Goal: Task Accomplishment & Management: Use online tool/utility

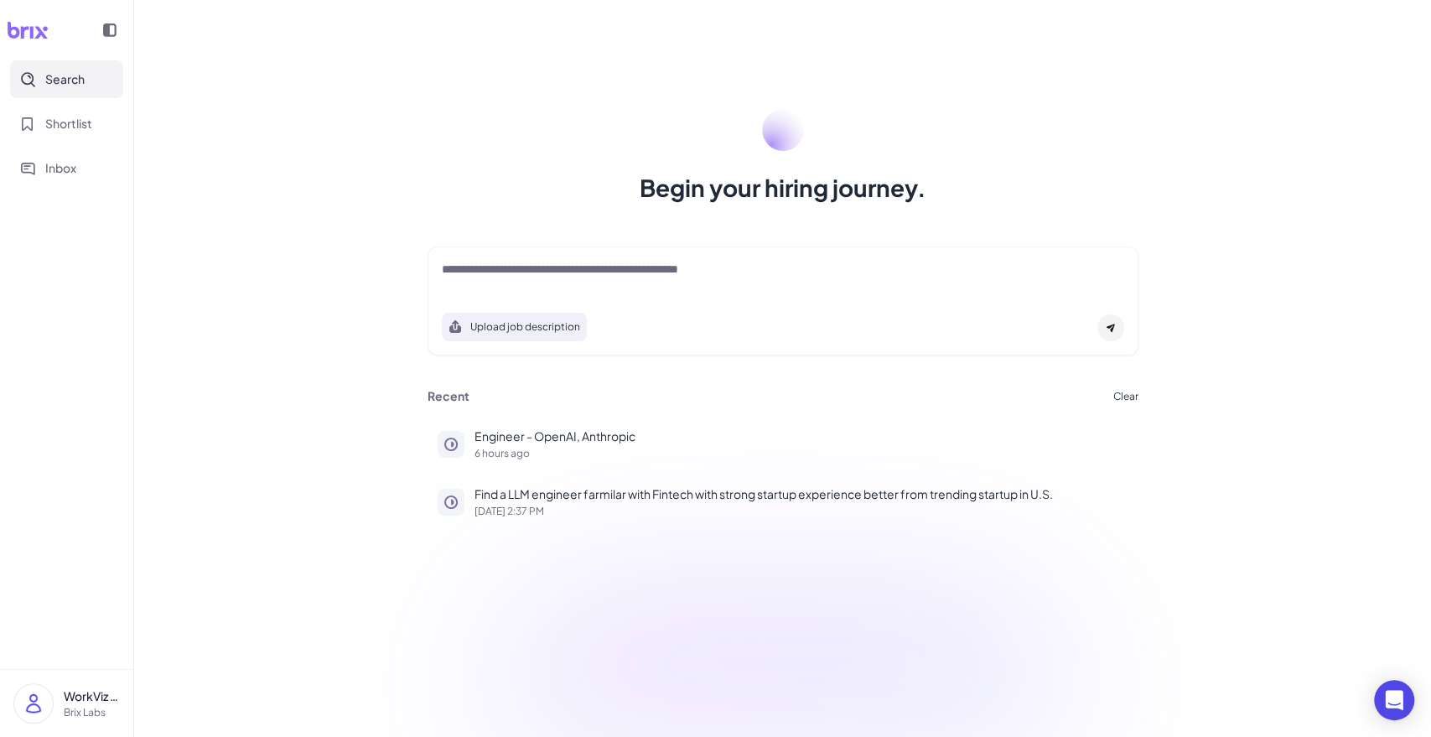
click at [537, 275] on textarea at bounding box center [783, 271] width 683 height 20
paste textarea "**********"
type textarea "**********"
paste textarea "**********"
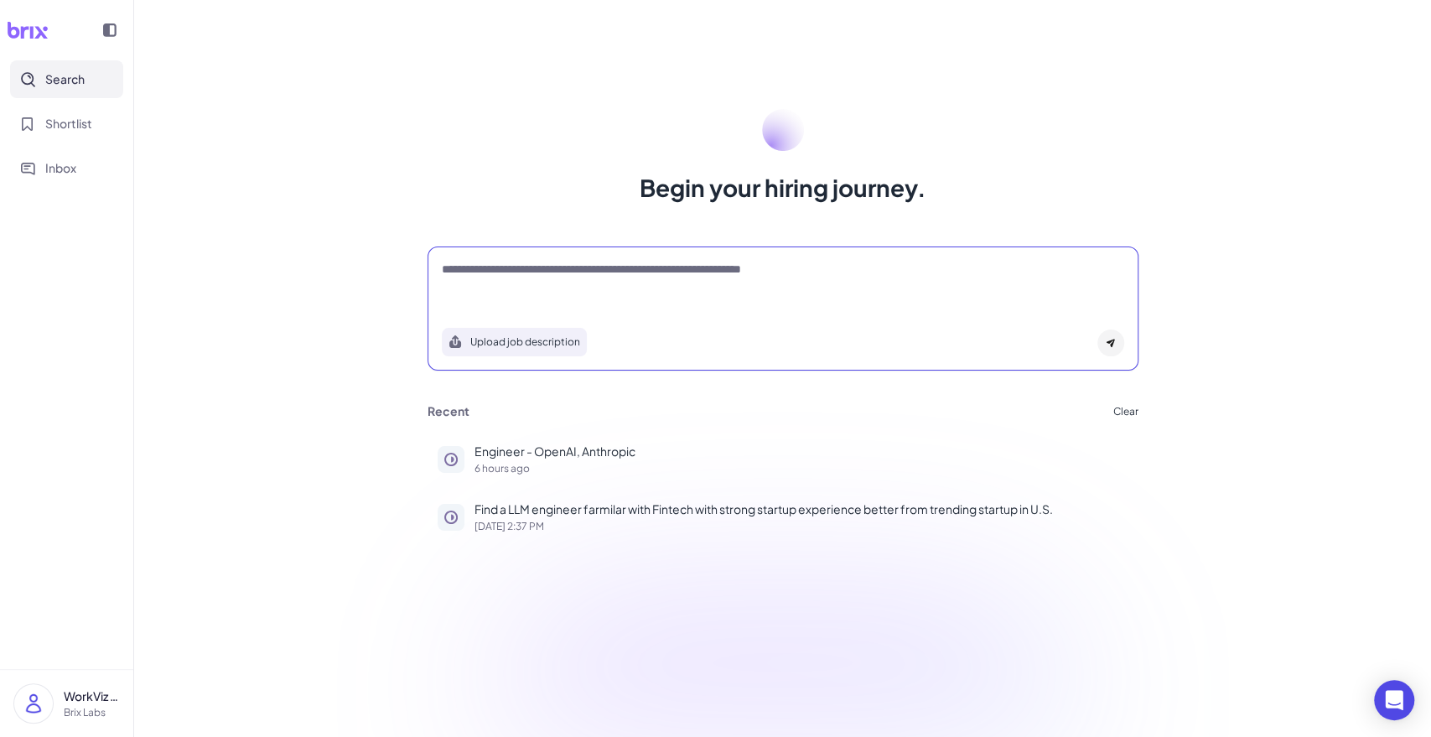
type textarea "**********"
click at [1109, 342] on icon at bounding box center [1110, 344] width 8 height 8
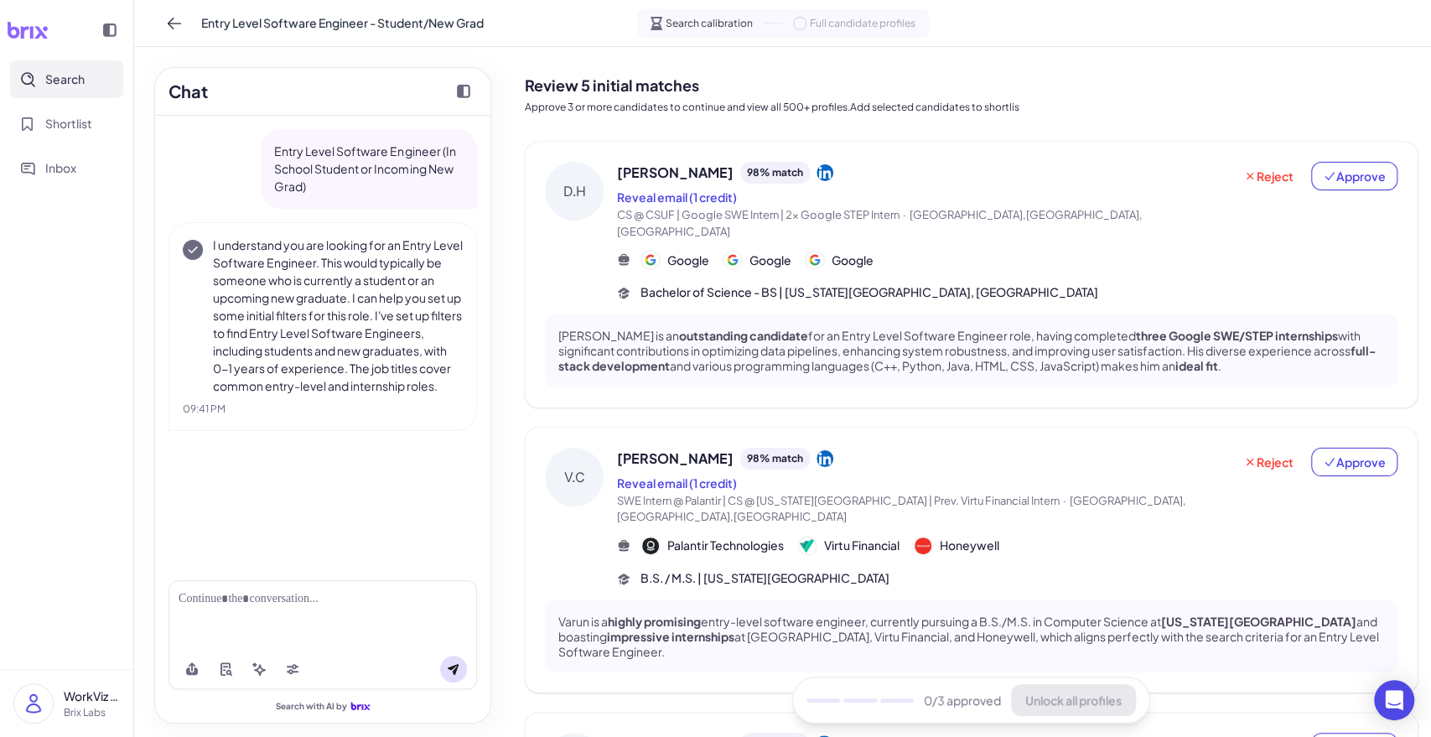
click at [1053, 283] on div "Bachelor of Science - BS | California State University, Fullerton" at bounding box center [1007, 292] width 781 height 18
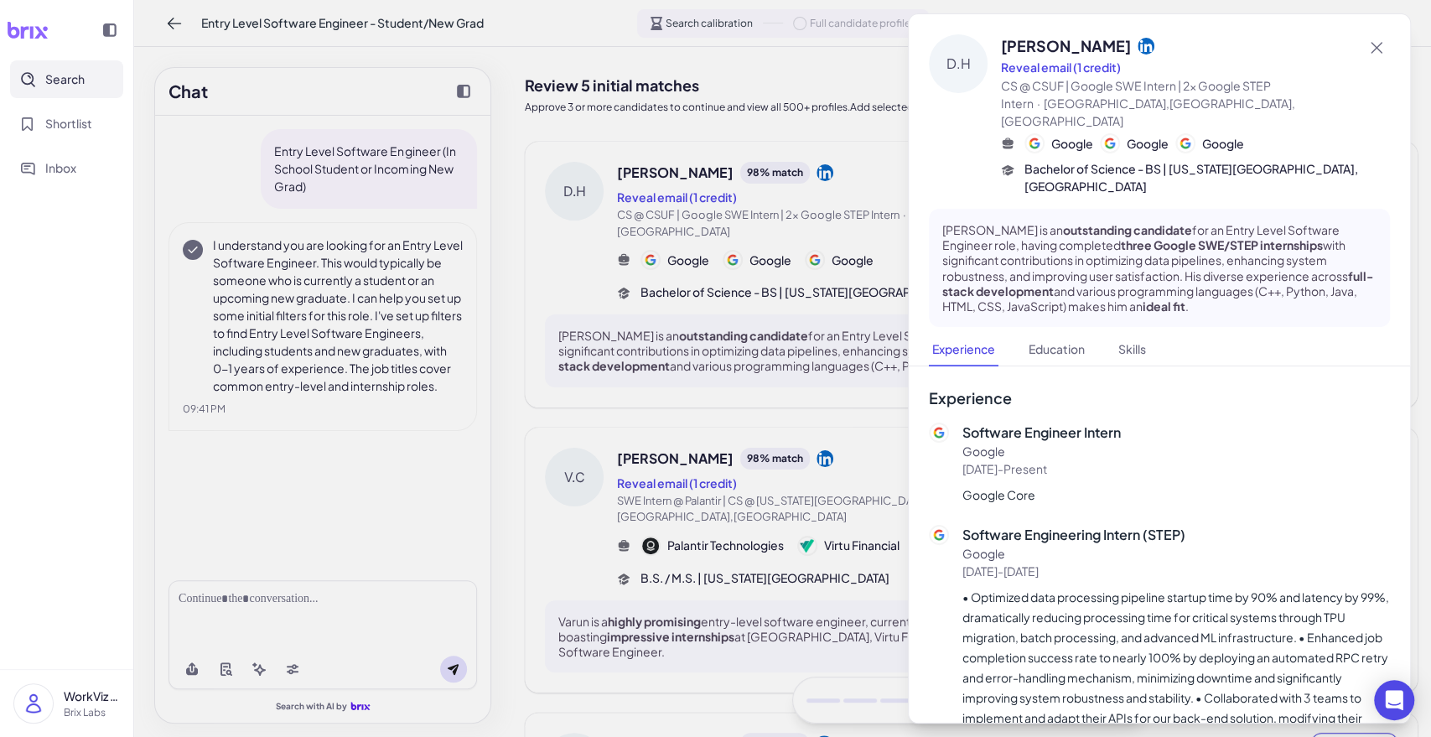
click at [790, 471] on div at bounding box center [715, 368] width 1431 height 737
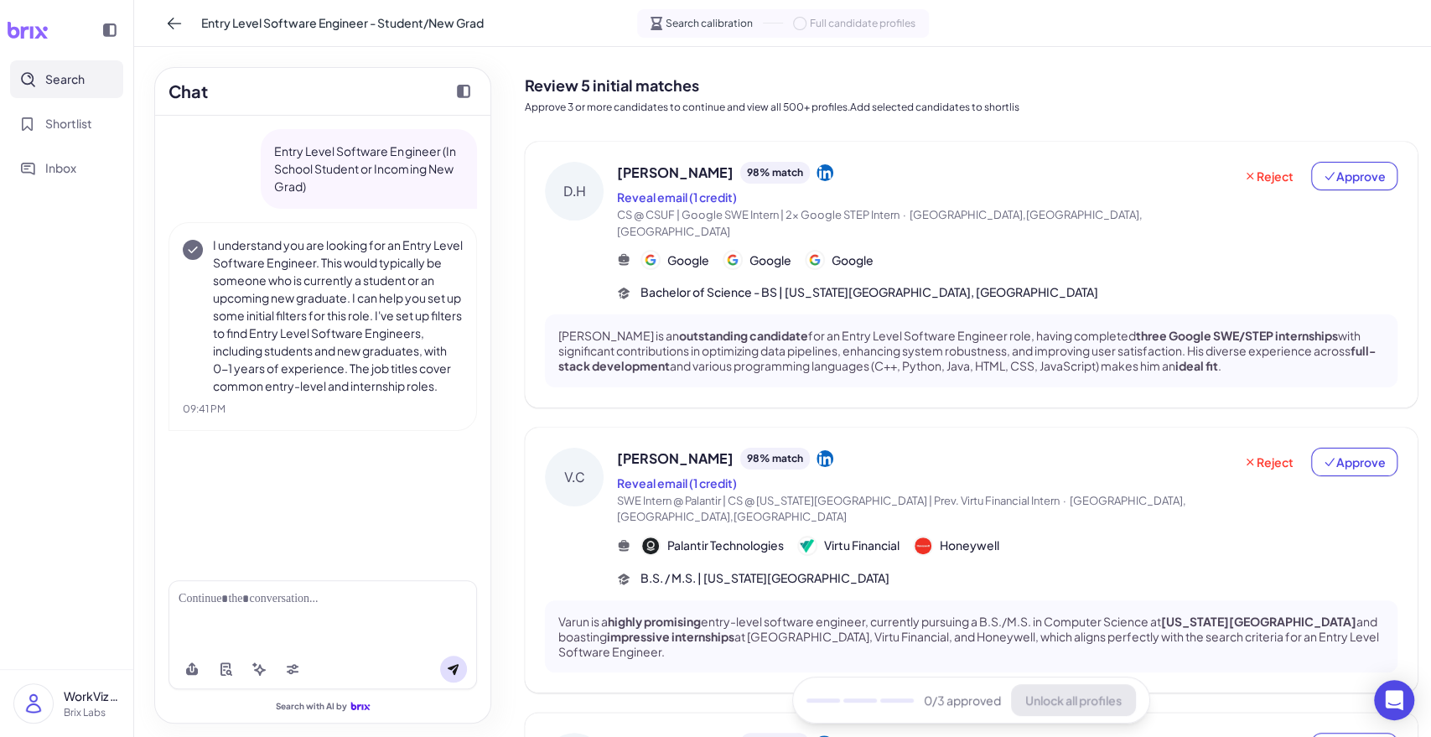
click at [734, 449] on span "Varun Chandrashekhar" at bounding box center [675, 459] width 117 height 20
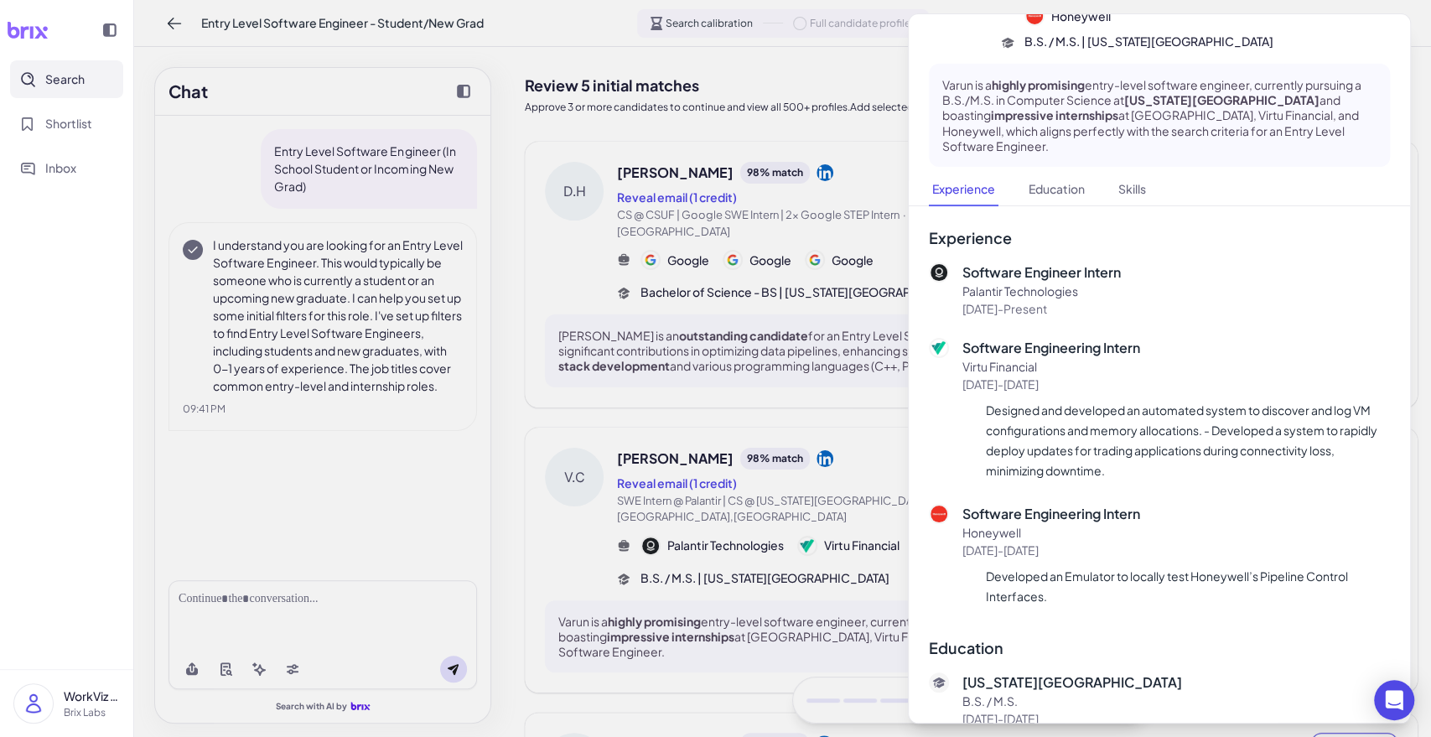
scroll to position [224, 0]
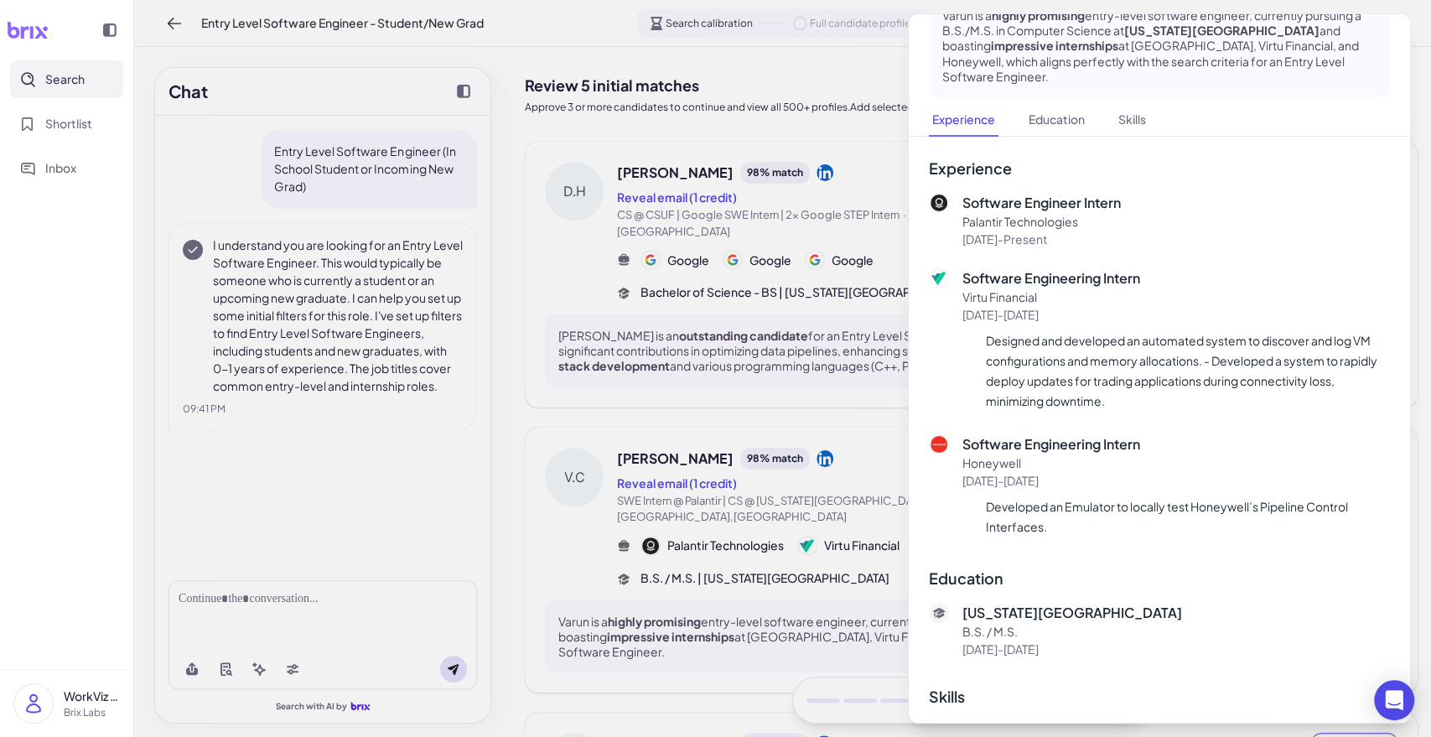
click at [812, 474] on div at bounding box center [715, 368] width 1431 height 737
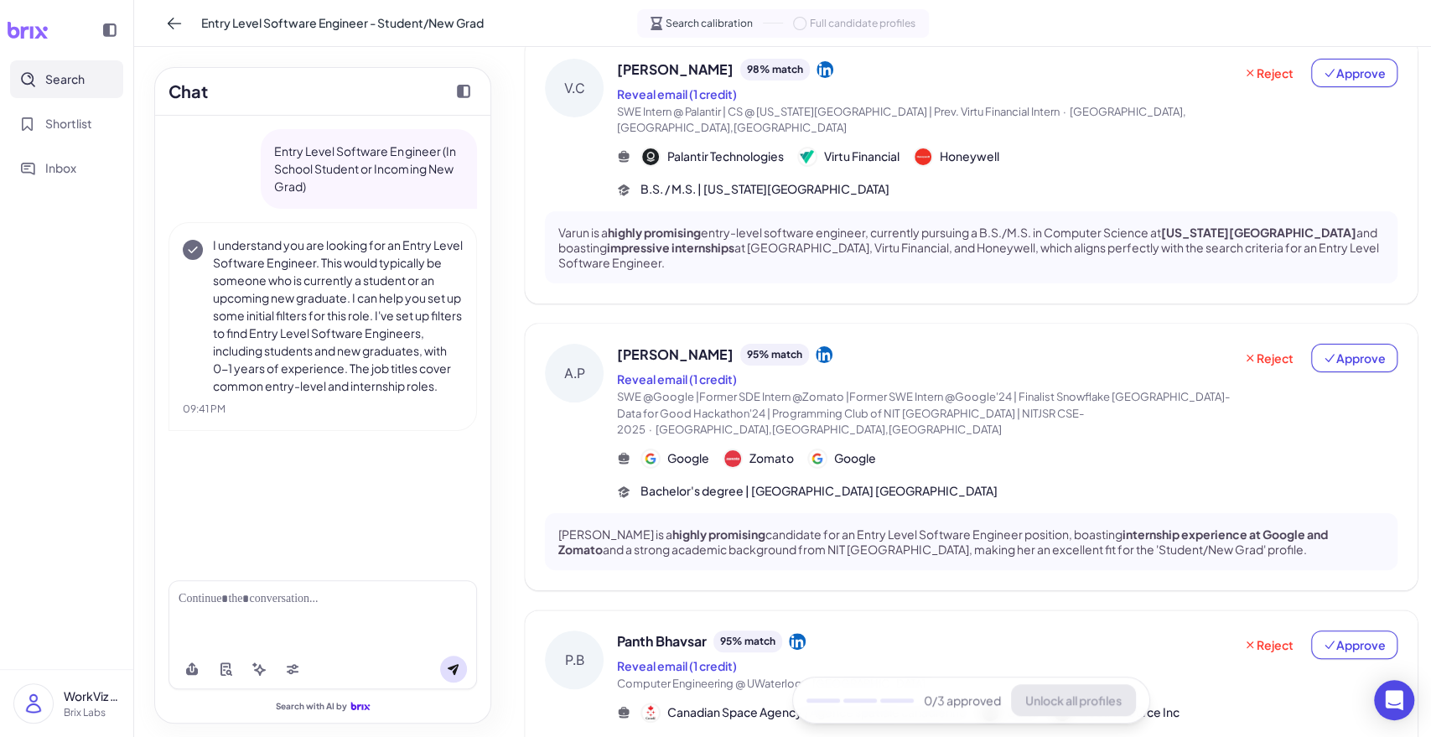
scroll to position [827, 0]
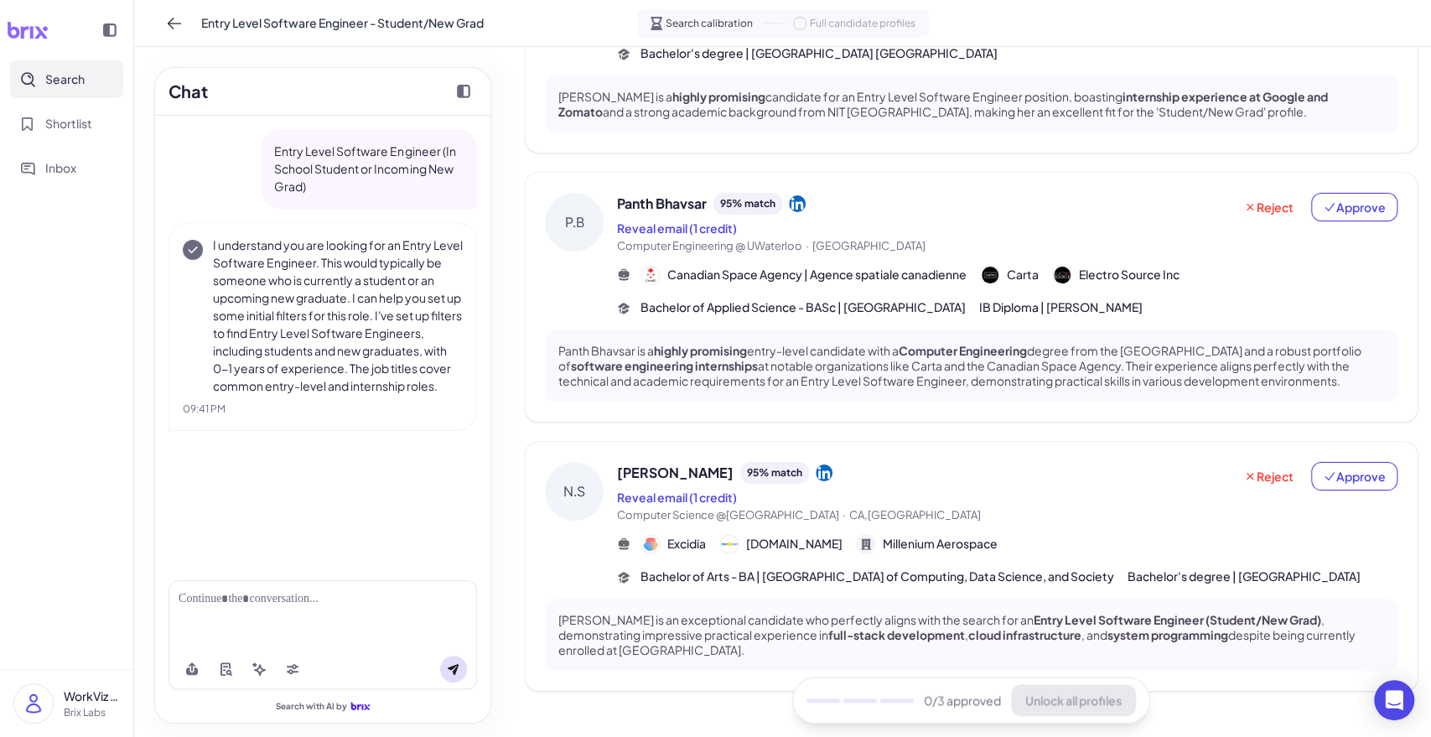
click at [734, 508] on span "Computer Science @UC Berkeley" at bounding box center [728, 514] width 222 height 13
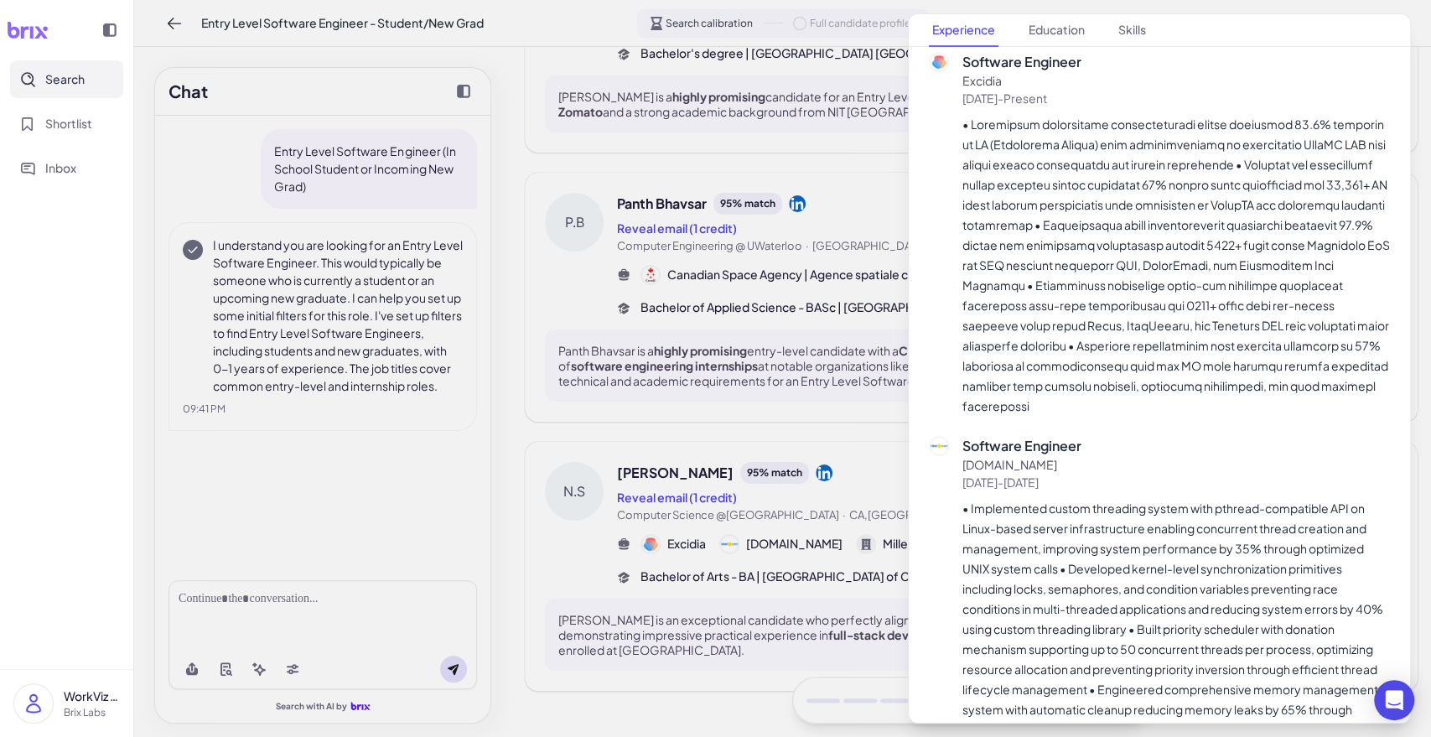
scroll to position [1365, 0]
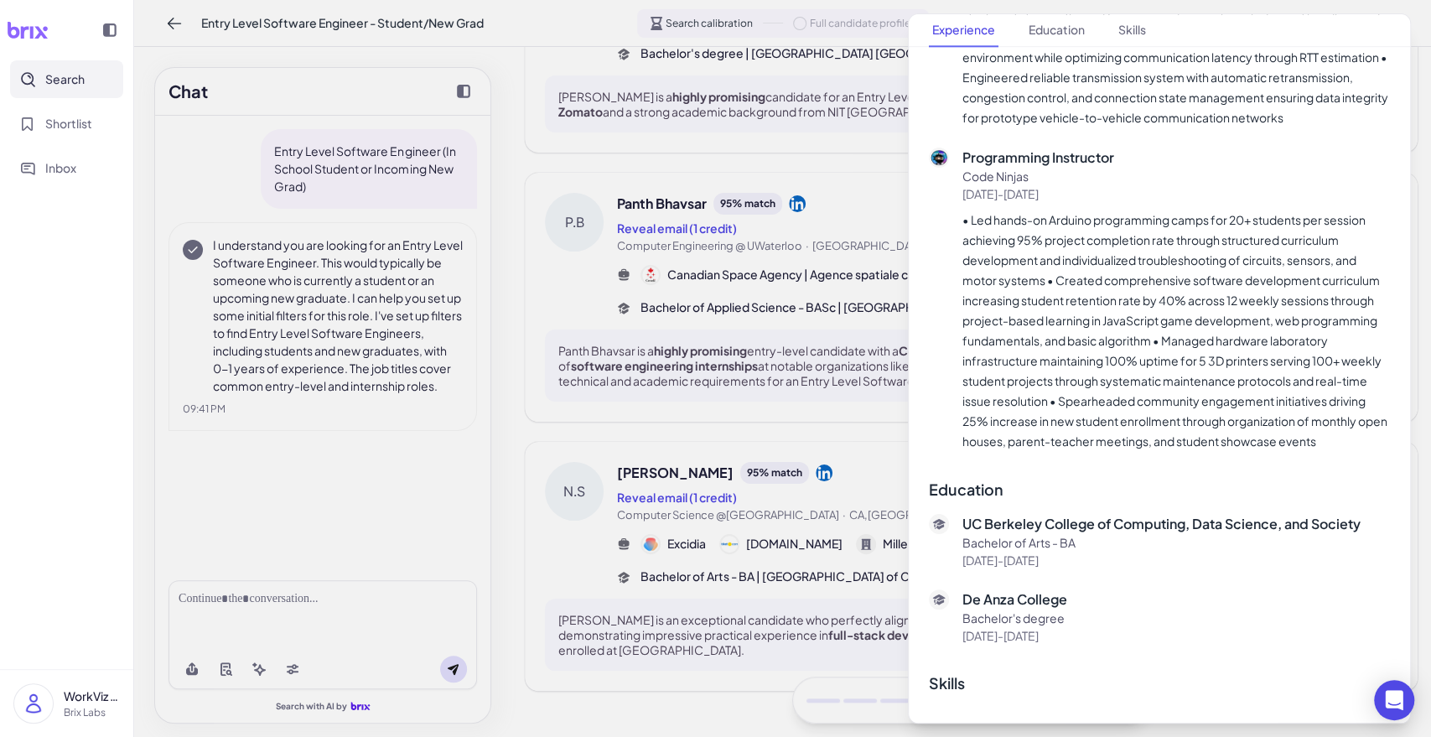
click at [837, 355] on div at bounding box center [715, 368] width 1431 height 737
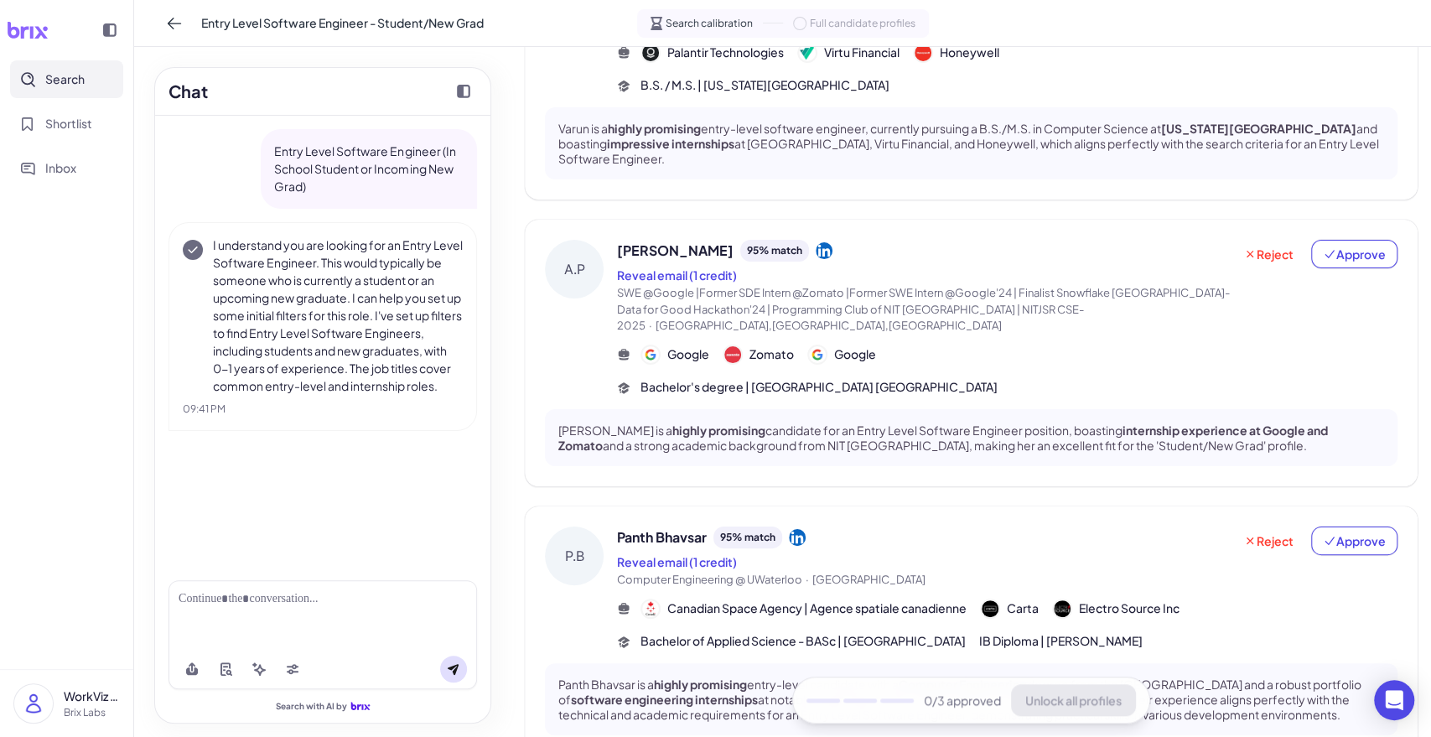
scroll to position [0, 0]
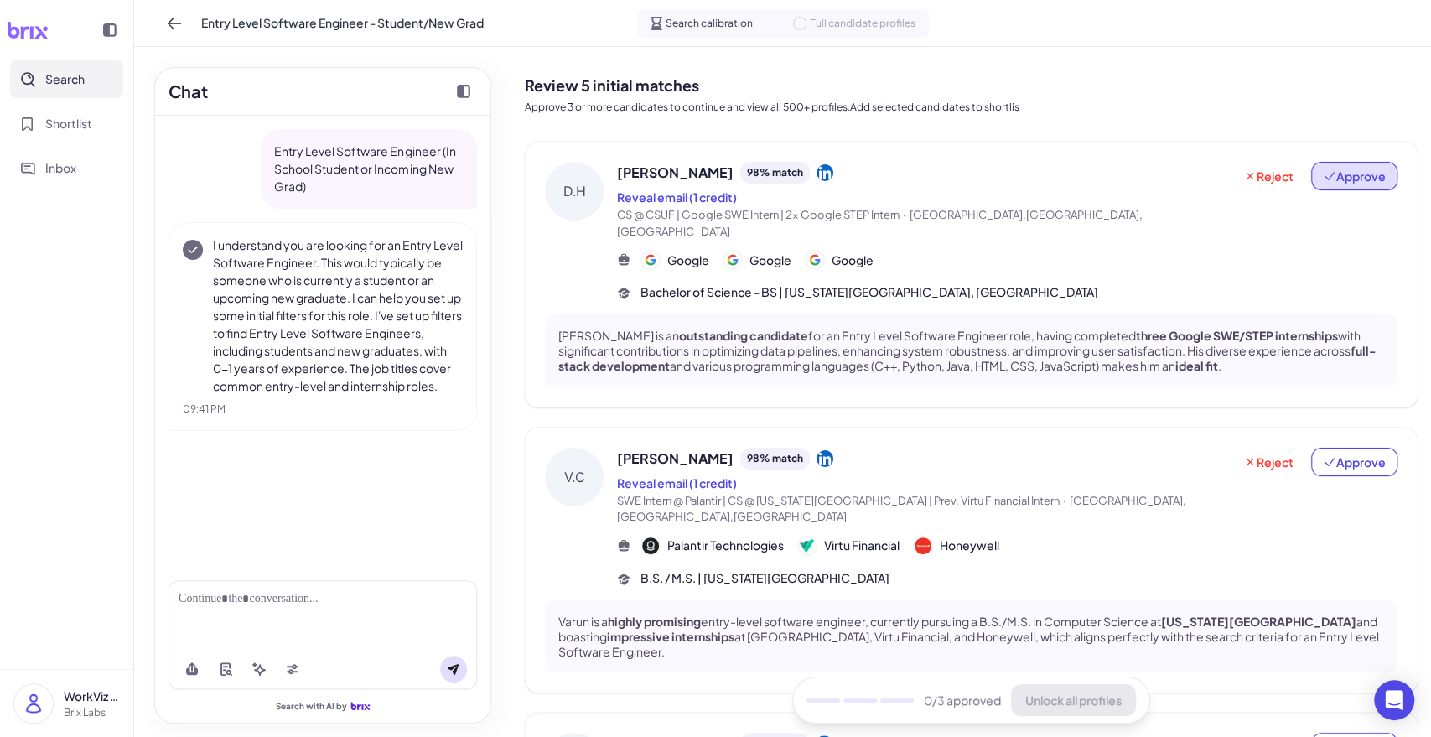
click at [1350, 177] on span "Approve" at bounding box center [1354, 176] width 63 height 17
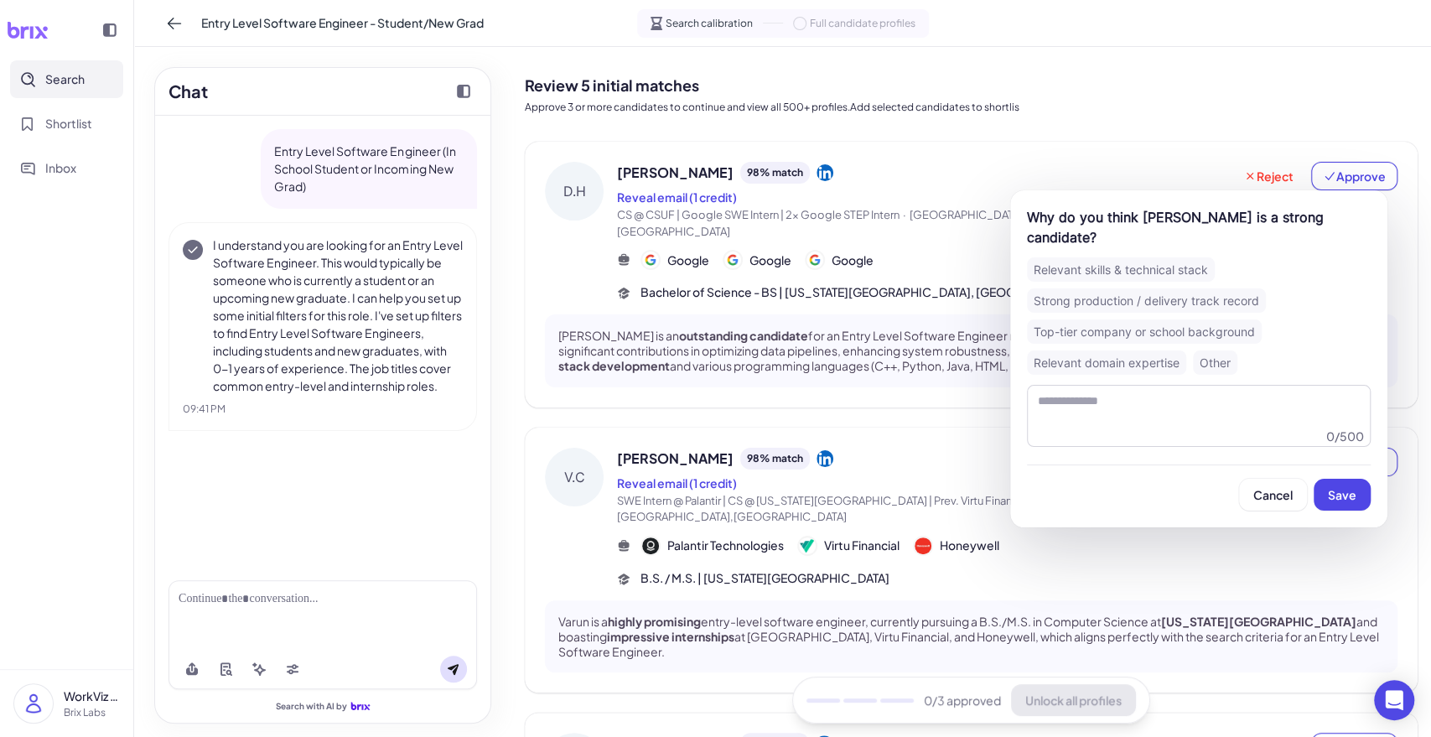
click at [1344, 506] on button "Save" at bounding box center [1342, 495] width 57 height 32
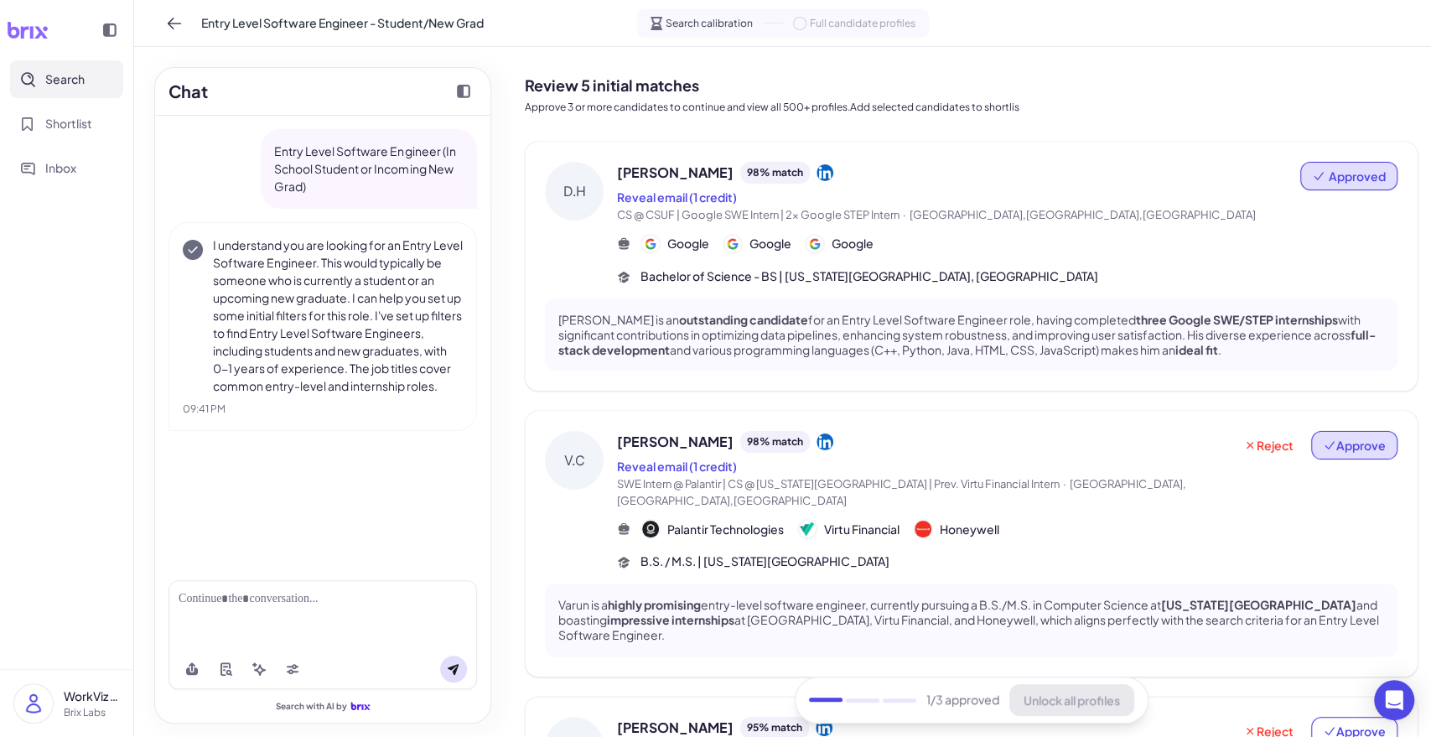
click at [1351, 440] on span "Approve" at bounding box center [1354, 445] width 63 height 17
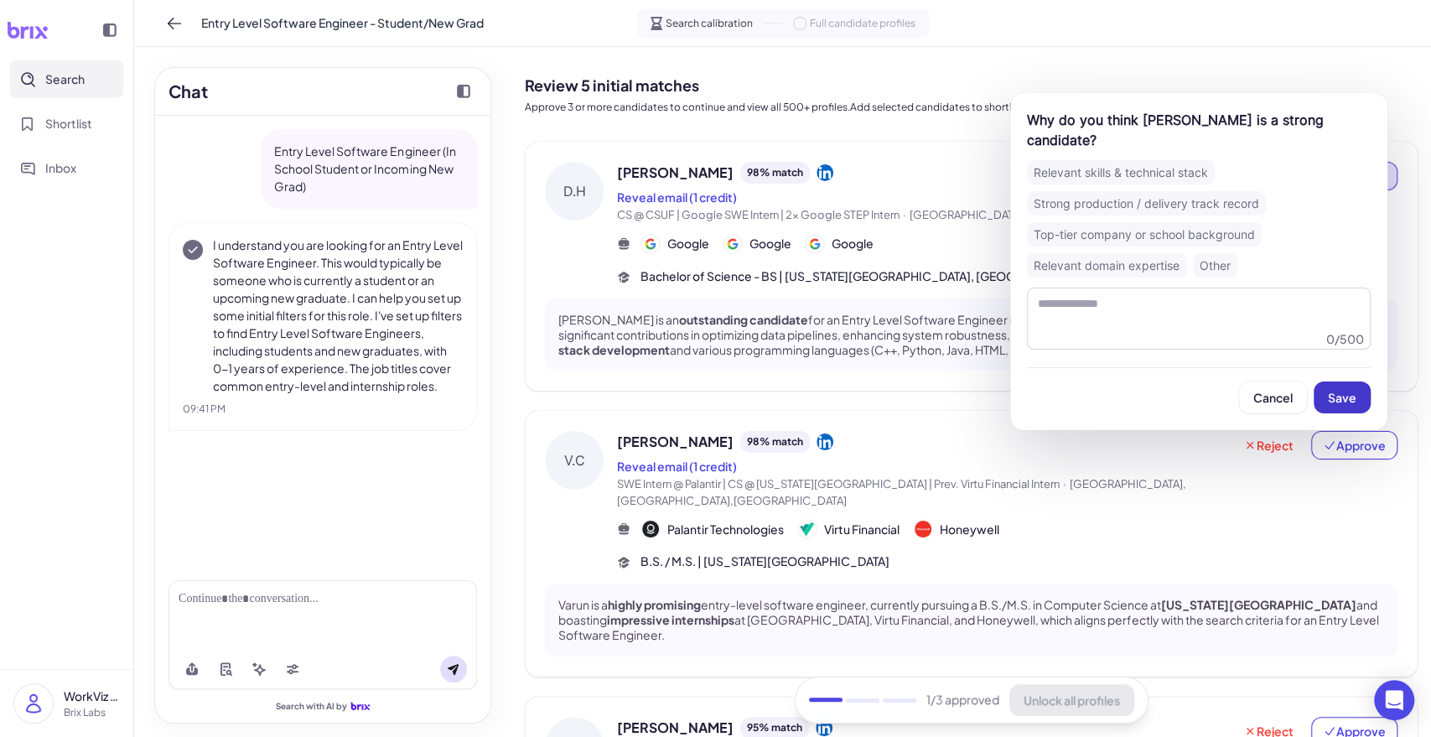
click at [1346, 398] on span "Save" at bounding box center [1342, 397] width 29 height 15
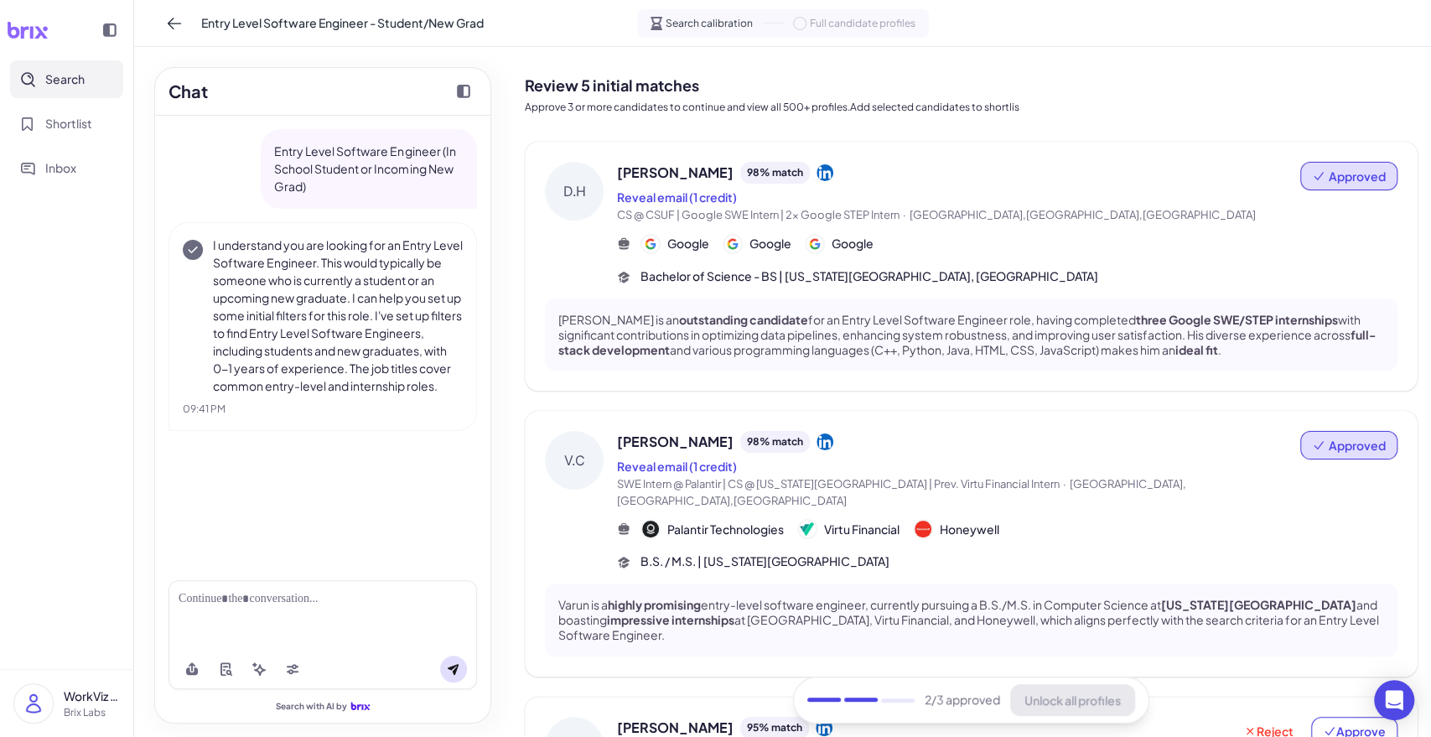
scroll to position [827, 0]
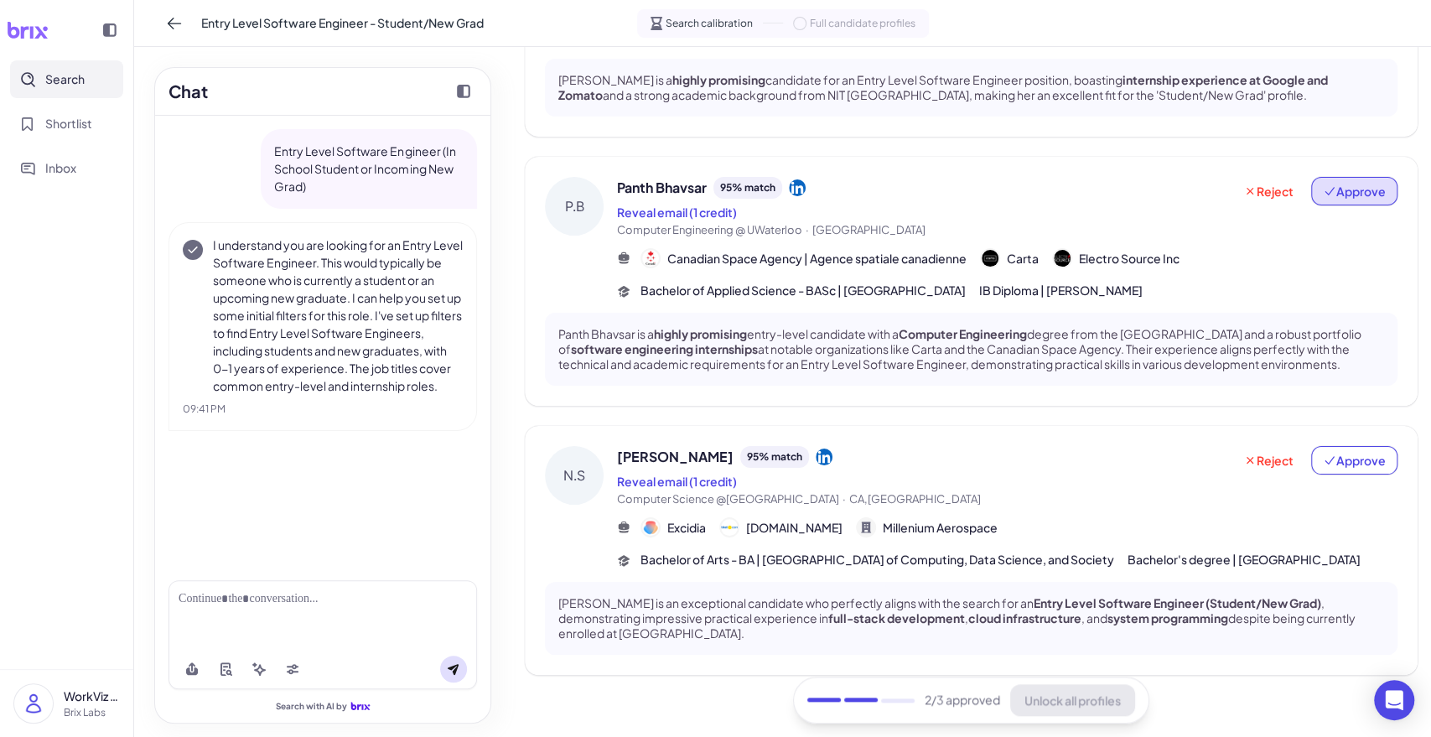
click at [1353, 183] on span "Approve" at bounding box center [1354, 191] width 63 height 17
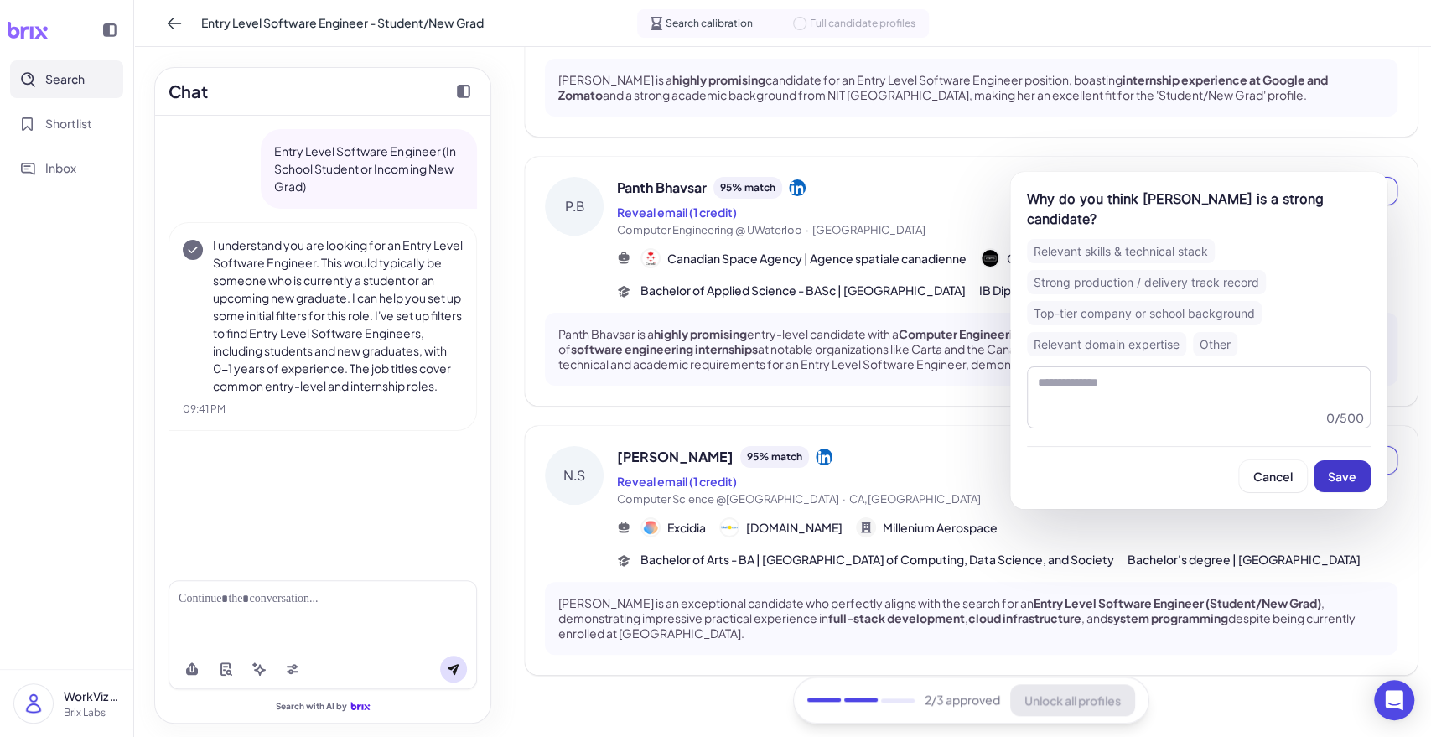
click at [1341, 475] on span "Save" at bounding box center [1342, 476] width 29 height 15
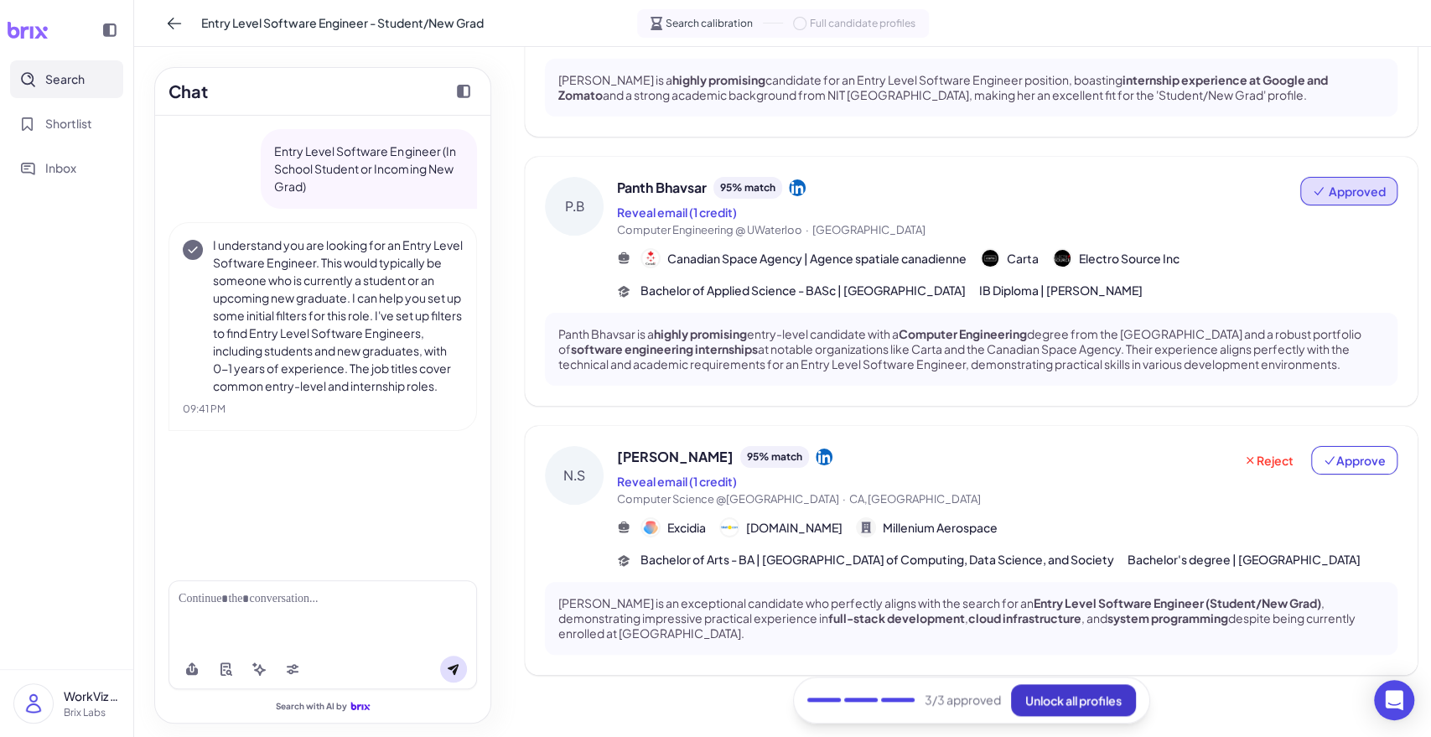
click at [1083, 713] on button "Unlock all profiles" at bounding box center [1073, 700] width 125 height 32
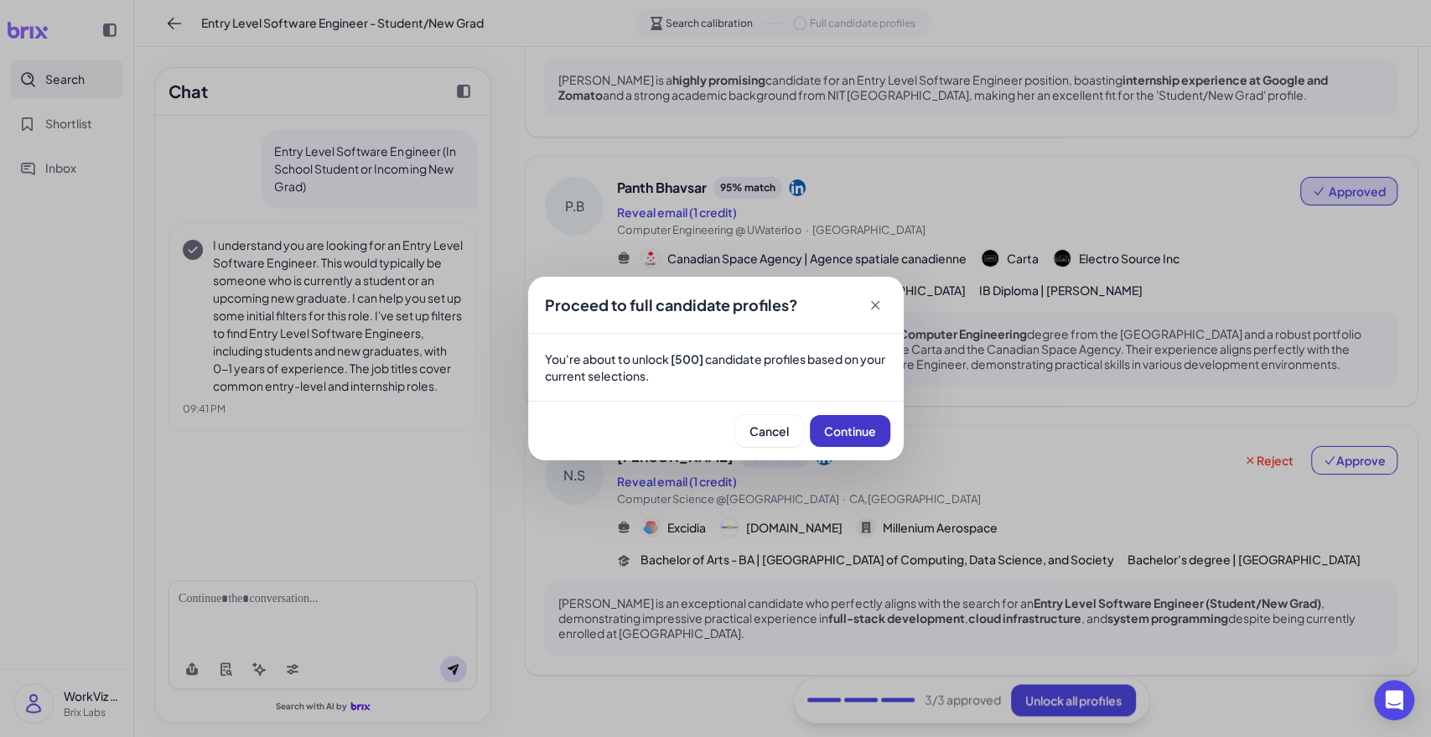
click at [854, 428] on span "Continue" at bounding box center [850, 430] width 52 height 15
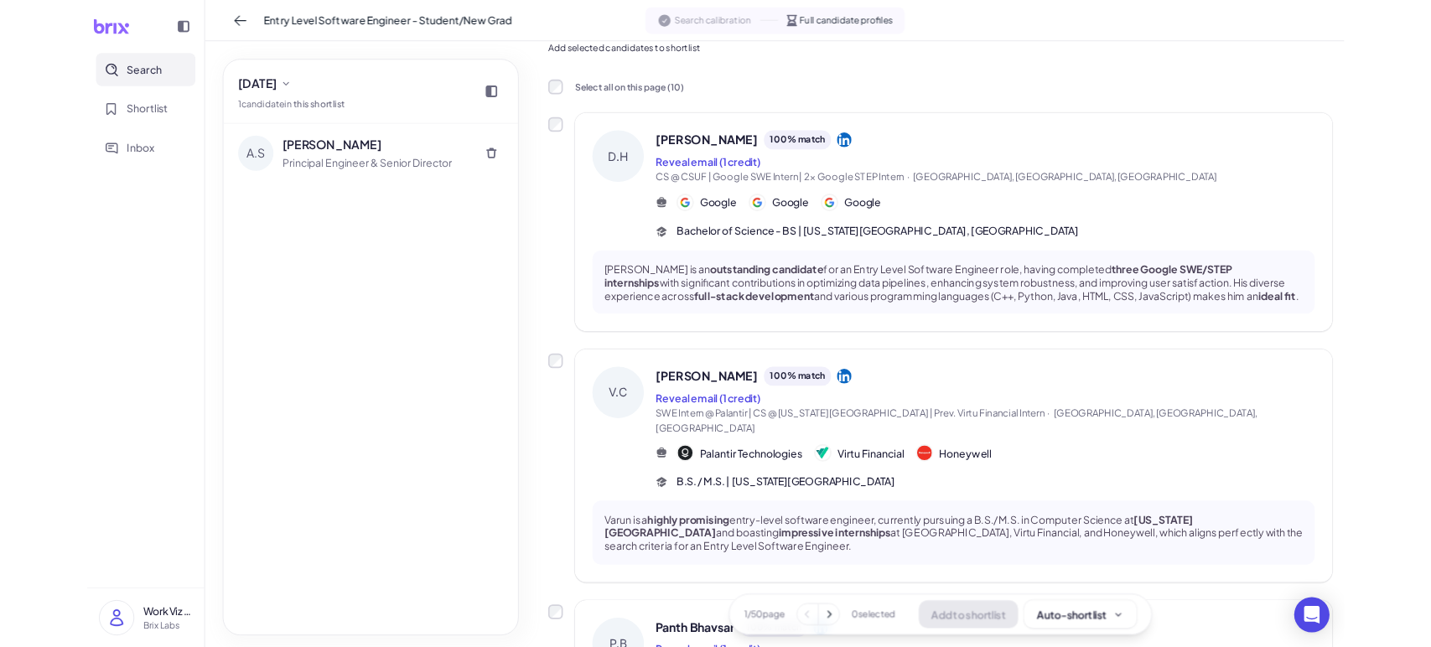
scroll to position [0, 0]
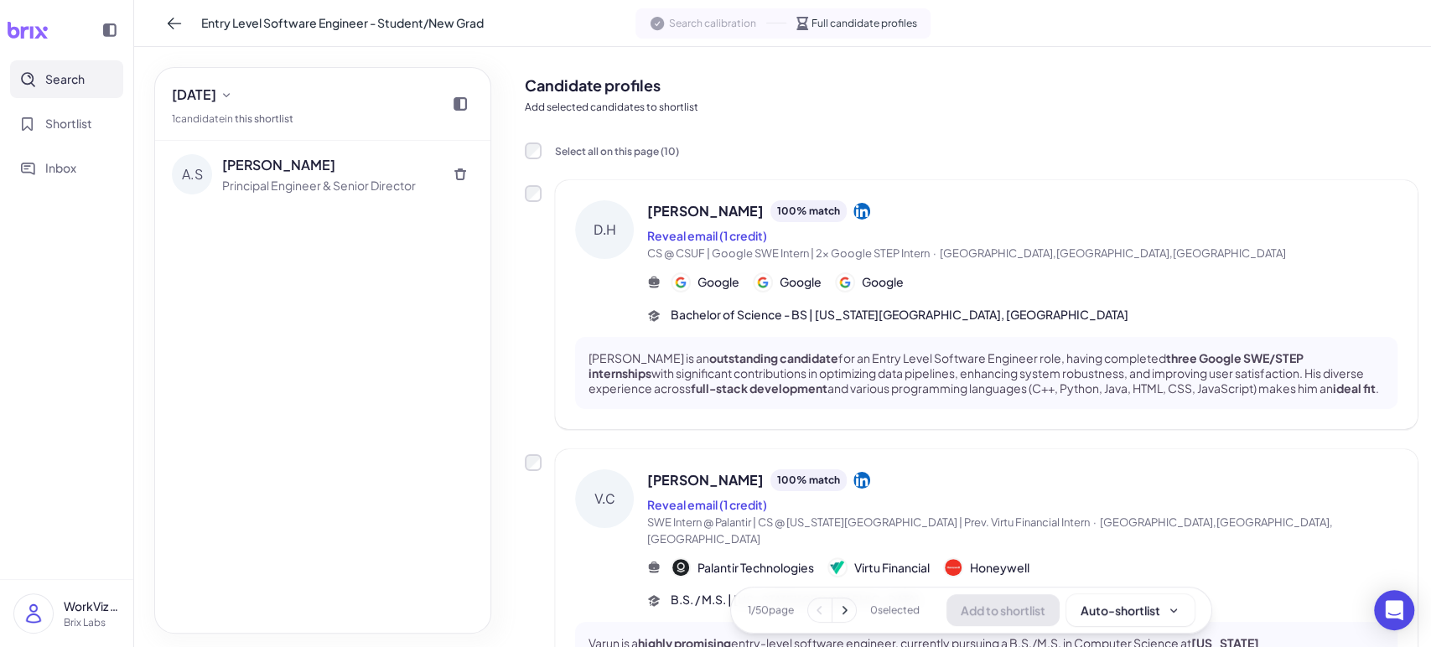
click at [386, 394] on div "A.S Ajit Singh Principal Engineer & Senior Director" at bounding box center [322, 387] width 335 height 492
click at [454, 108] on icon at bounding box center [460, 103] width 13 height 13
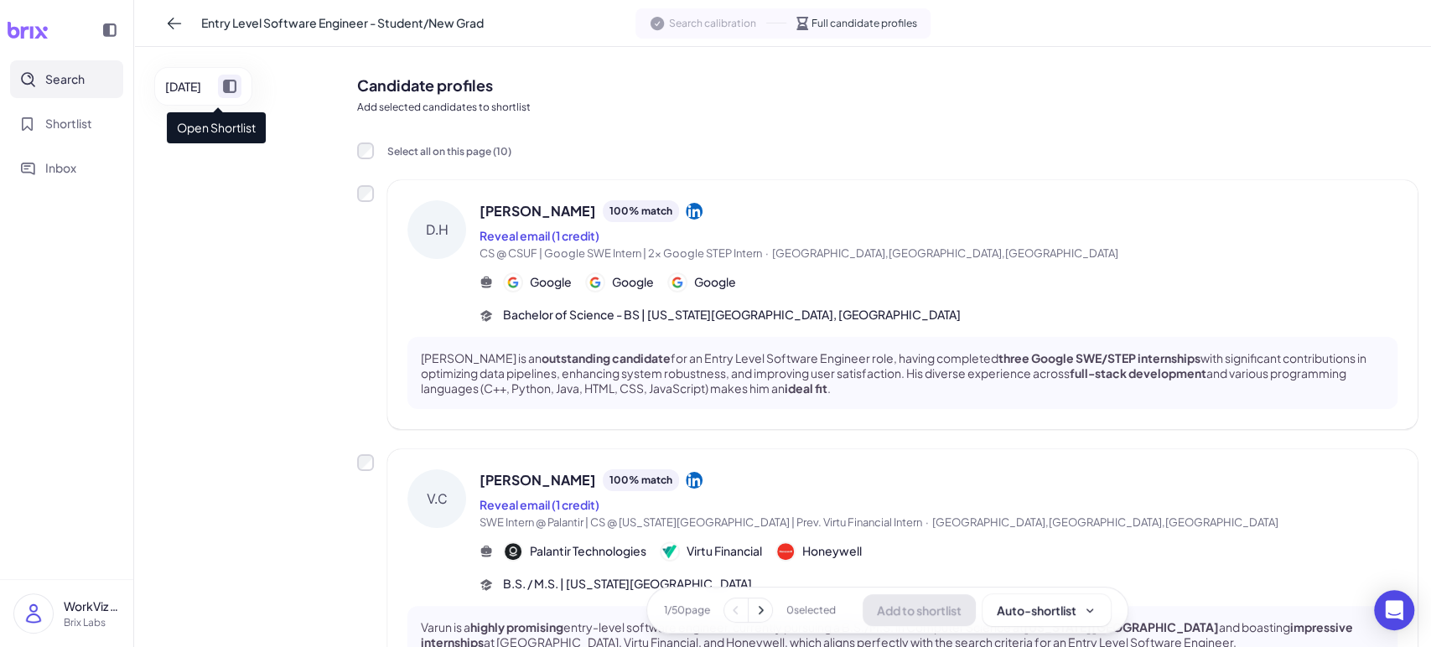
click at [236, 86] on icon at bounding box center [229, 86] width 13 height 13
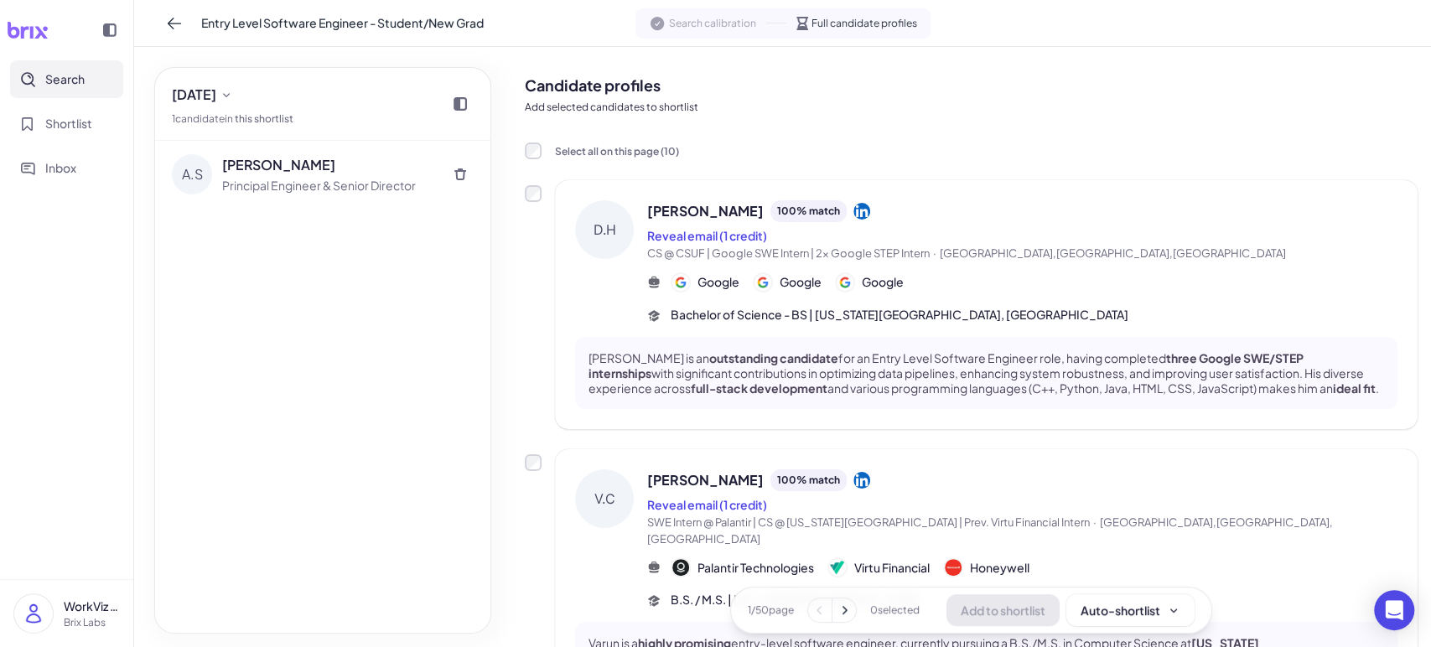
click at [696, 25] on span "Search calibration" at bounding box center [712, 23] width 87 height 15
click at [832, 23] on span "Full candidate profiles" at bounding box center [865, 23] width 106 height 15
click at [299, 24] on span "Entry Level Software Engineer - Student/New Grad" at bounding box center [342, 23] width 283 height 18
click at [278, 409] on div "A.S Ajit Singh Principal Engineer & Senior Director" at bounding box center [322, 387] width 335 height 492
click at [354, 595] on div "A.S Ajit Singh Principal Engineer & Senior Director" at bounding box center [322, 387] width 335 height 492
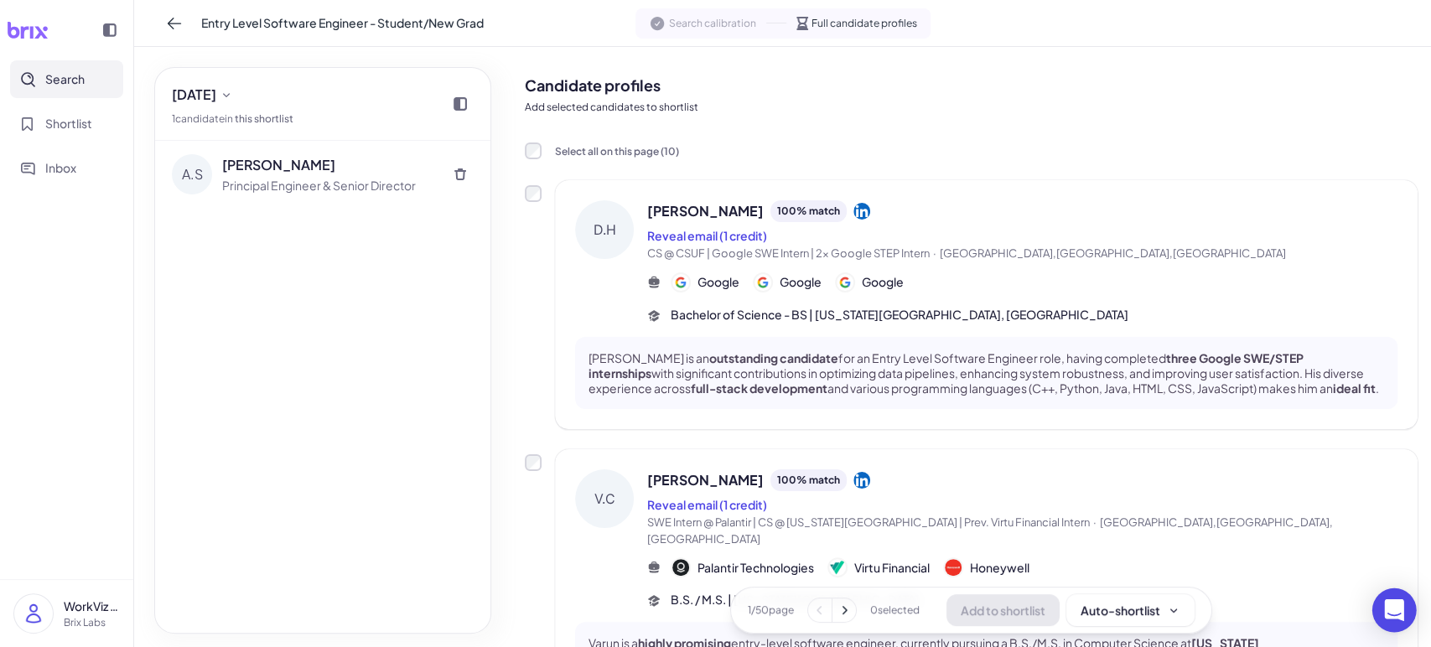
click at [1395, 616] on icon "Open Intercom Messenger" at bounding box center [1395, 611] width 22 height 22
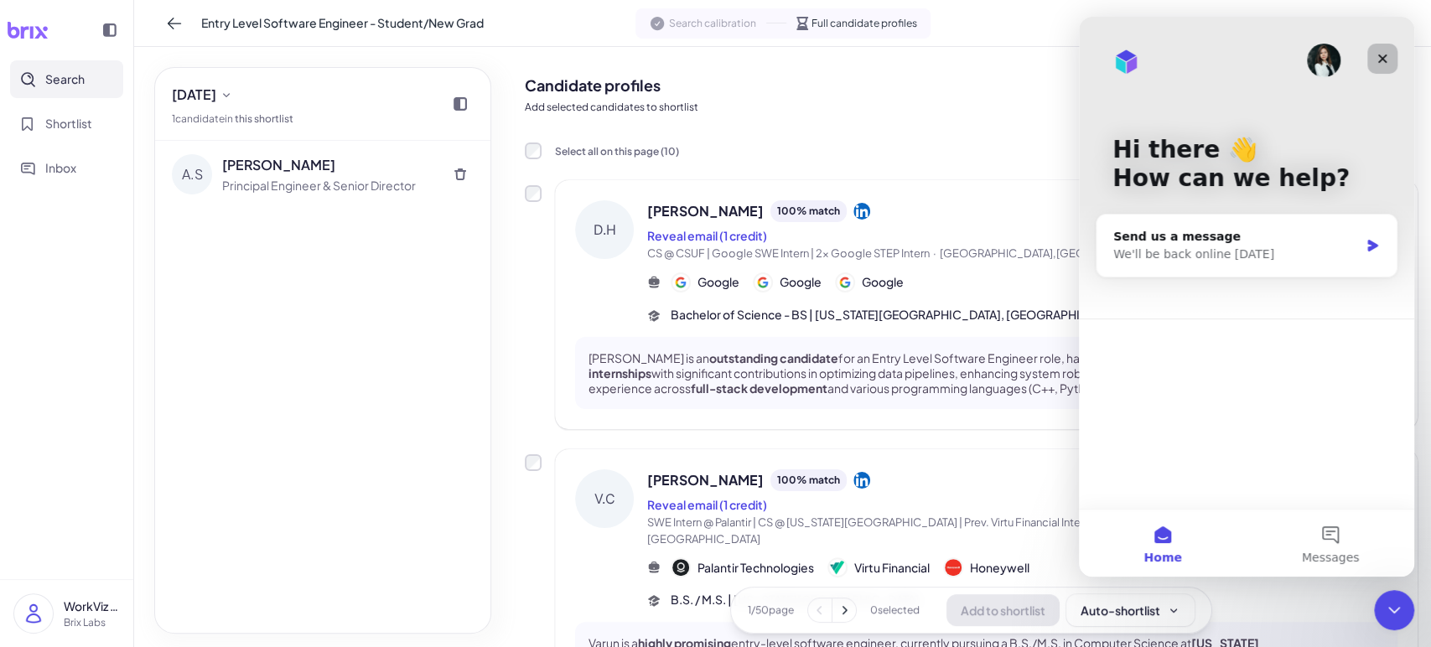
click at [1389, 60] on icon "Close" at bounding box center [1382, 58] width 13 height 13
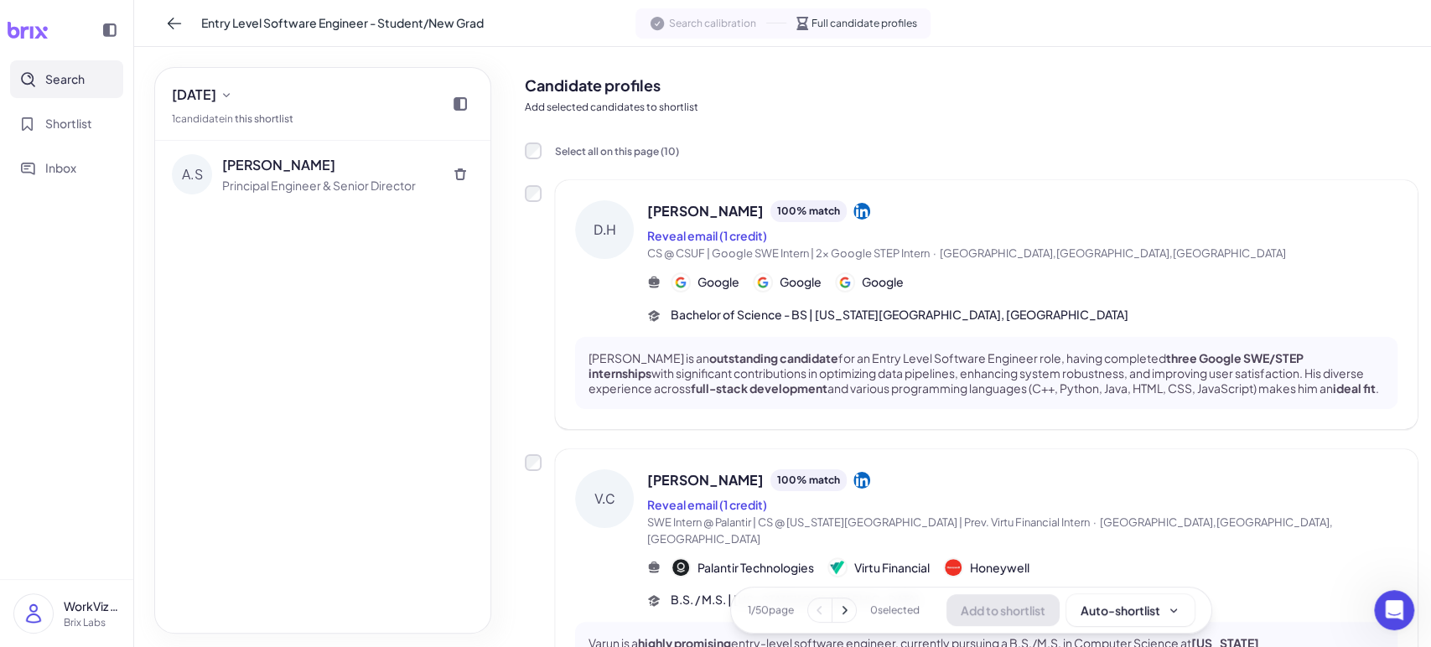
click at [219, 250] on div "A.S Ajit Singh Principal Engineer & Senior Director" at bounding box center [322, 387] width 335 height 492
click at [336, 344] on div "A.S Ajit Singh Principal Engineer & Senior Director" at bounding box center [322, 387] width 335 height 492
drag, startPoint x: 314, startPoint y: 356, endPoint x: 254, endPoint y: 342, distance: 61.8
click at [314, 356] on div "A.S Ajit Singh Principal Engineer & Senior Director" at bounding box center [322, 387] width 335 height 492
click at [233, 98] on icon at bounding box center [226, 94] width 13 height 13
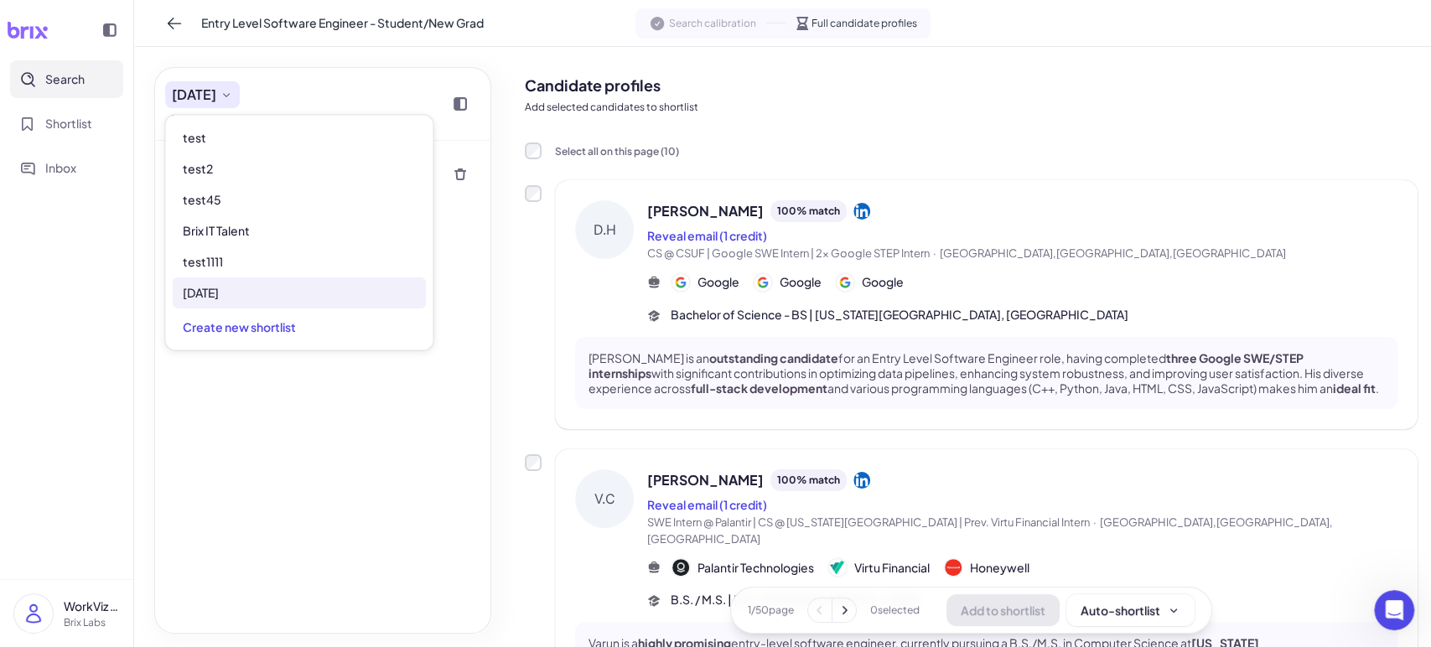
click at [233, 96] on icon at bounding box center [226, 94] width 13 height 13
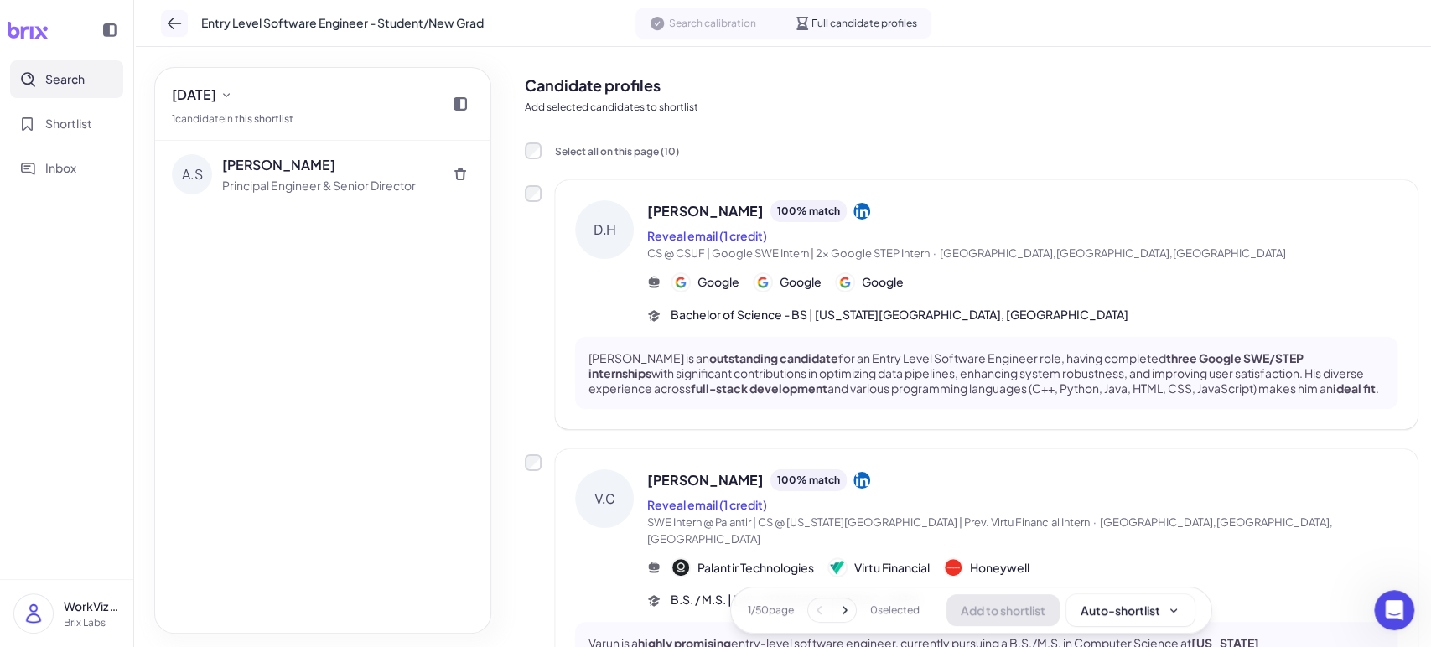
click at [173, 19] on icon at bounding box center [174, 23] width 17 height 17
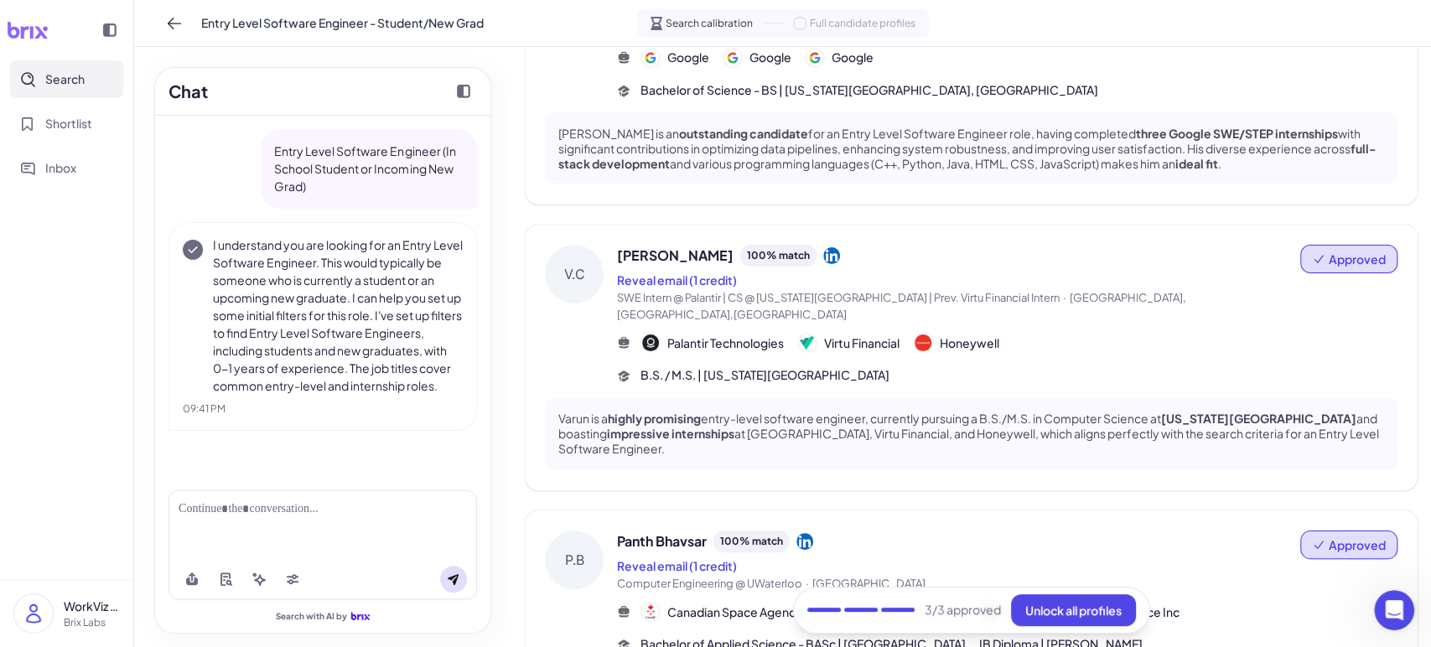
scroll to position [93, 0]
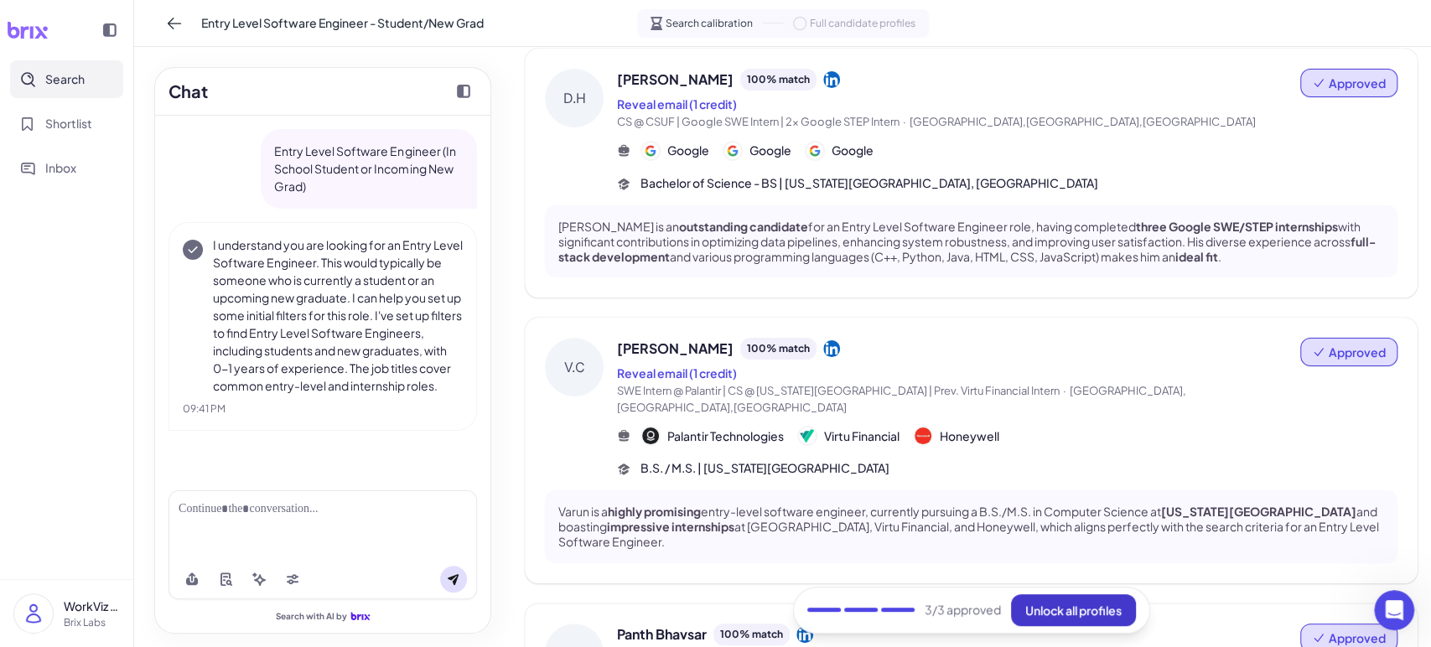
click at [1124, 615] on button "Unlock all profiles" at bounding box center [1073, 611] width 125 height 32
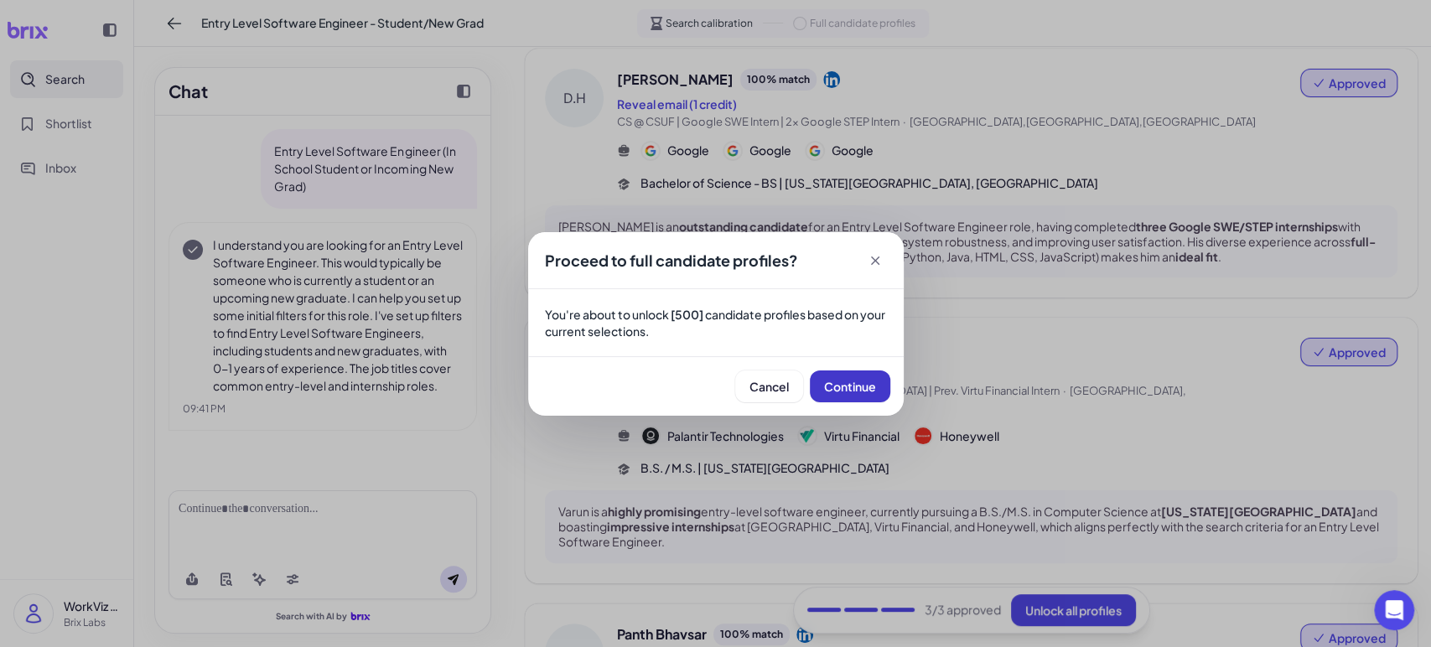
click at [836, 392] on span "Continue" at bounding box center [850, 386] width 52 height 15
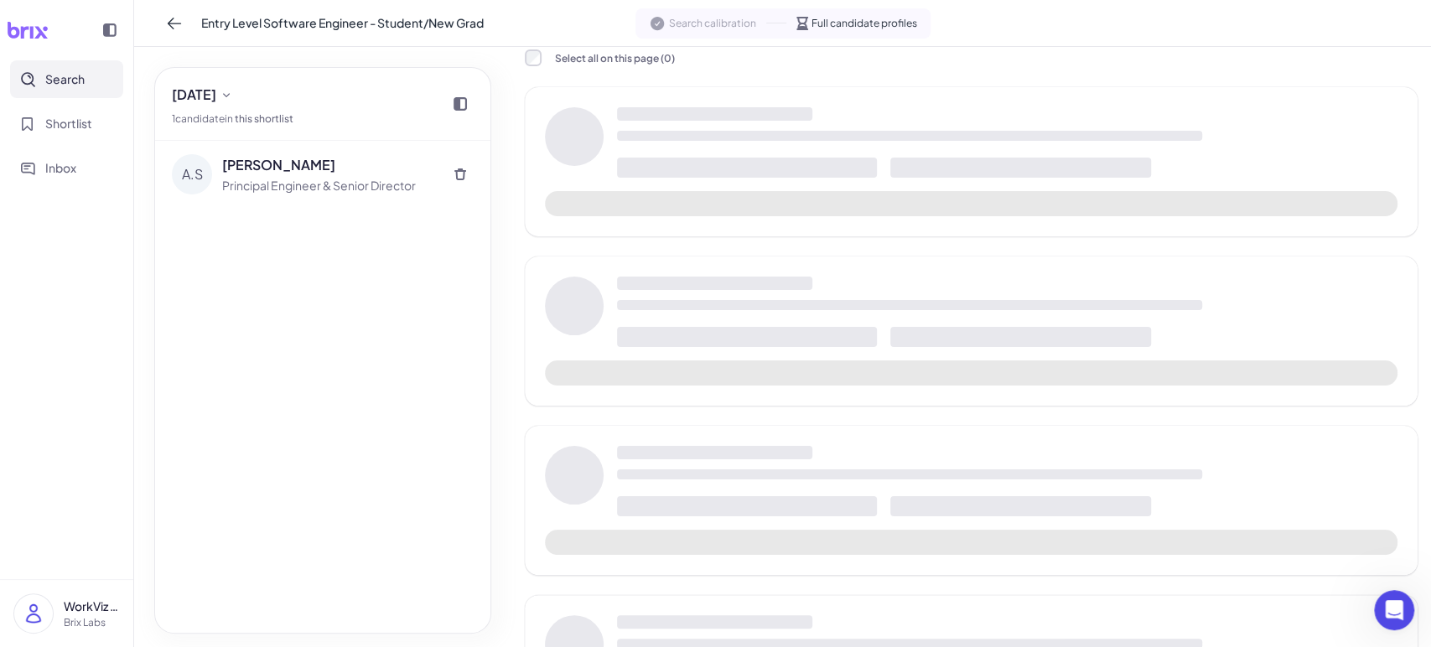
scroll to position [131, 0]
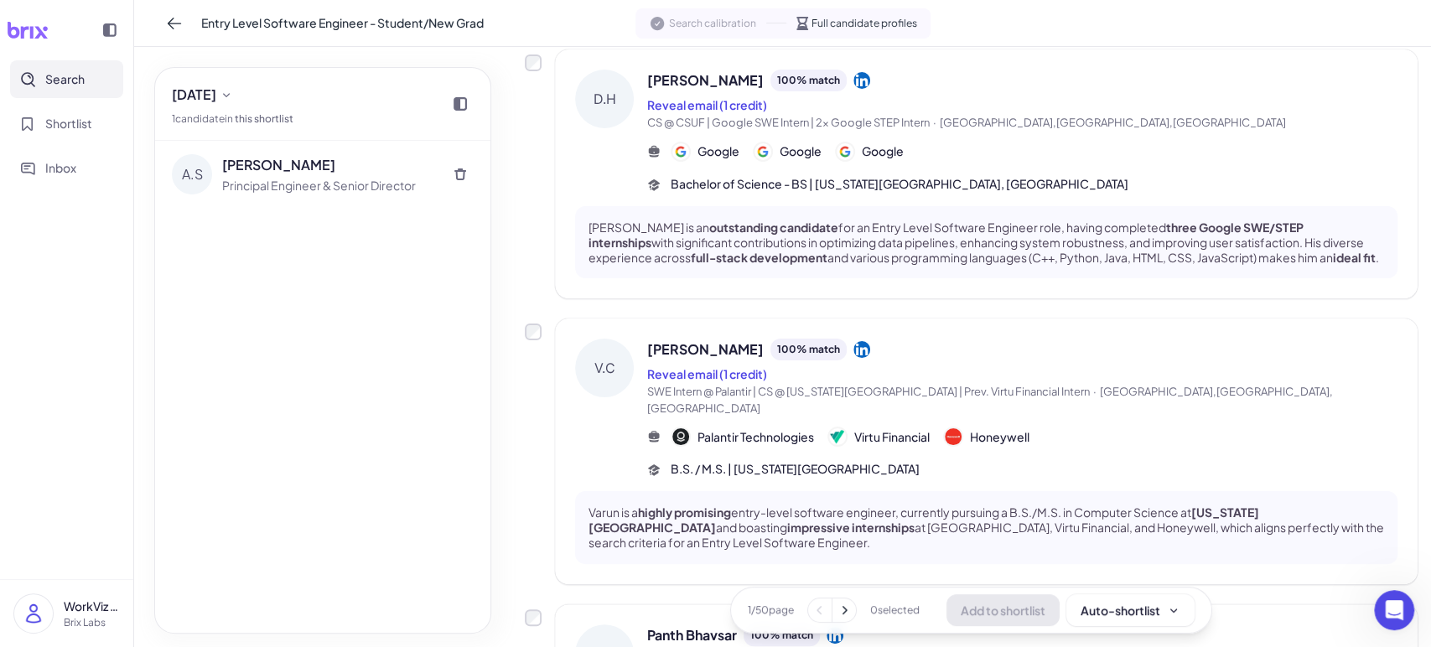
click at [97, 613] on p "WorkViz Team" at bounding box center [92, 607] width 56 height 18
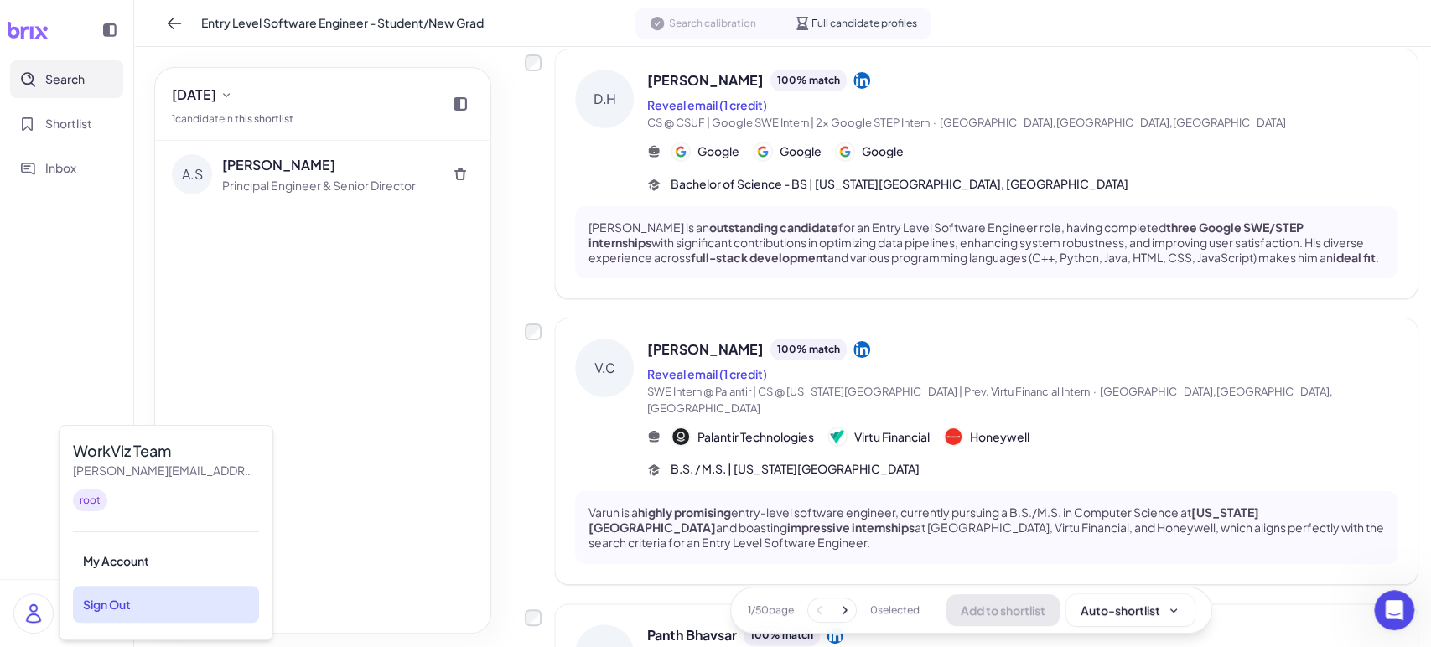
click at [117, 603] on div "Sign Out" at bounding box center [166, 604] width 186 height 37
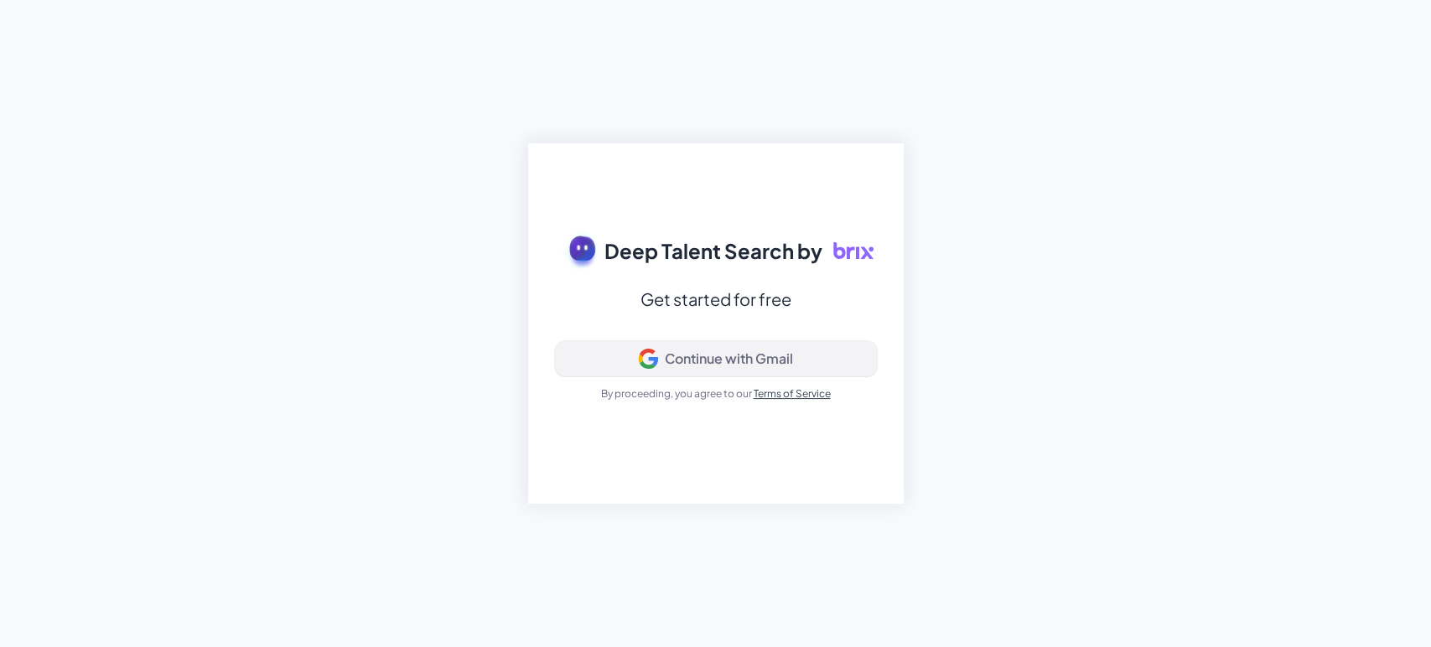
click at [680, 356] on div "Continue with Gmail" at bounding box center [729, 359] width 128 height 17
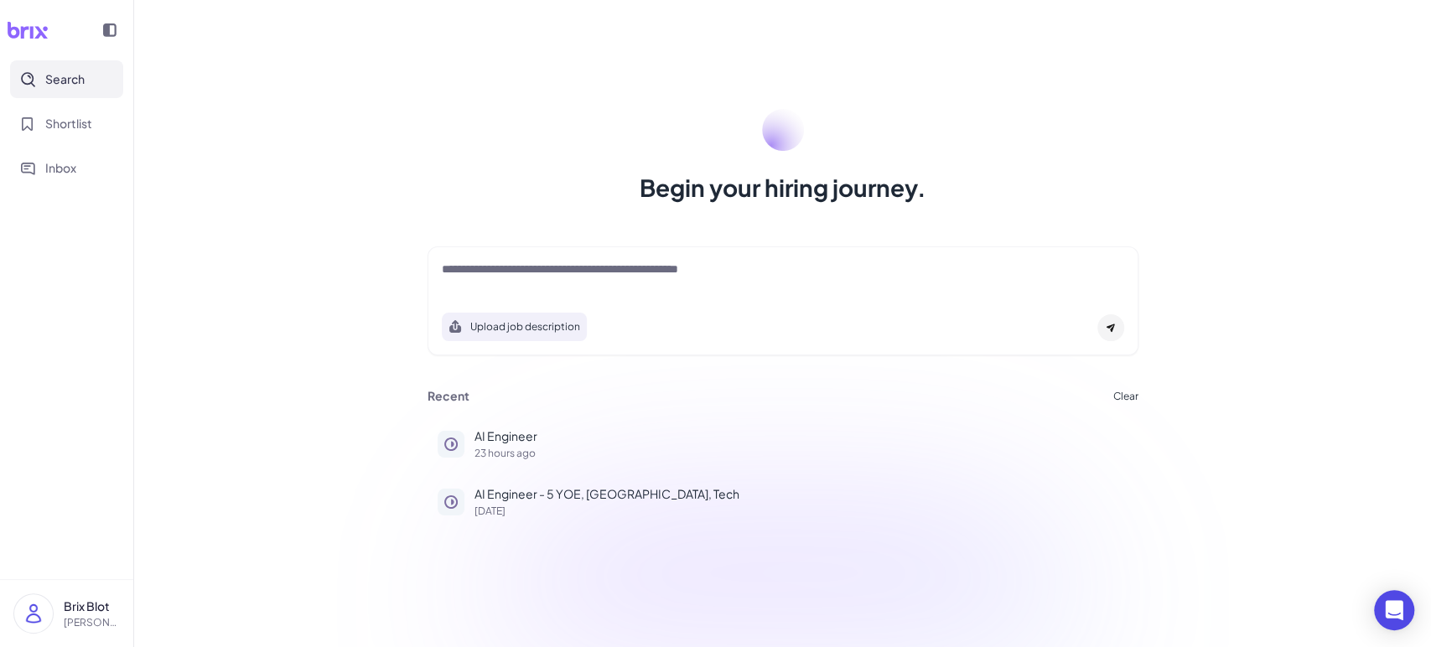
click at [668, 260] on div "Upload job description" at bounding box center [783, 301] width 711 height 109
click at [673, 265] on textarea at bounding box center [783, 271] width 683 height 20
paste textarea "**********"
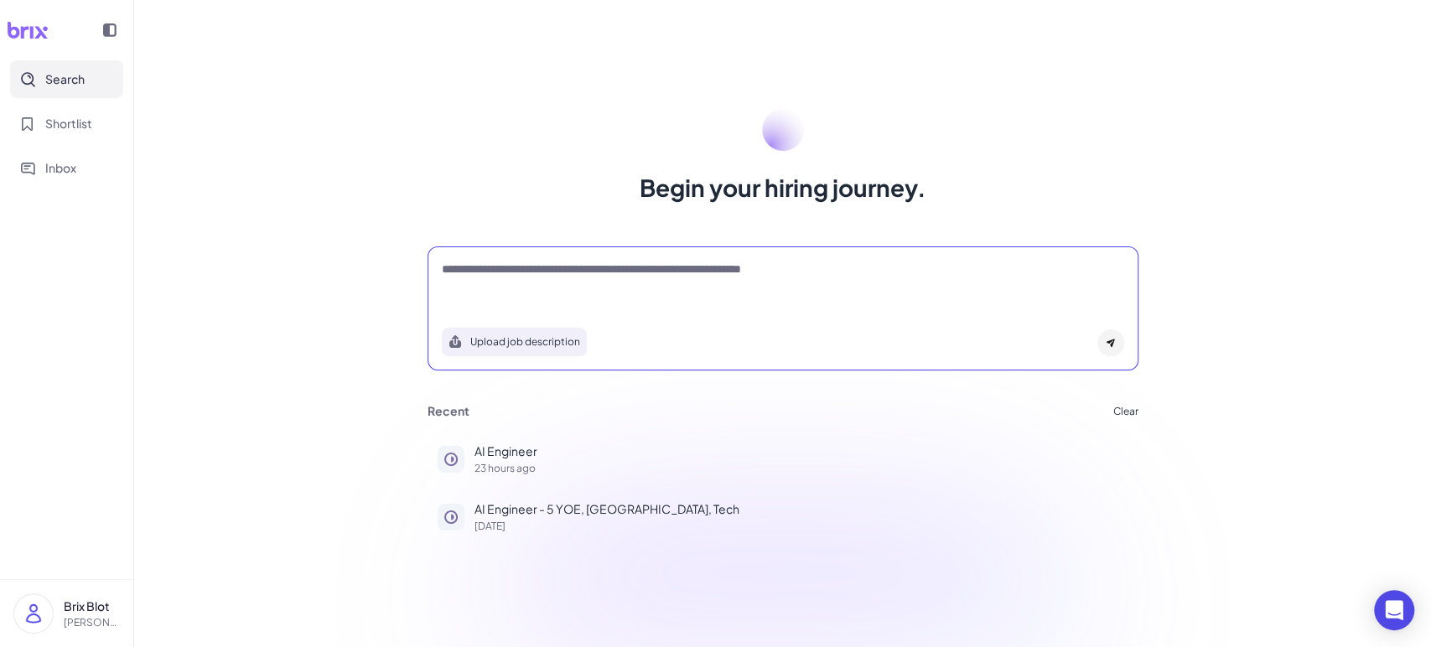
type textarea "**********"
click at [1107, 340] on icon at bounding box center [1111, 343] width 10 height 10
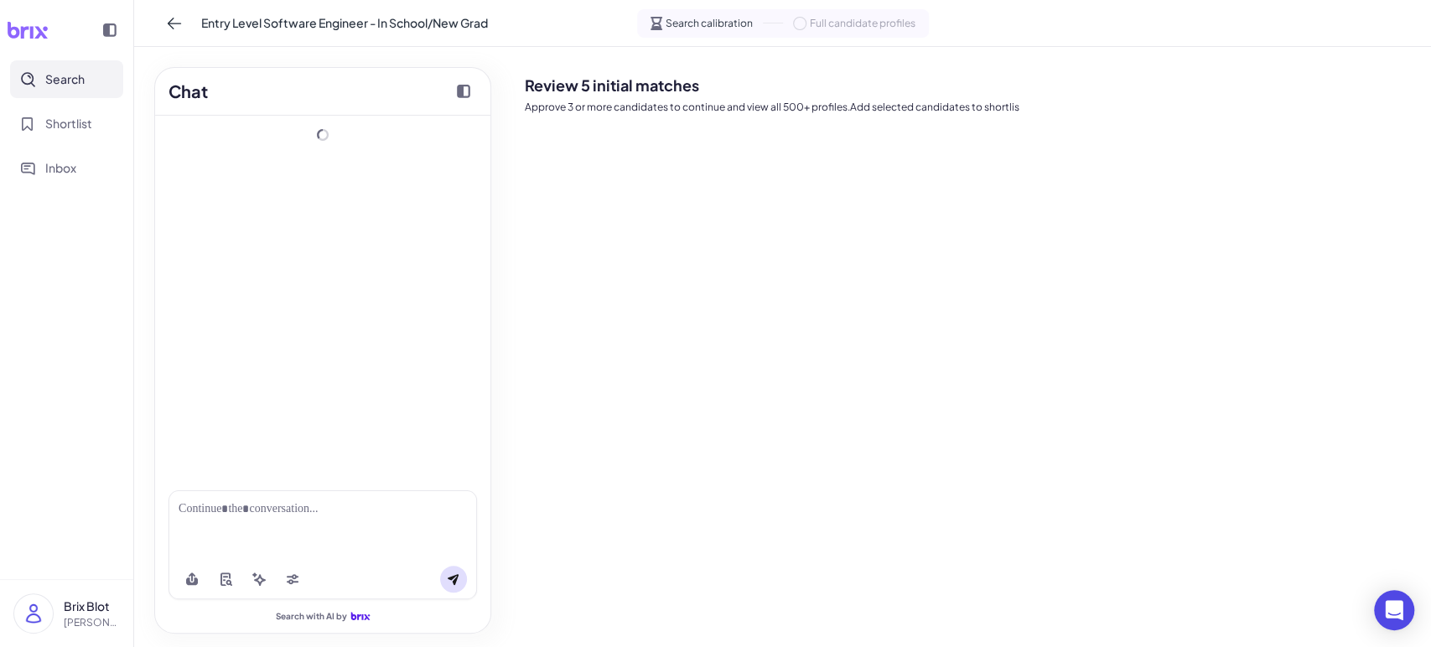
scroll to position [36, 0]
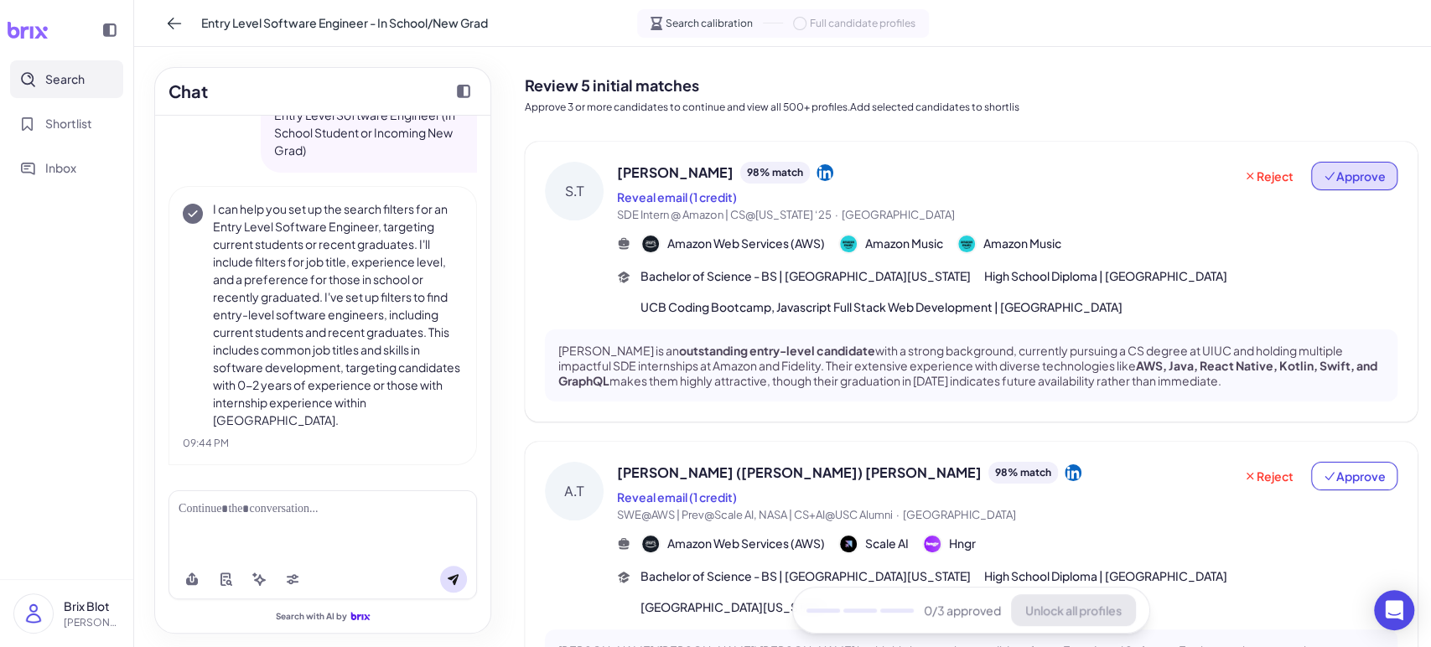
click at [1378, 186] on button "Approve" at bounding box center [1354, 176] width 86 height 29
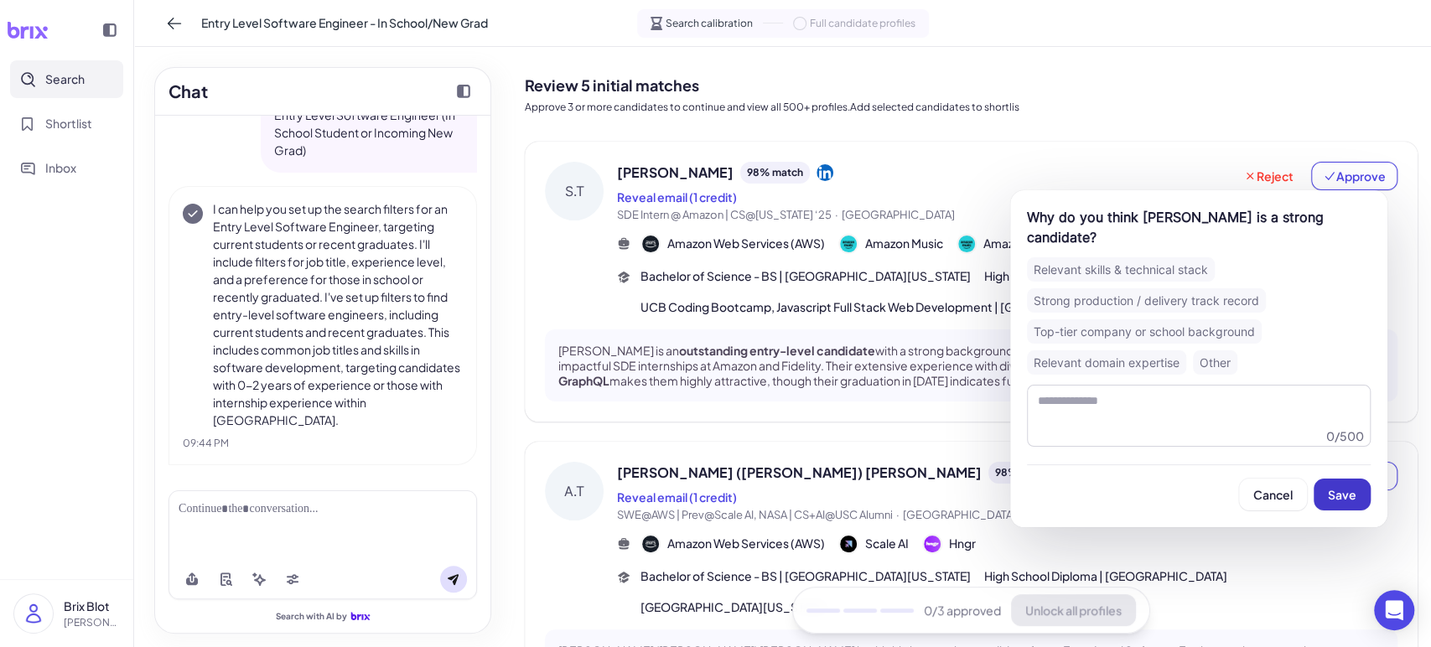
click at [1338, 498] on span "Save" at bounding box center [1342, 494] width 29 height 15
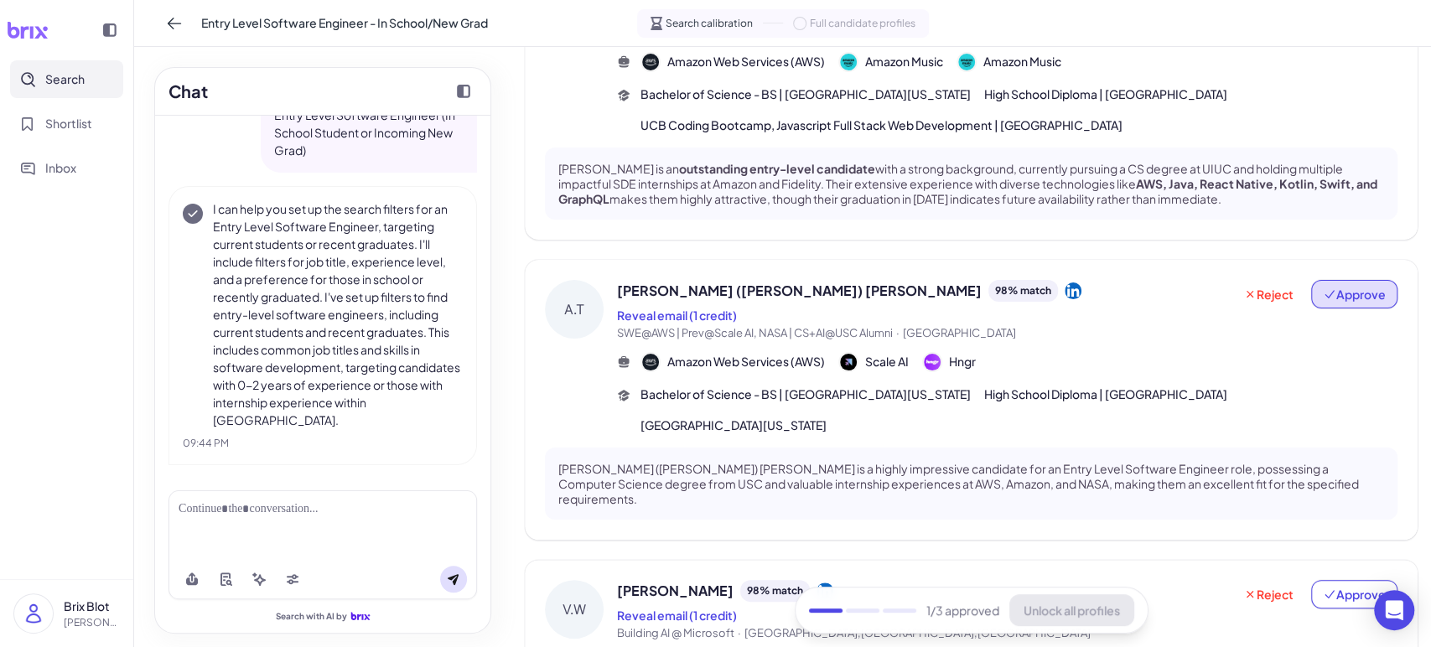
scroll to position [186, 0]
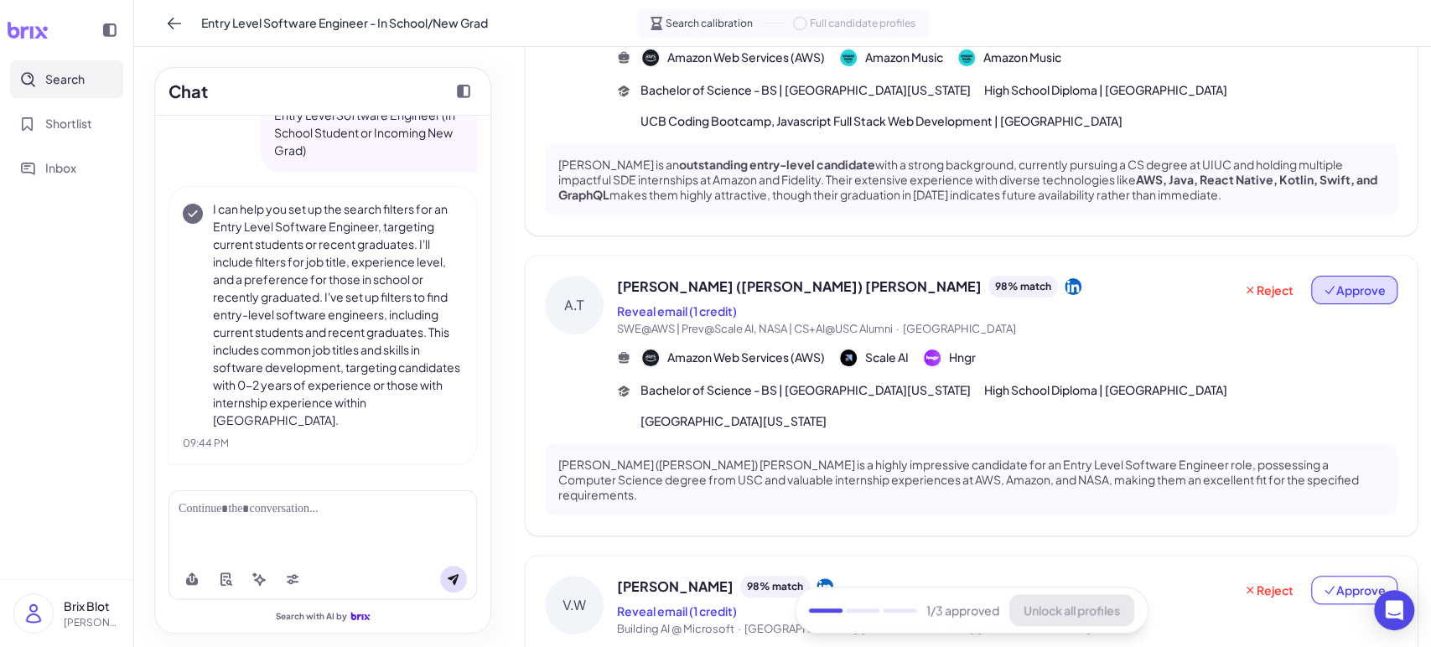
click at [1338, 284] on span "Approve" at bounding box center [1354, 290] width 63 height 17
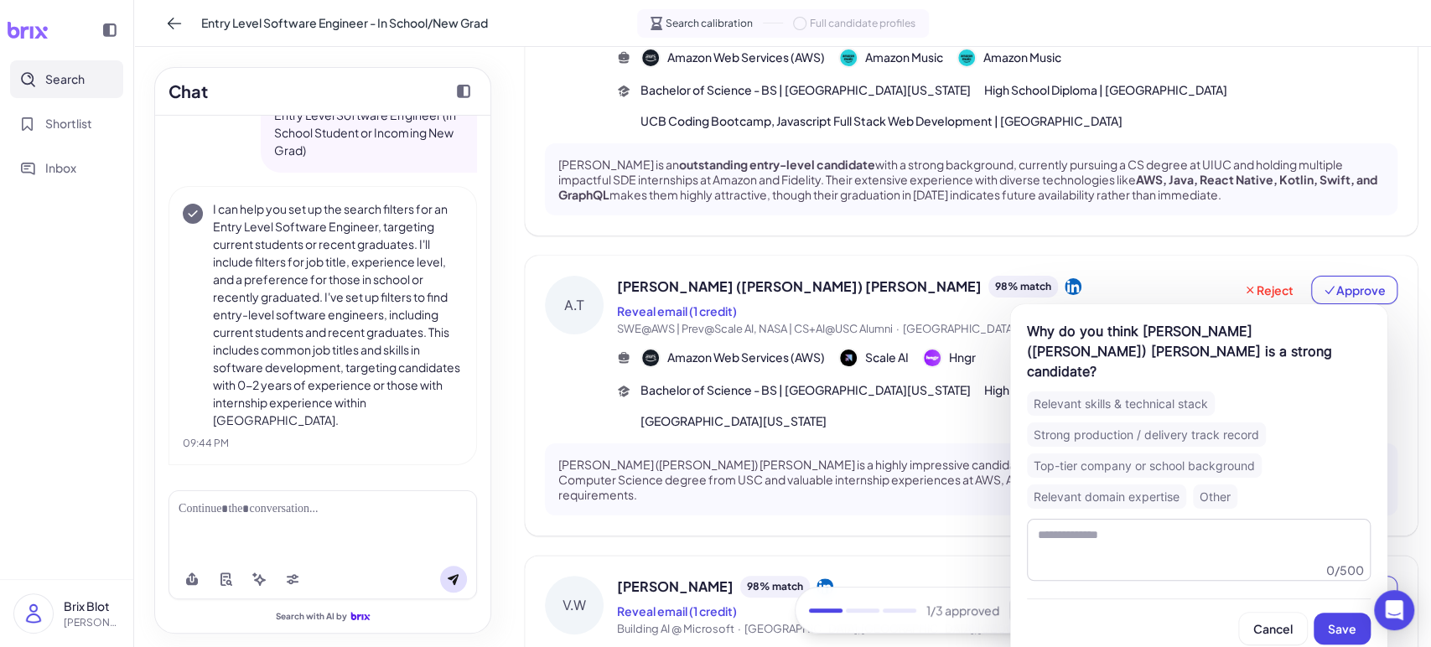
click at [1332, 621] on span "Save" at bounding box center [1342, 628] width 29 height 15
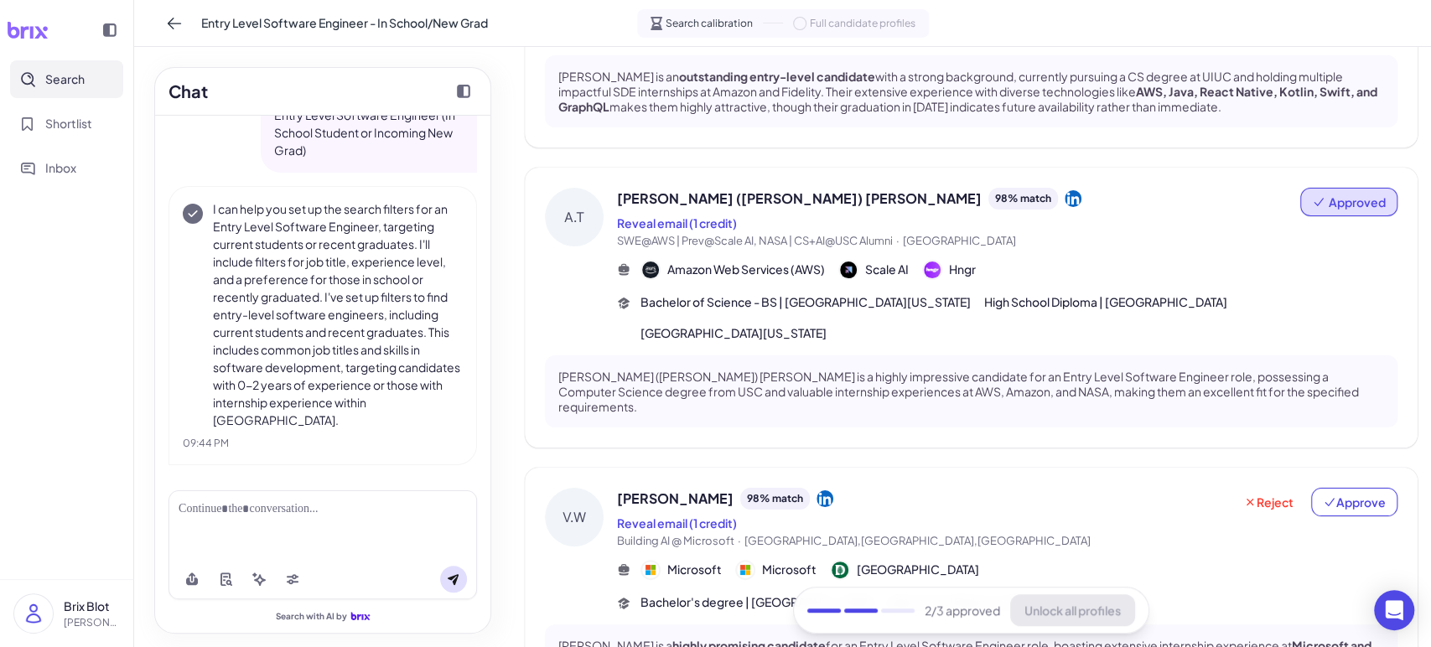
scroll to position [372, 0]
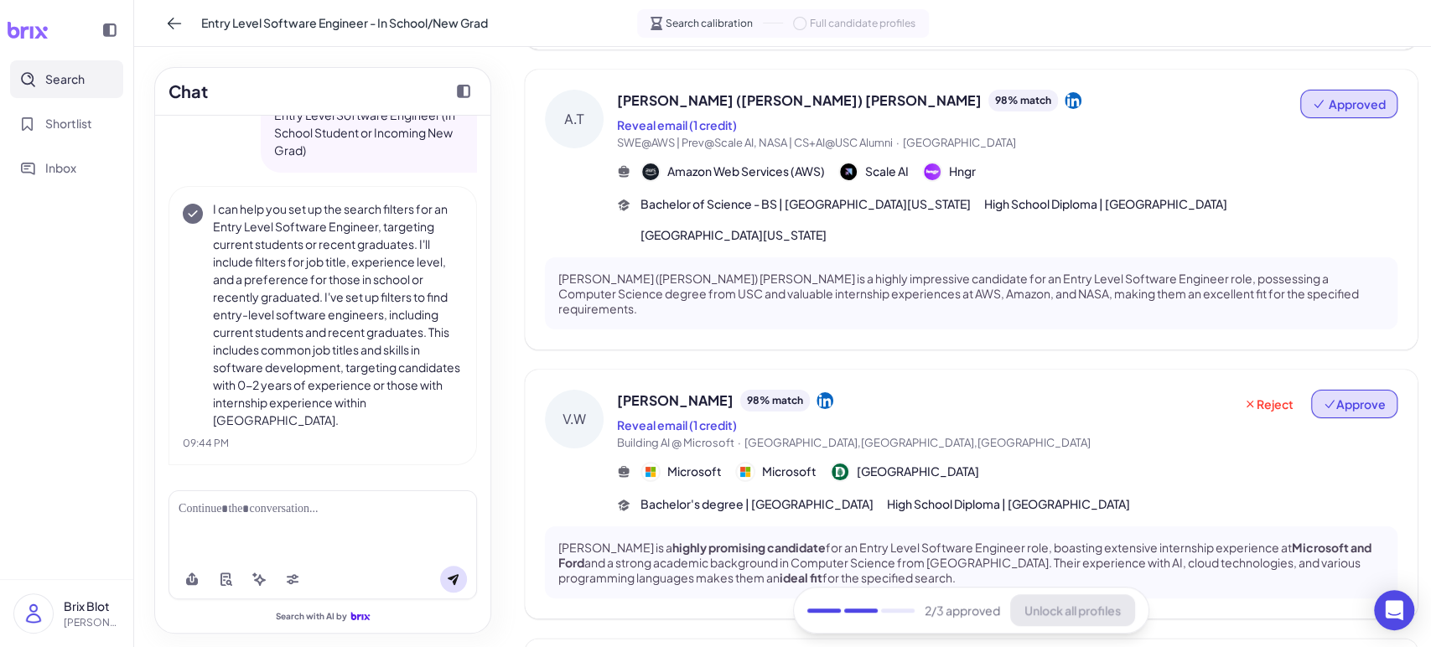
click at [1365, 396] on span "Approve" at bounding box center [1354, 404] width 63 height 17
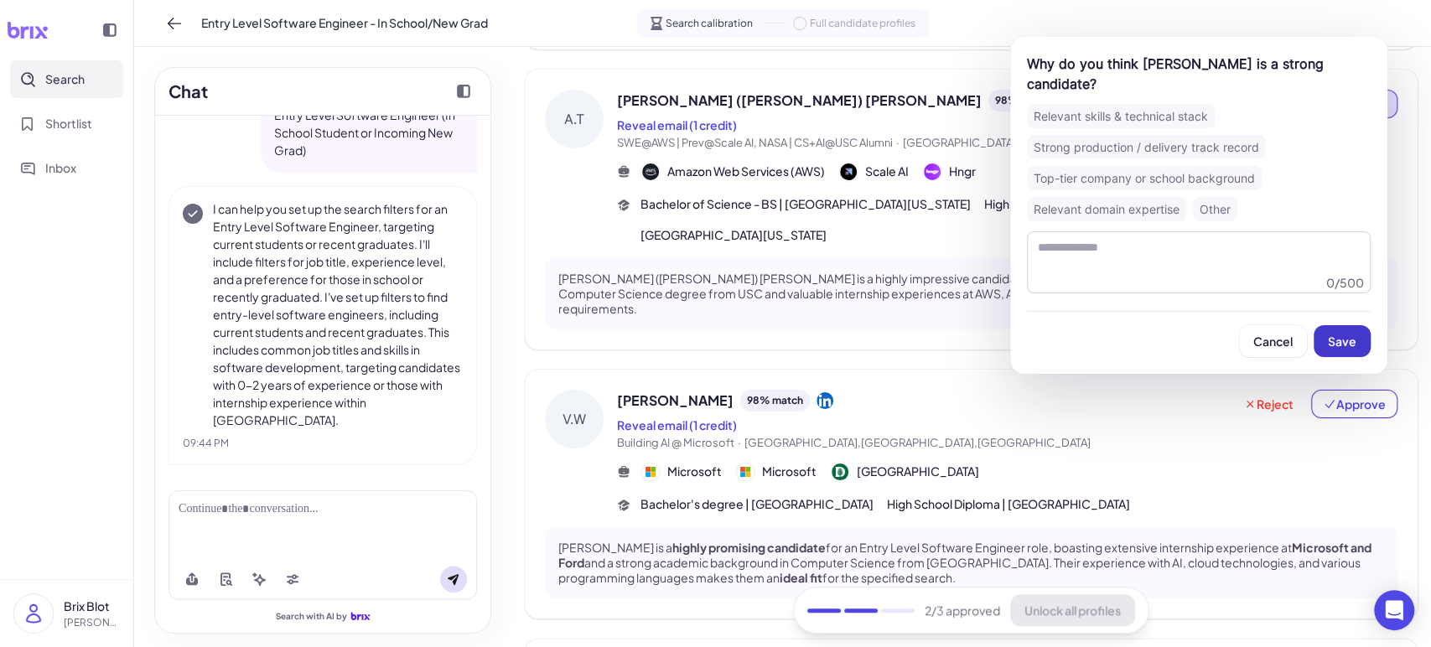
click at [1348, 335] on span "Save" at bounding box center [1342, 341] width 29 height 15
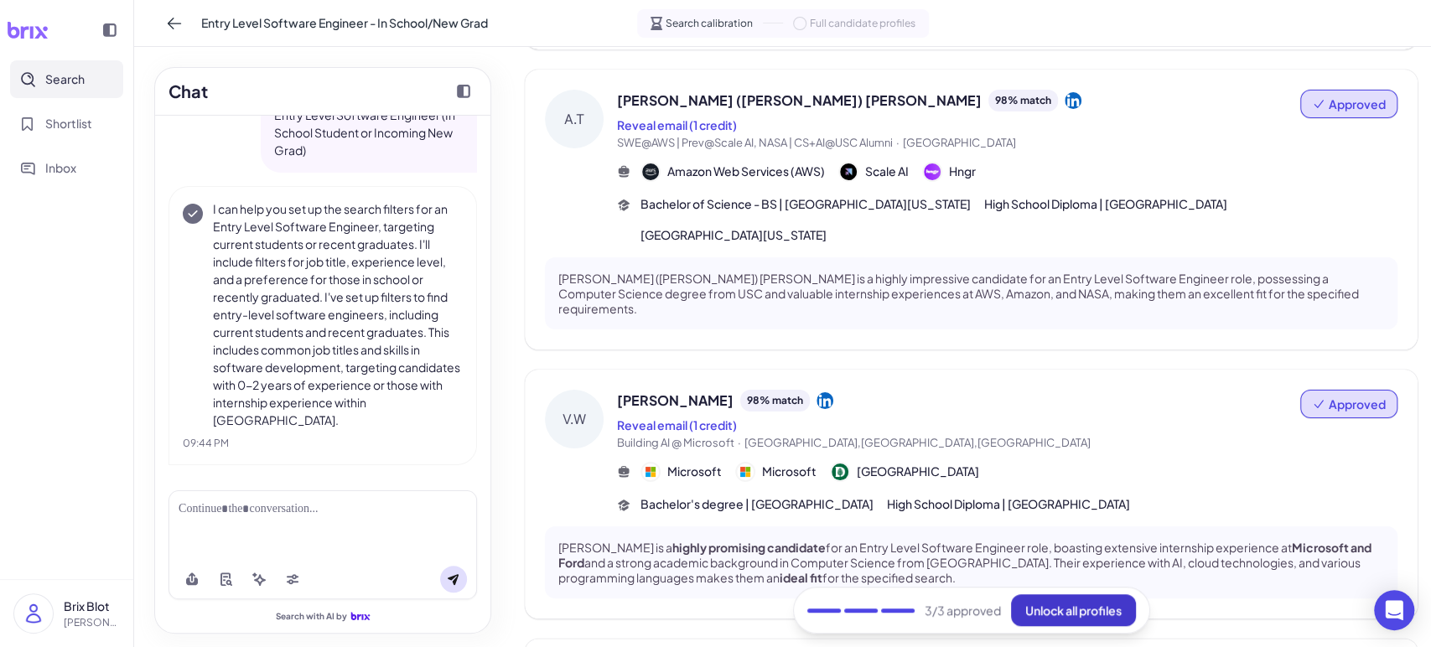
click at [1093, 610] on span "Unlock all profiles" at bounding box center [1074, 610] width 96 height 15
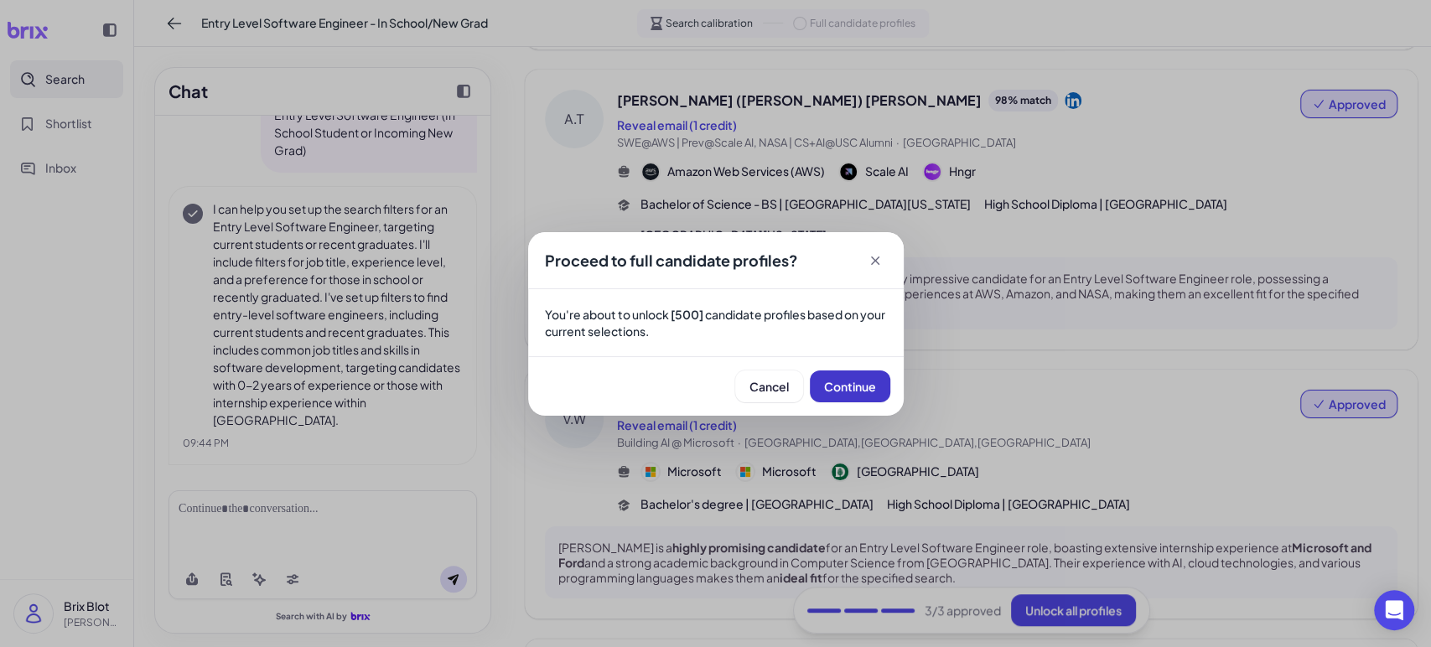
click at [854, 395] on button "Continue" at bounding box center [850, 387] width 80 height 32
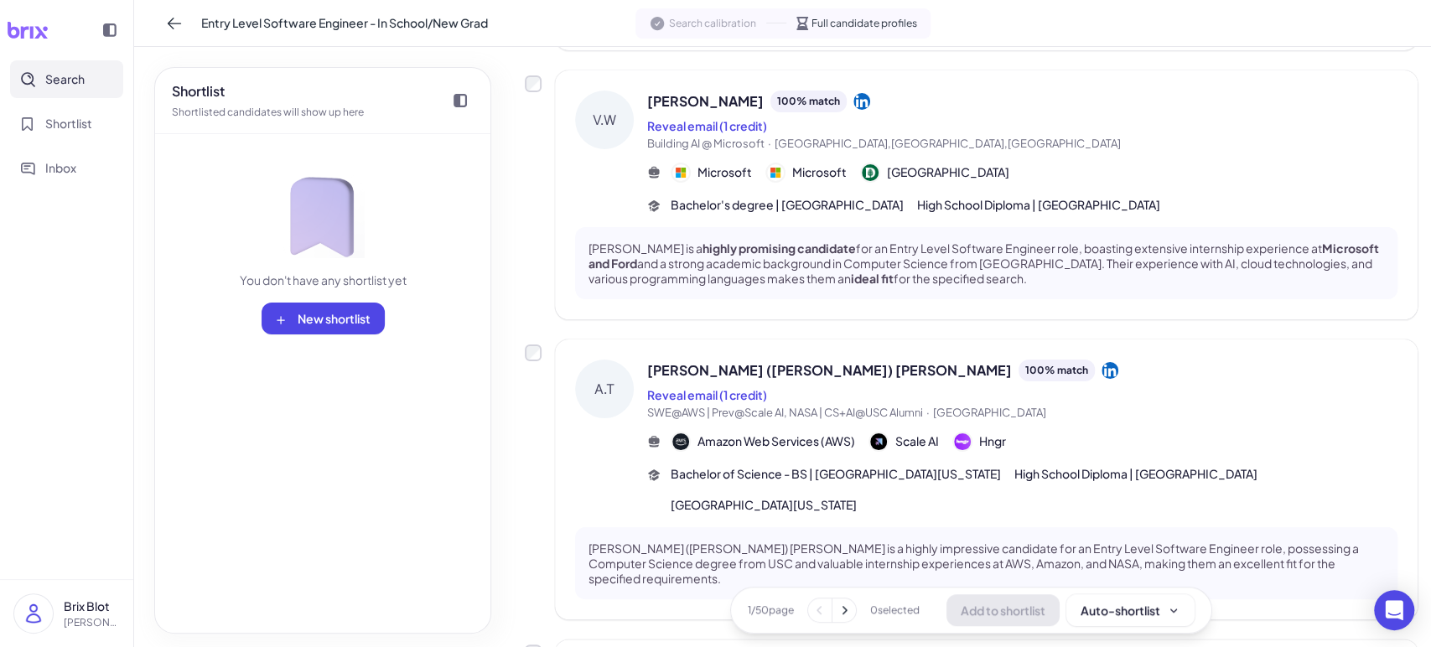
click at [370, 81] on div "Shortlist Shortlisted candidates will show up here" at bounding box center [322, 101] width 335 height 66
click at [463, 98] on icon at bounding box center [460, 100] width 13 height 13
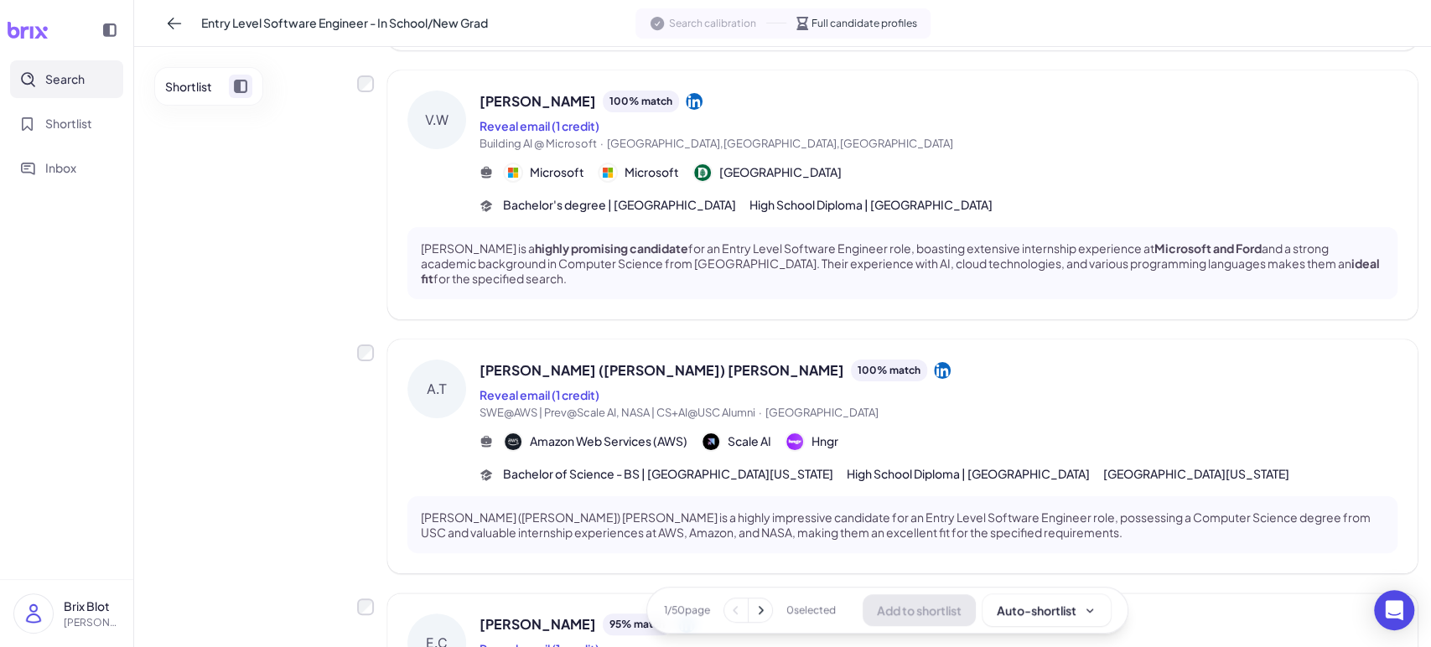
drag, startPoint x: 257, startPoint y: 567, endPoint x: 248, endPoint y: 624, distance: 57.8
click at [257, 566] on div "Shortlist" at bounding box center [238, 350] width 169 height 567
click at [255, 599] on div "Shortlist" at bounding box center [238, 350] width 169 height 567
click at [283, 486] on div "Shortlist" at bounding box center [238, 350] width 169 height 567
click at [268, 582] on div "Shortlist" at bounding box center [238, 350] width 169 height 567
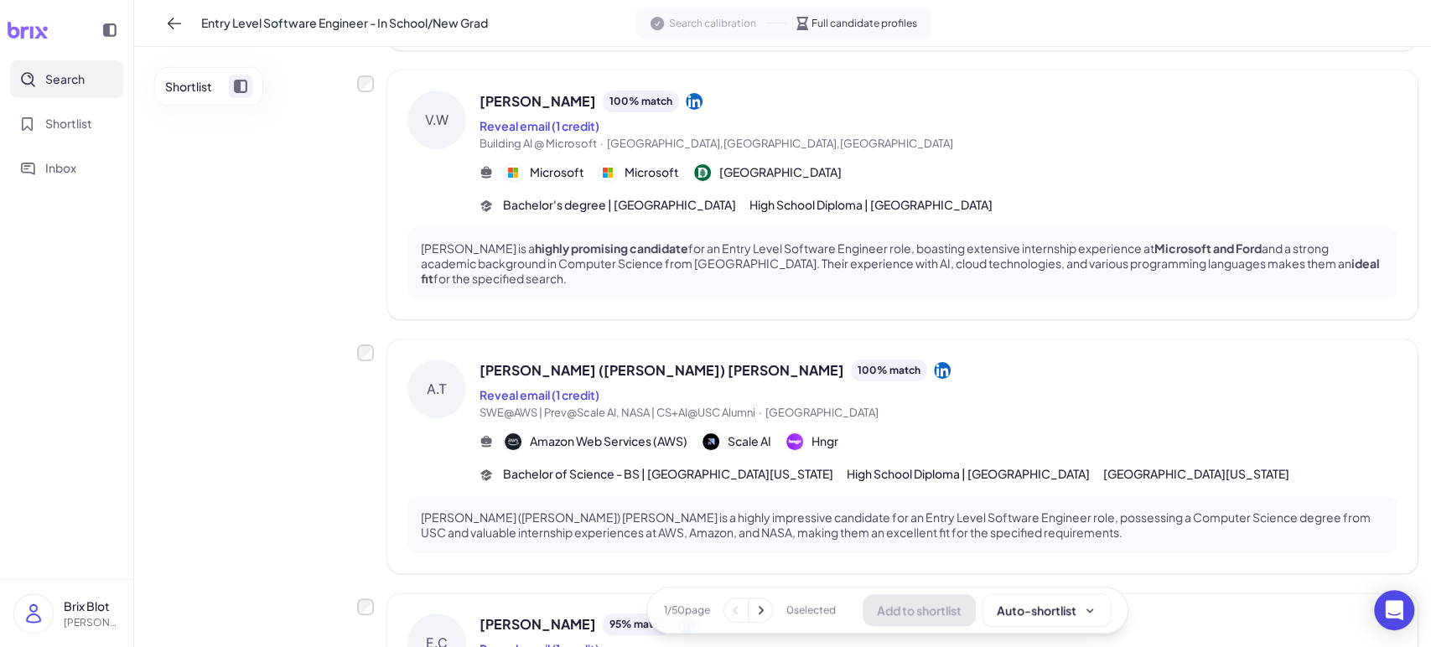
click at [268, 444] on div "Shortlist" at bounding box center [238, 350] width 169 height 567
click at [247, 588] on div "Shortlist" at bounding box center [238, 350] width 169 height 567
click at [271, 432] on div "Shortlist" at bounding box center [238, 350] width 169 height 567
drag, startPoint x: 265, startPoint y: 560, endPoint x: 265, endPoint y: 573, distance: 12.6
click at [265, 573] on div "Shortlist" at bounding box center [238, 350] width 169 height 567
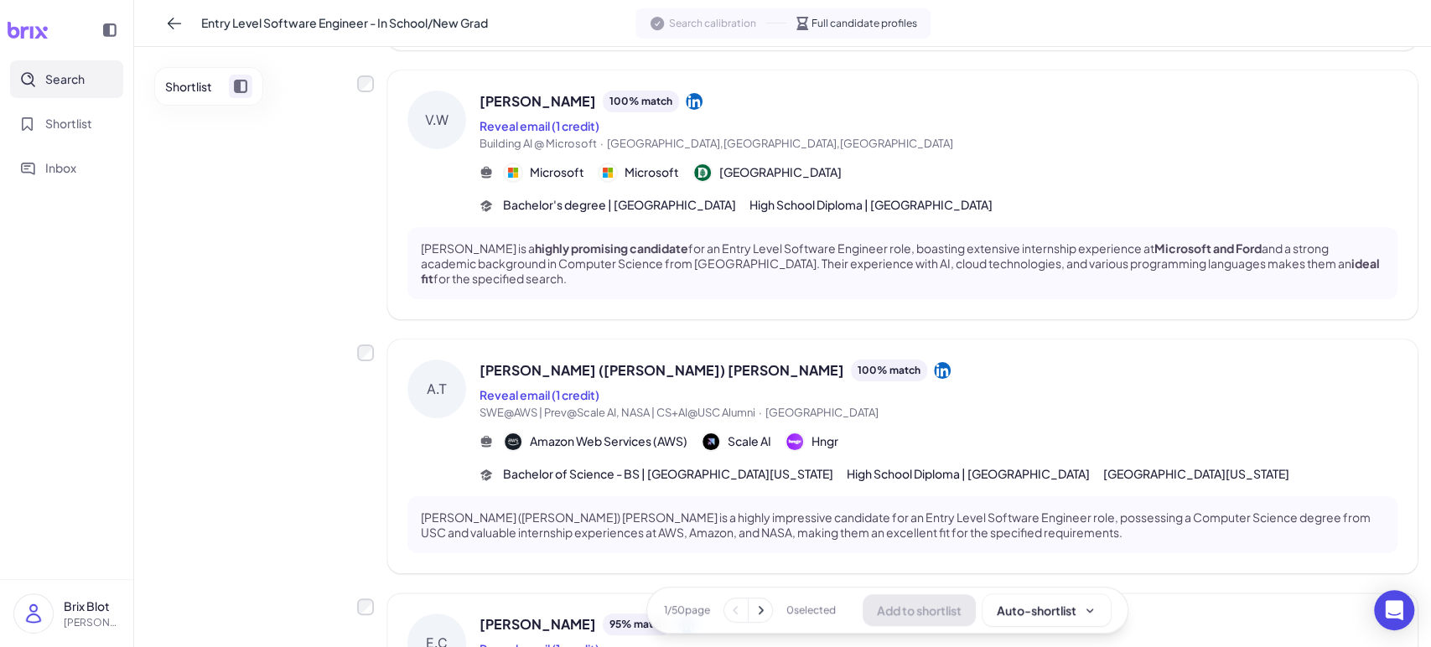
drag, startPoint x: 263, startPoint y: 602, endPoint x: 303, endPoint y: 475, distance: 132.6
click at [263, 601] on div "Shortlist" at bounding box center [238, 350] width 169 height 567
click at [271, 329] on div "Shortlist" at bounding box center [238, 350] width 169 height 567
click at [237, 93] on span at bounding box center [240, 86] width 23 height 23
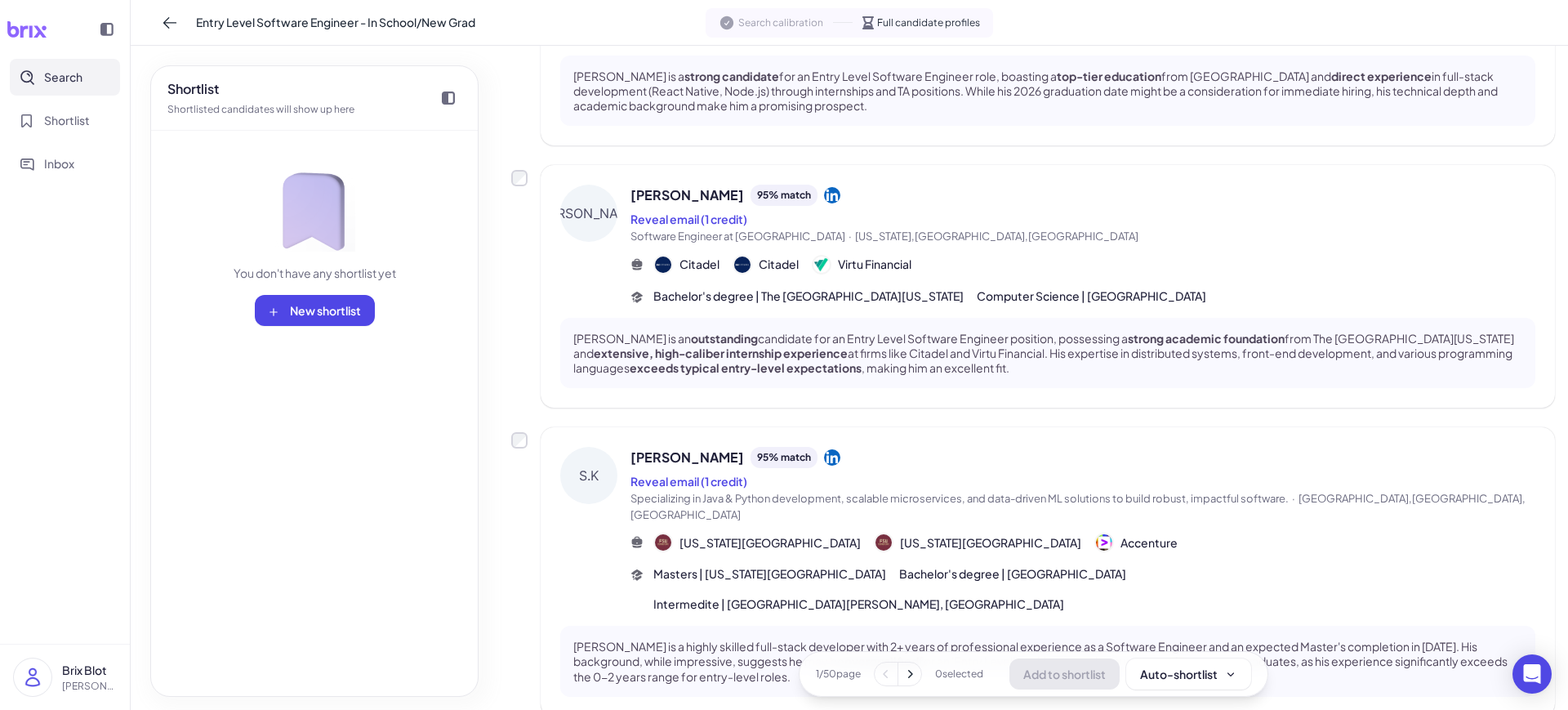
scroll to position [2238, 0]
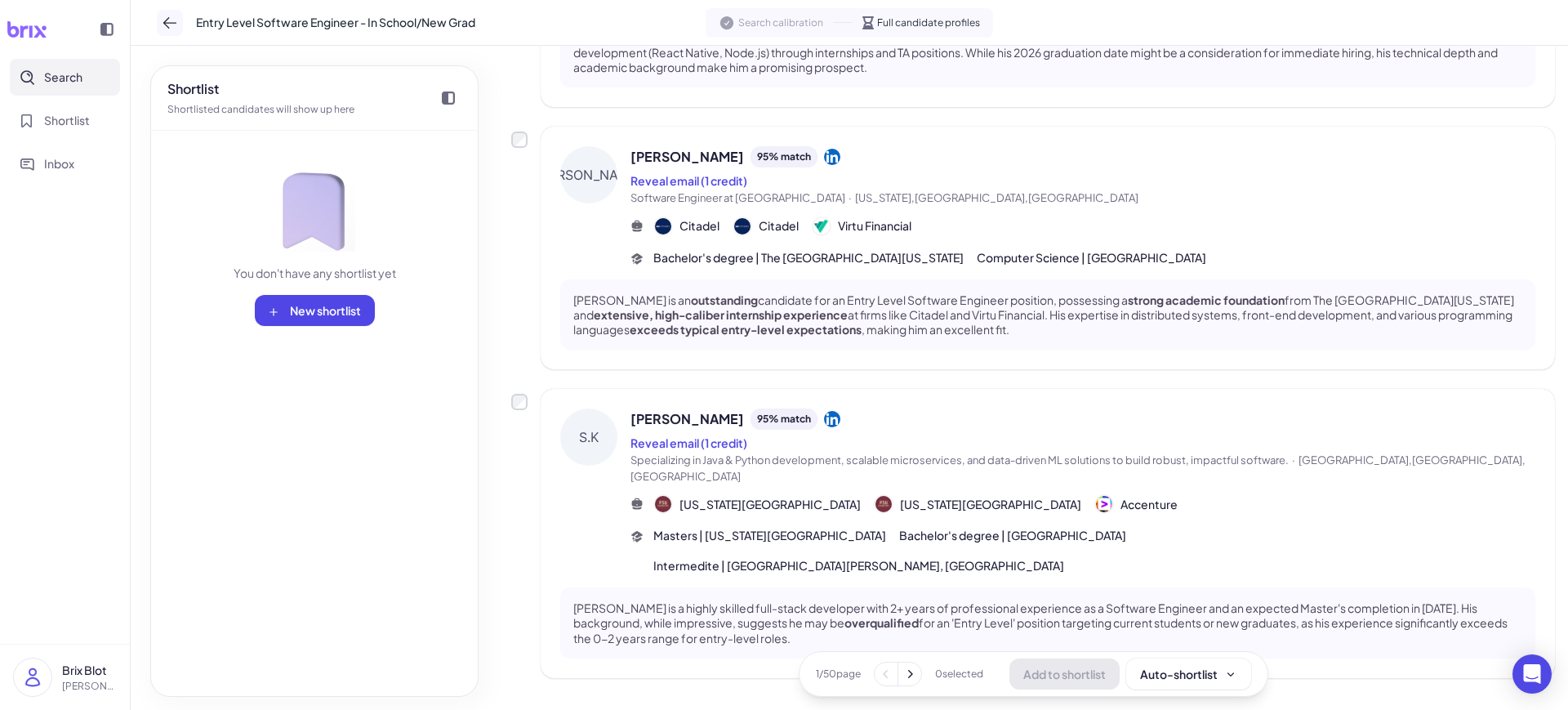
click at [170, 20] on icon at bounding box center [169, 22] width 17 height 17
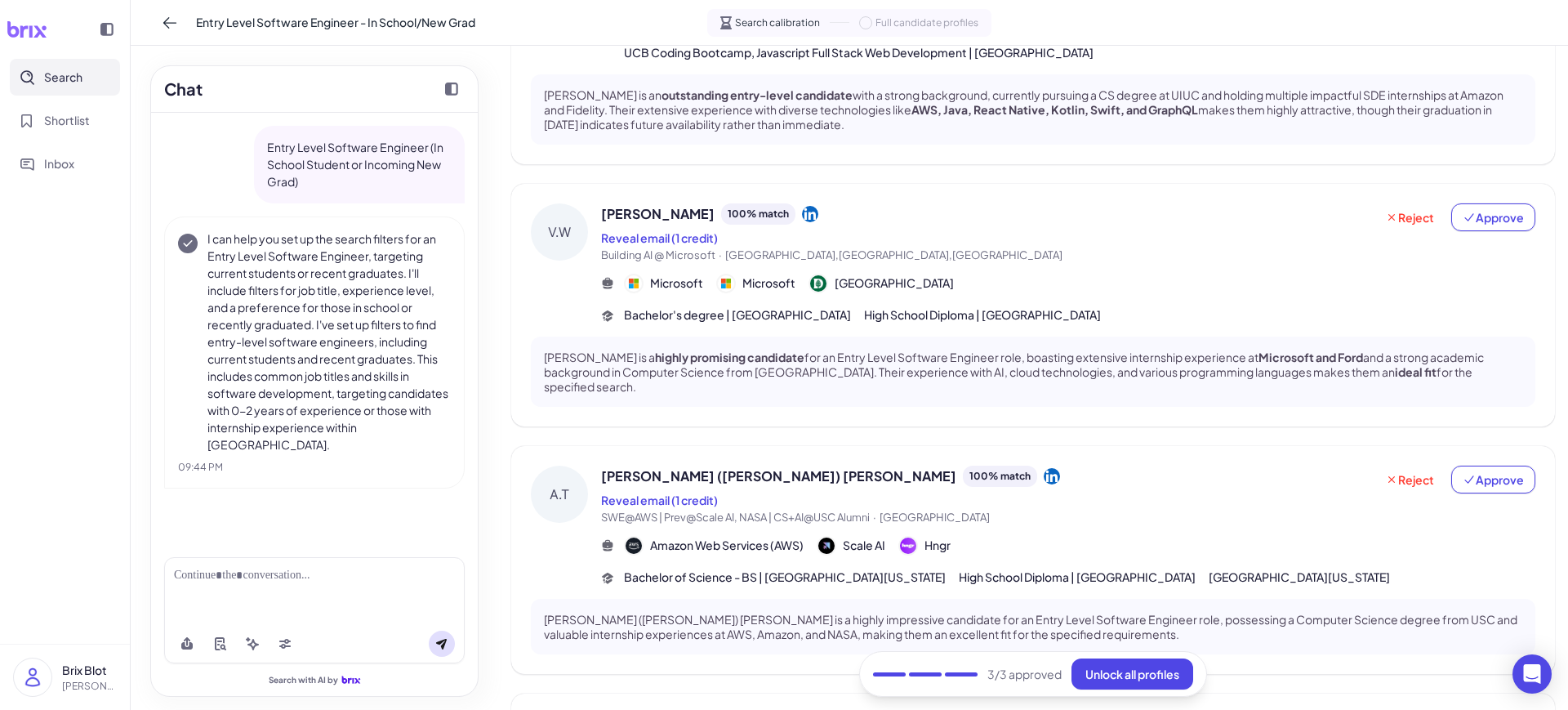
scroll to position [843, 0]
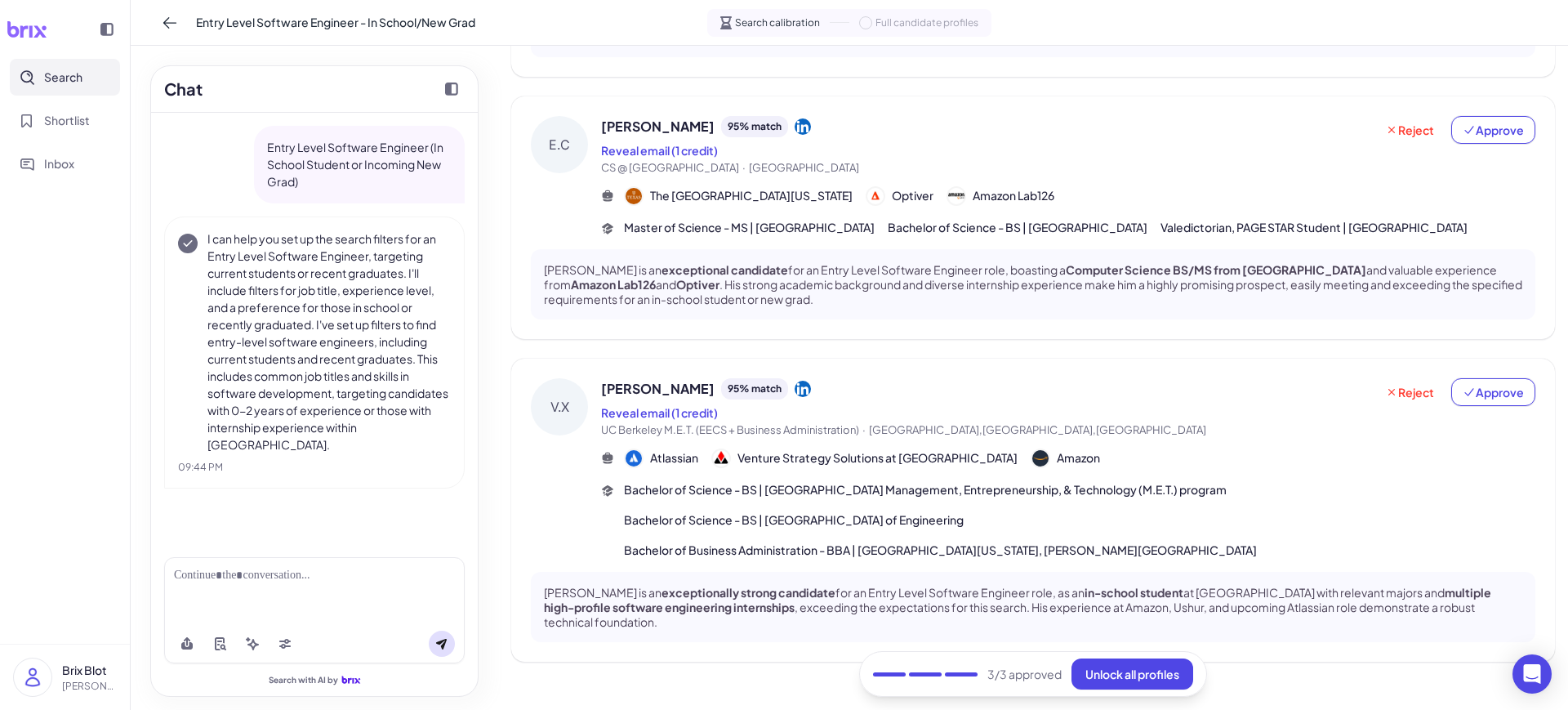
click at [368, 578] on div at bounding box center [315, 576] width 280 height 18
click at [439, 630] on icon at bounding box center [441, 644] width 11 height 11
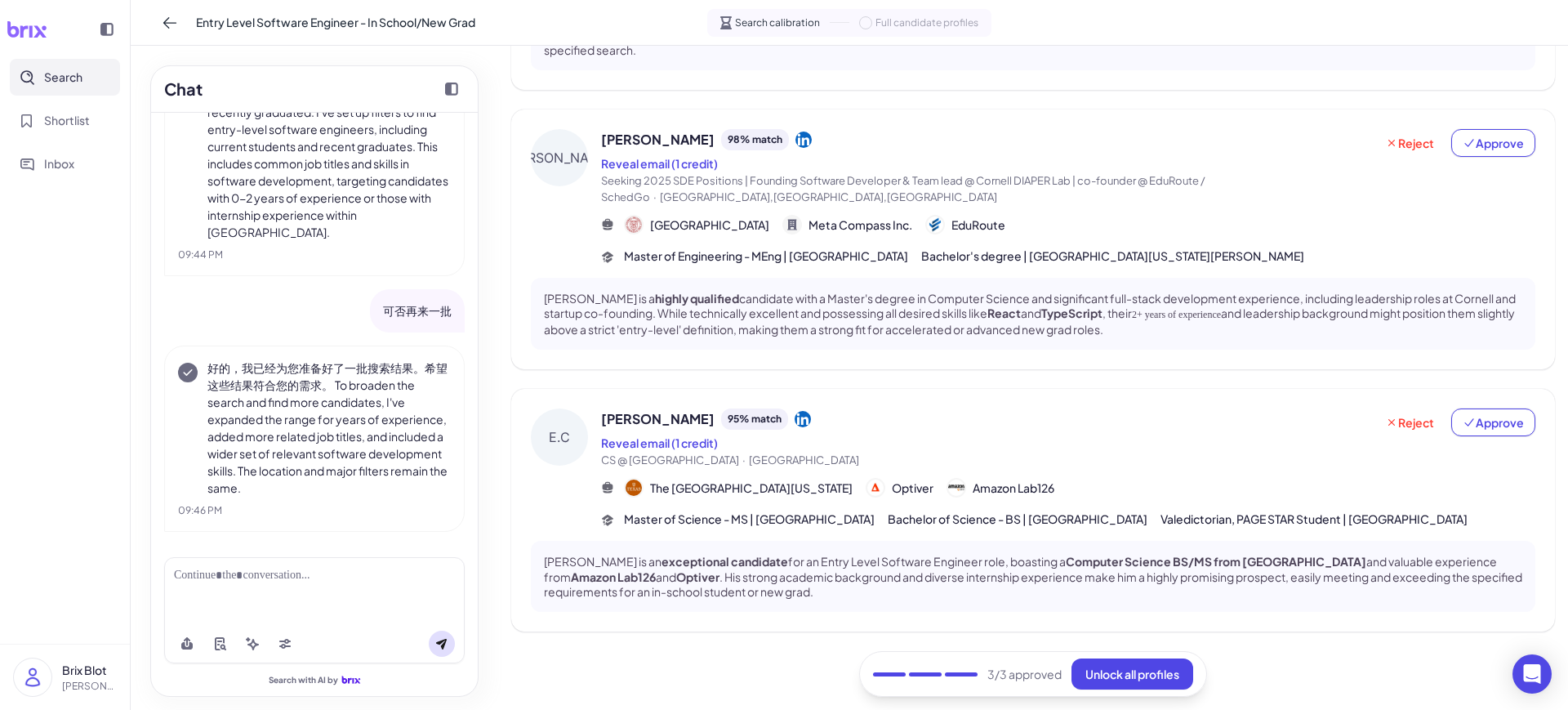
scroll to position [213, 0]
drag, startPoint x: 238, startPoint y: 365, endPoint x: 359, endPoint y: 391, distance: 123.8
click at [356, 378] on p "好的，我已经为您准备好了一批搜索结果。希望这些结果符合您的需求。 To broaden the search and find more candidates…" at bounding box center [329, 427] width 243 height 137
drag, startPoint x: 359, startPoint y: 391, endPoint x: 361, endPoint y: 398, distance: 7.3
click at [359, 391] on p "好的，我已经为您准备好了一批搜索结果。希望这些结果符合您的需求。 To broaden the search and find more candidates…" at bounding box center [329, 427] width 243 height 137
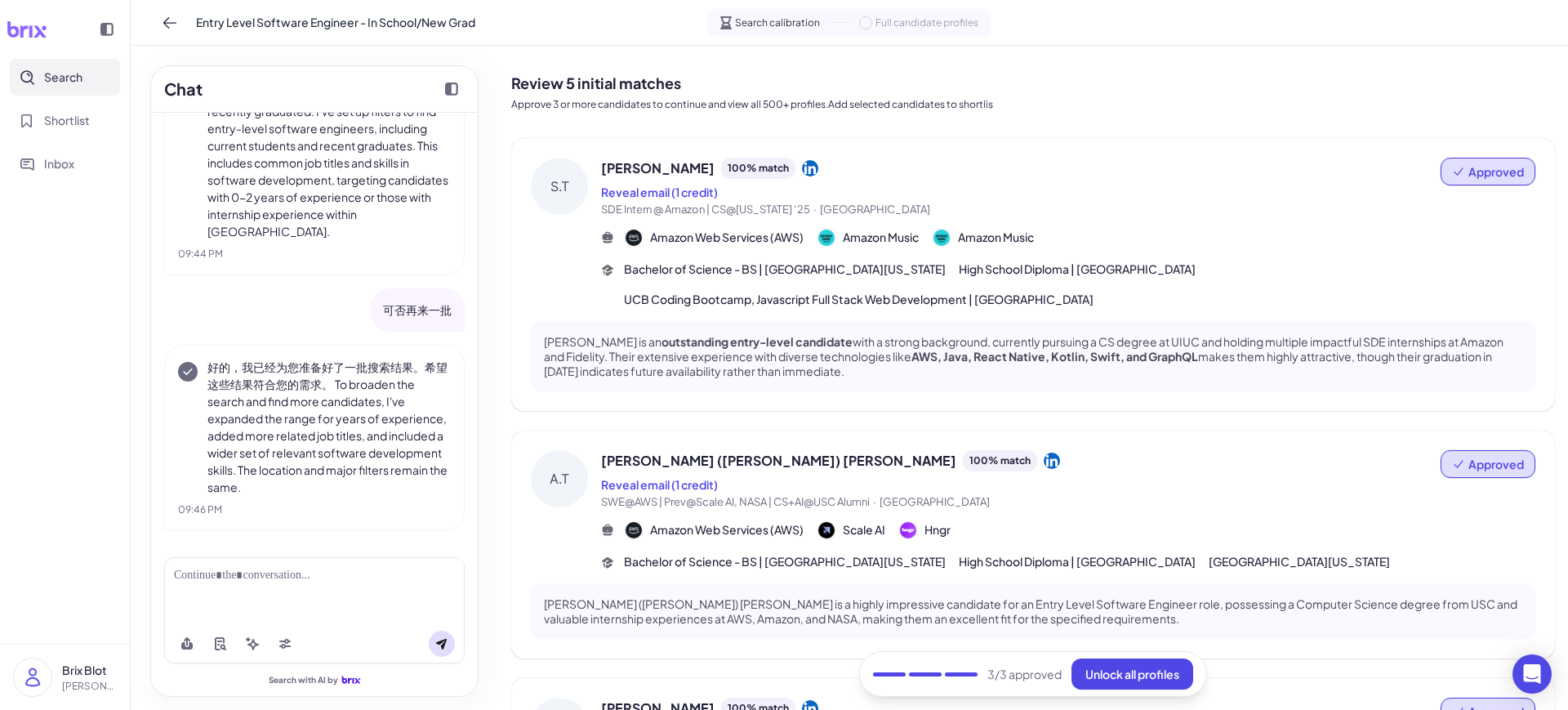
scroll to position [831, 0]
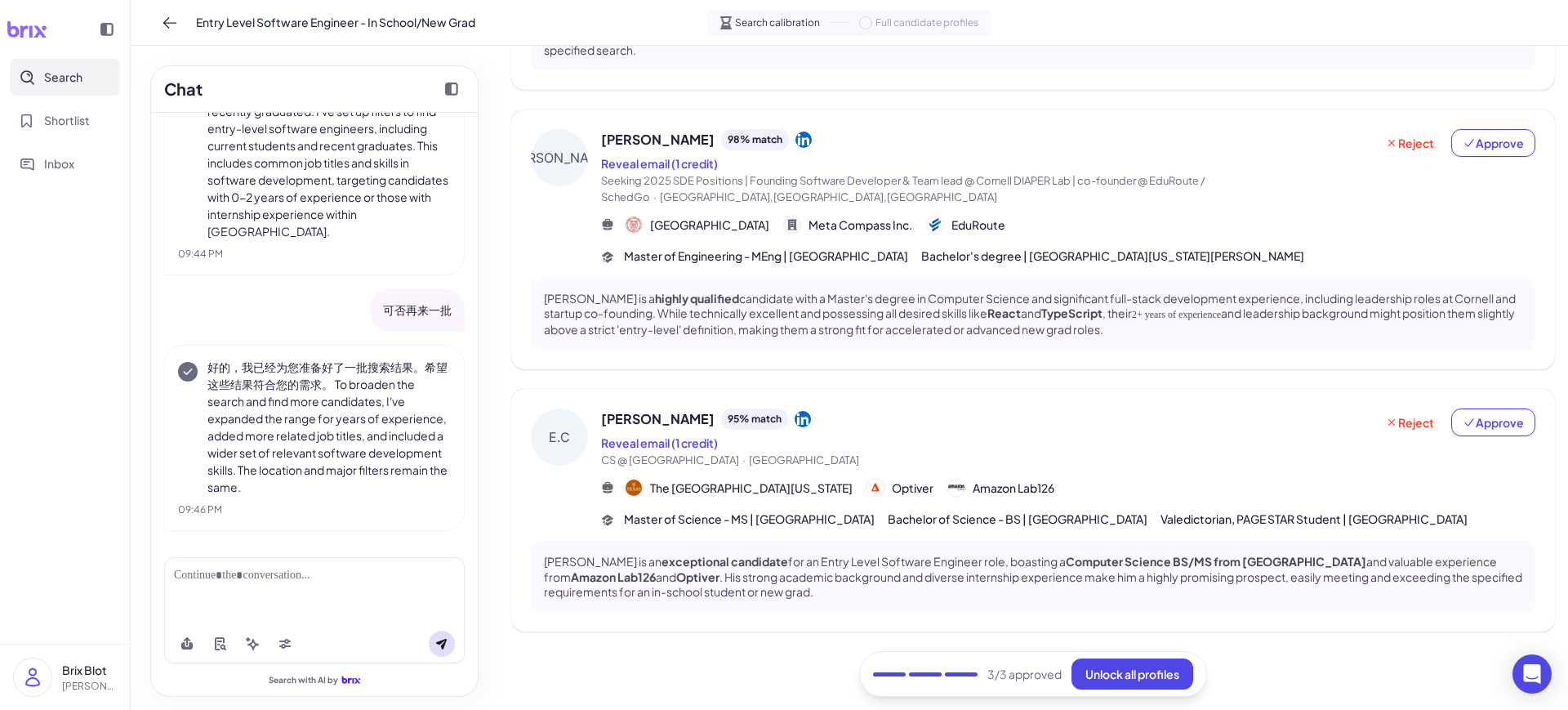
click at [887, 603] on div "[PERSON_NAME] is an exceptional candidate for an Entry Level Software Engineer …" at bounding box center [1032, 576] width 1004 height 71
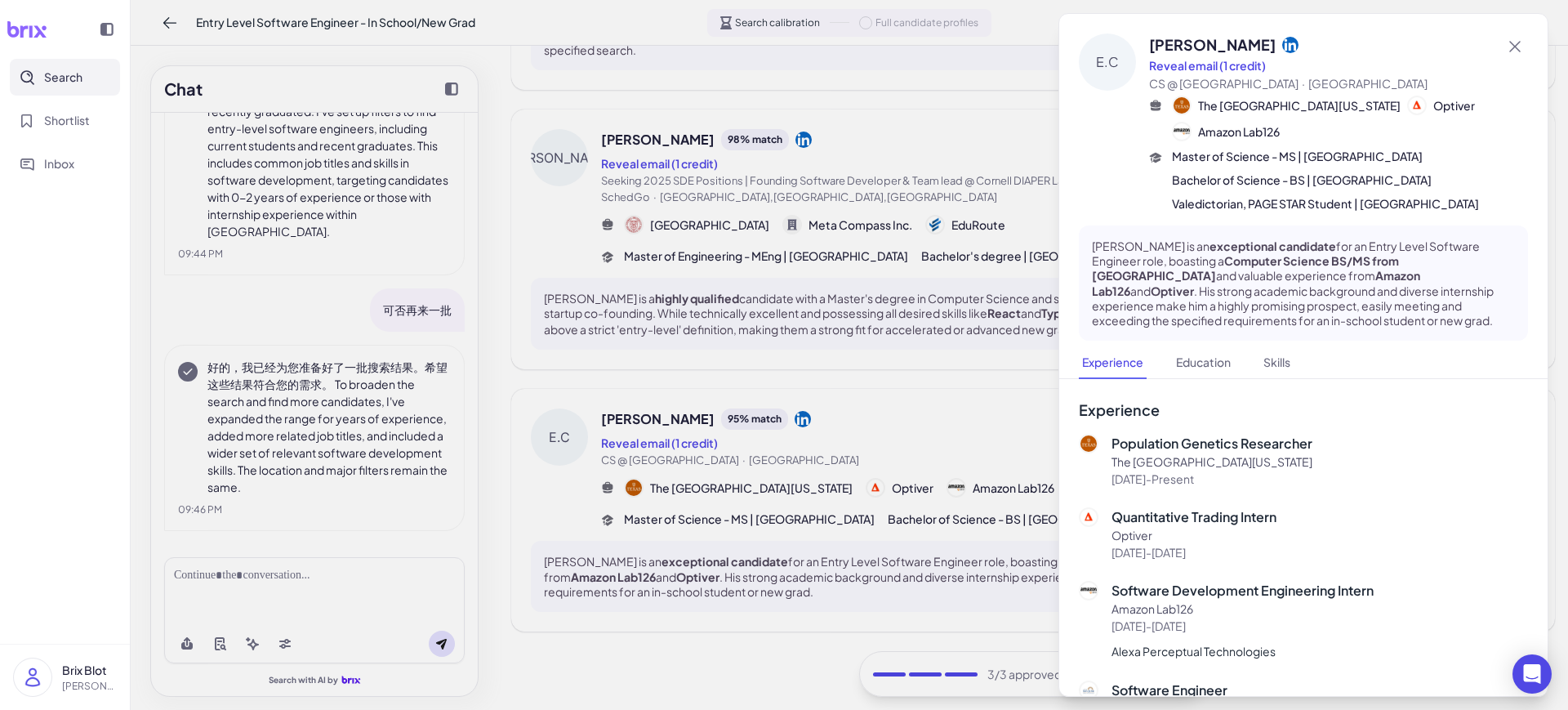
drag, startPoint x: 824, startPoint y: 599, endPoint x: 702, endPoint y: 498, distance: 158.4
click at [702, 498] on div at bounding box center [784, 355] width 1568 height 710
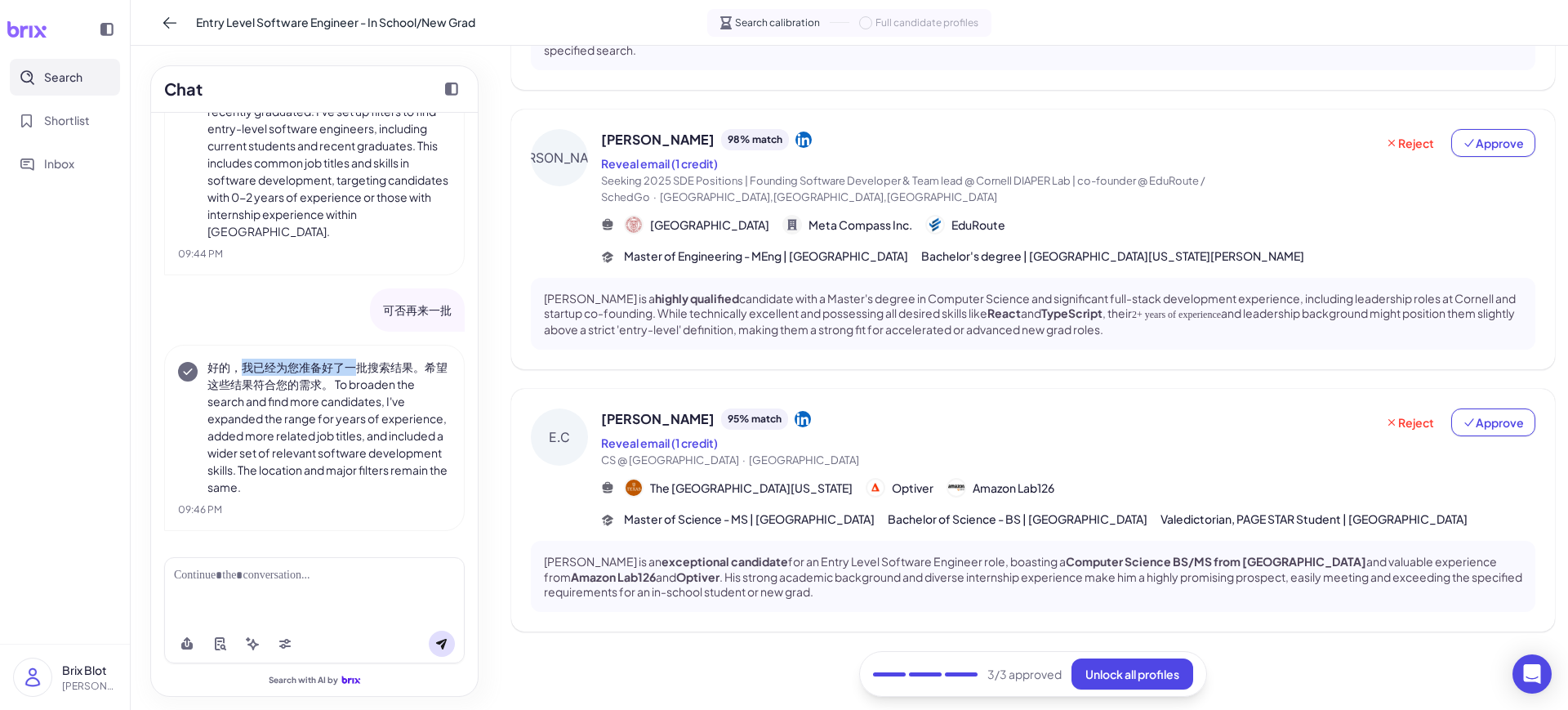
drag, startPoint x: 243, startPoint y: 365, endPoint x: 361, endPoint y: 363, distance: 118.0
click at [361, 363] on p "好的，我已经为您准备好了一批搜索结果。希望这些结果符合您的需求。 To broaden the search and find more candidates…" at bounding box center [329, 427] width 243 height 137
click at [355, 379] on p "好的，我已经为您准备好了一批搜索结果。希望这些结果符合您的需求。 To broaden the search and find more candidates…" at bounding box center [329, 427] width 243 height 137
drag, startPoint x: 240, startPoint y: 367, endPoint x: 354, endPoint y: 389, distance: 116.1
click at [354, 389] on p "好的，我已经为您准备好了一批搜索结果。希望这些结果符合您的需求。 To broaden the search and find more candidates…" at bounding box center [329, 427] width 243 height 137
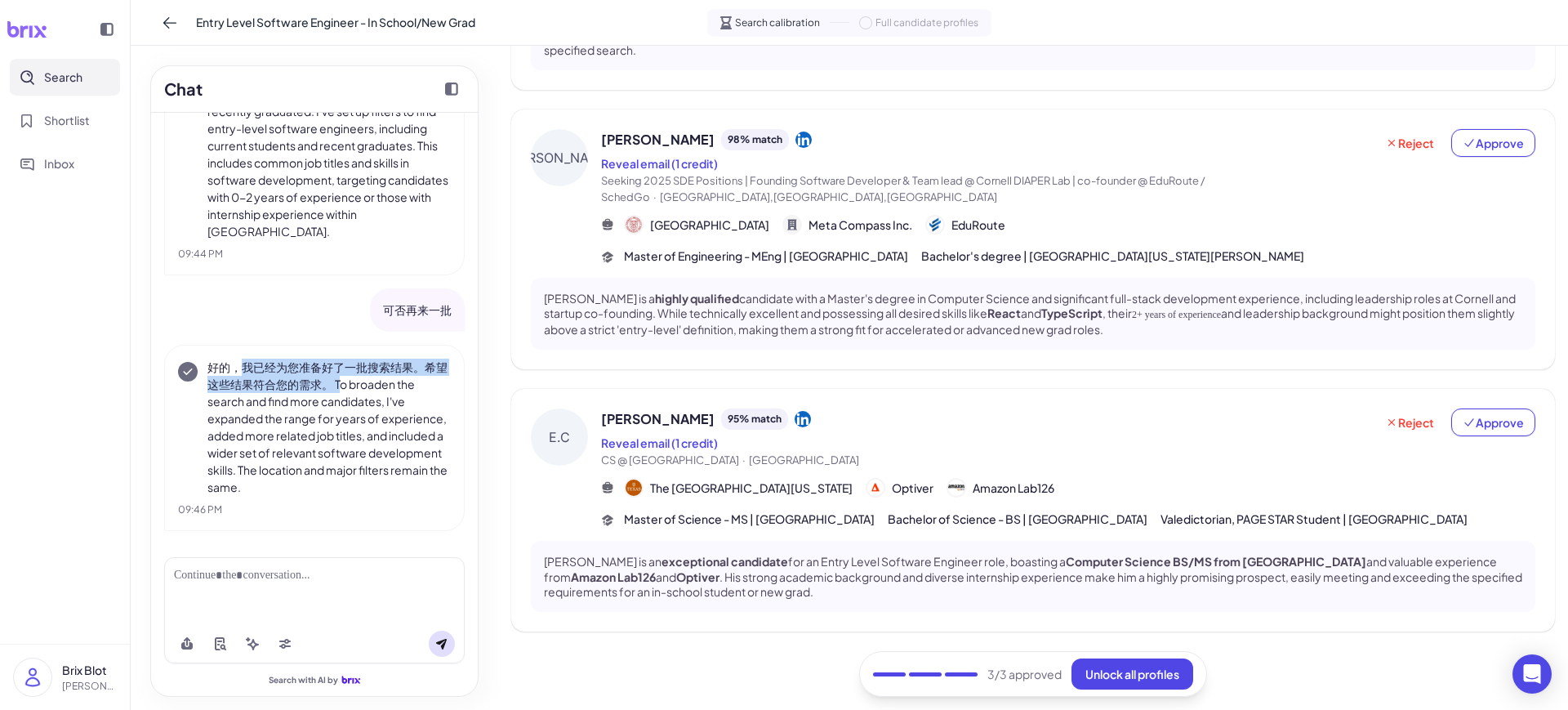
click at [354, 389] on p "好的，我已经为您准备好了一批搜索结果。希望这些结果符合您的需求。 To broaden the search and find more candidates…" at bounding box center [329, 427] width 243 height 137
drag, startPoint x: 336, startPoint y: 391, endPoint x: 229, endPoint y: 377, distance: 107.9
click at [229, 377] on p "好的，我已经为您准备好了一批搜索结果。希望这些结果符合您的需求。 To broaden the search and find more candidates…" at bounding box center [329, 427] width 243 height 137
click at [330, 401] on p "好的，我已经为您准备好了一批搜索结果。希望这些结果符合您的需求。 To broaden the search and find more candidates…" at bounding box center [329, 427] width 243 height 137
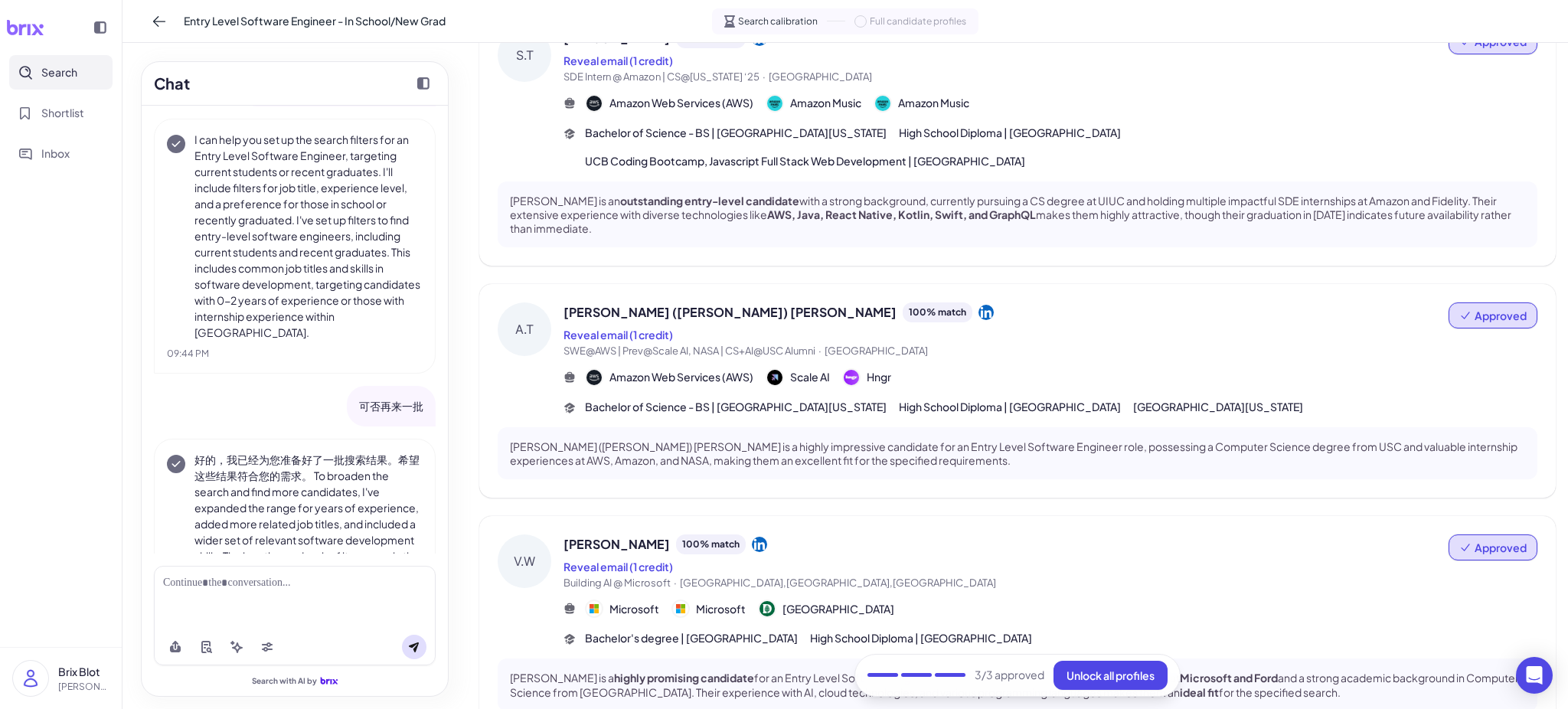
scroll to position [0, 0]
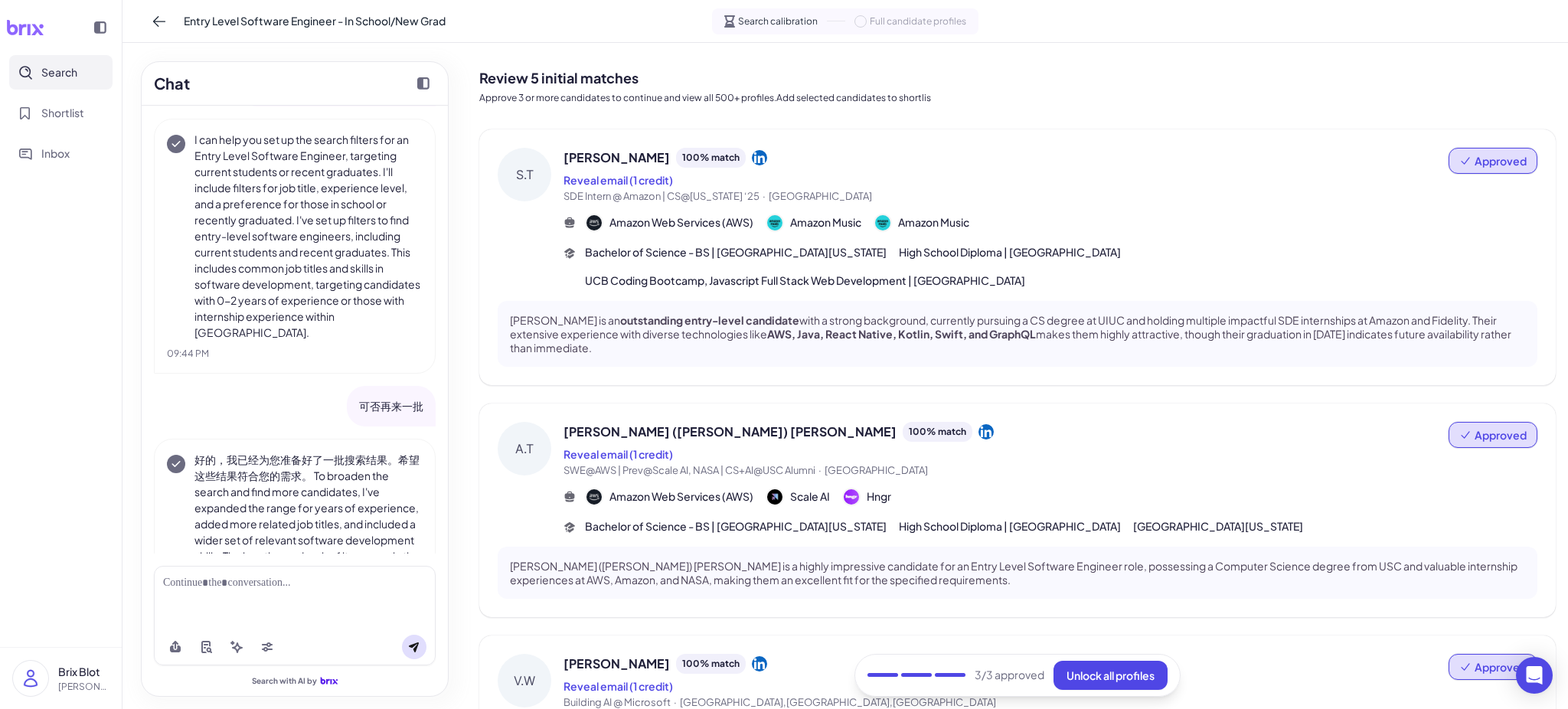
click at [1307, 161] on icon at bounding box center [1465, 160] width 12 height 12
click at [1307, 190] on button "Undo approval" at bounding box center [1466, 200] width 110 height 28
drag, startPoint x: 1481, startPoint y: 423, endPoint x: 1468, endPoint y: 443, distance: 23.9
click at [1307, 424] on button "Approved" at bounding box center [1493, 435] width 89 height 26
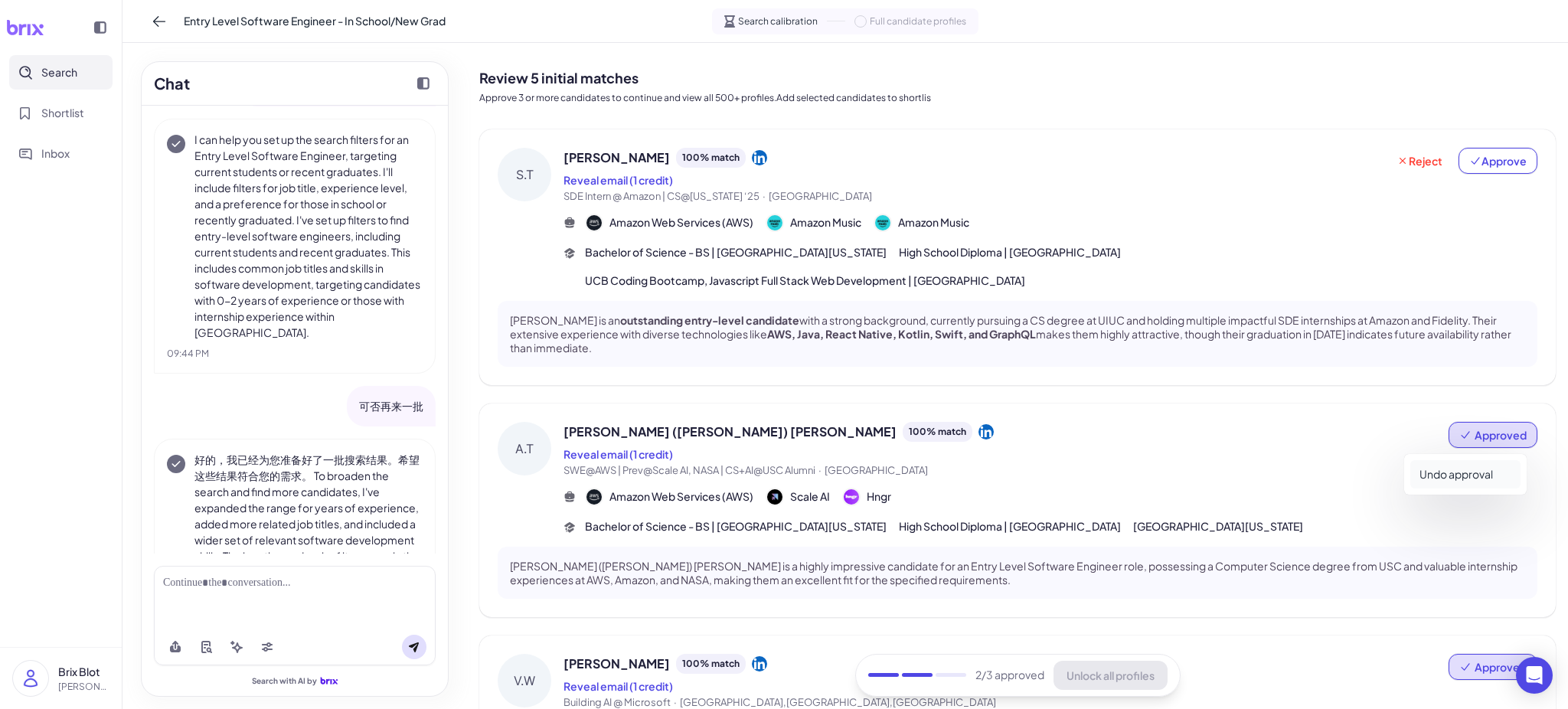
click at [1307, 476] on button "Undo approval" at bounding box center [1466, 474] width 110 height 28
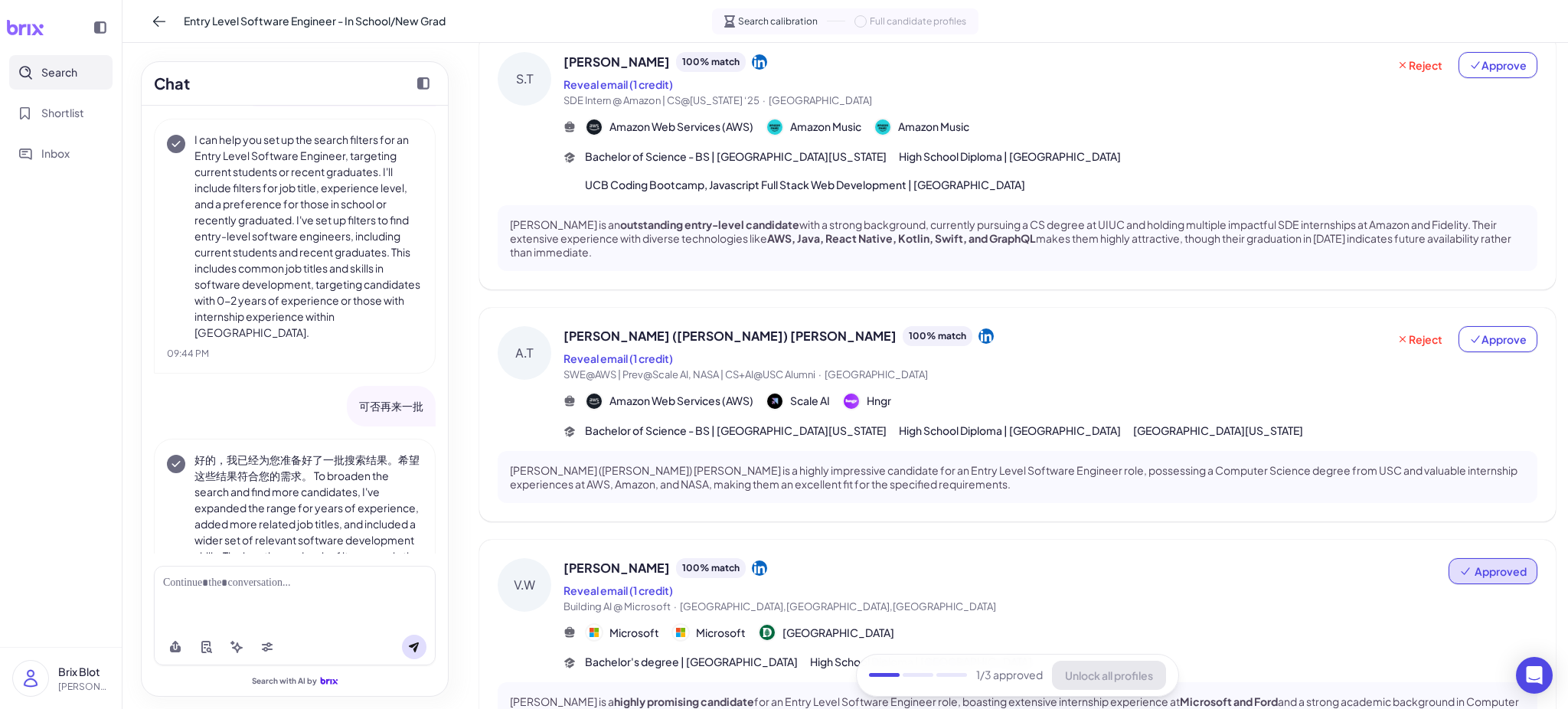
scroll to position [204, 0]
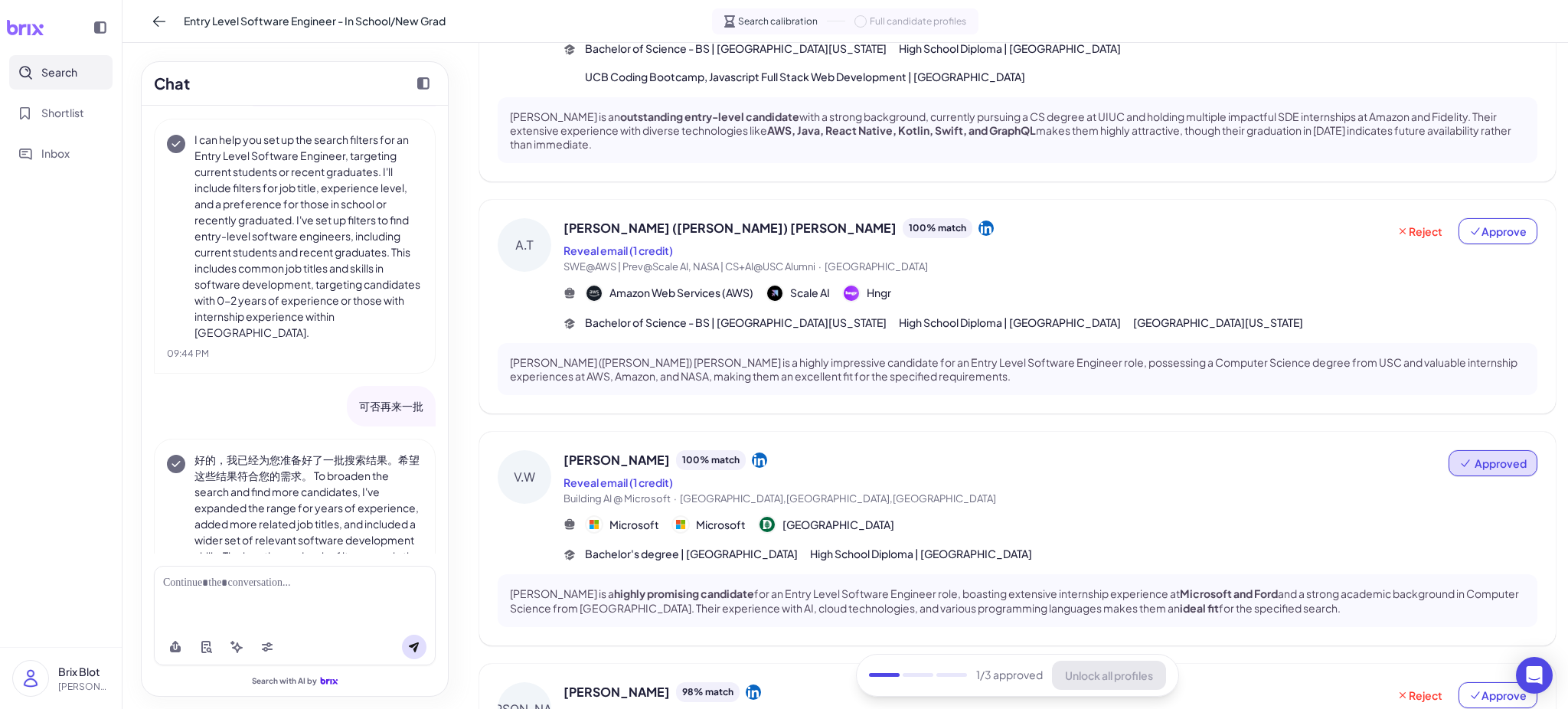
click at [1307, 436] on div "[PERSON_NAME] 100 % match Reveal email (1 credit) Building AI @ Microsoft · [GE…" at bounding box center [1017, 539] width 1077 height 214
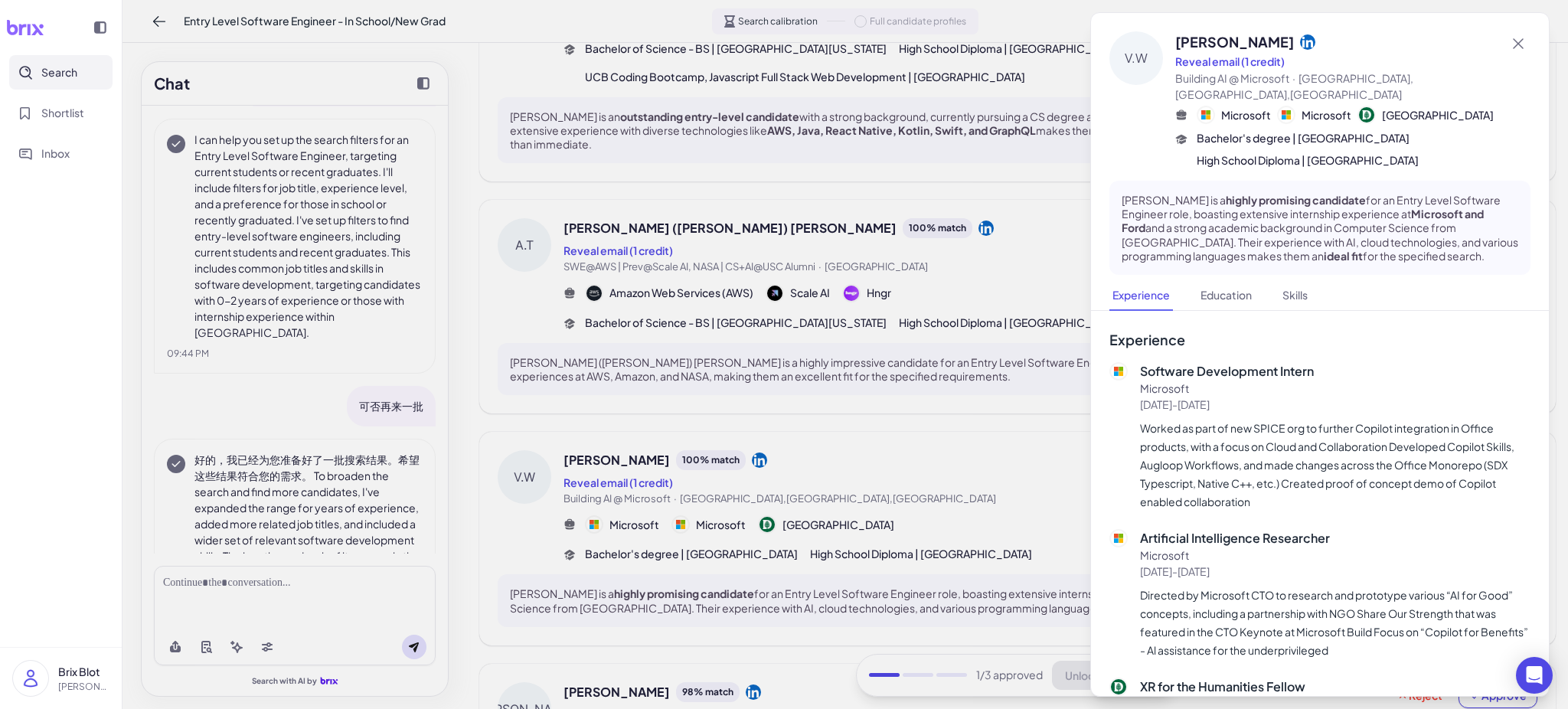
click at [1307, 460] on p "Worked as part of new SPICE org to further Copilot integration in Office produc…" at bounding box center [1336, 465] width 391 height 92
click at [1047, 460] on div at bounding box center [784, 354] width 1568 height 709
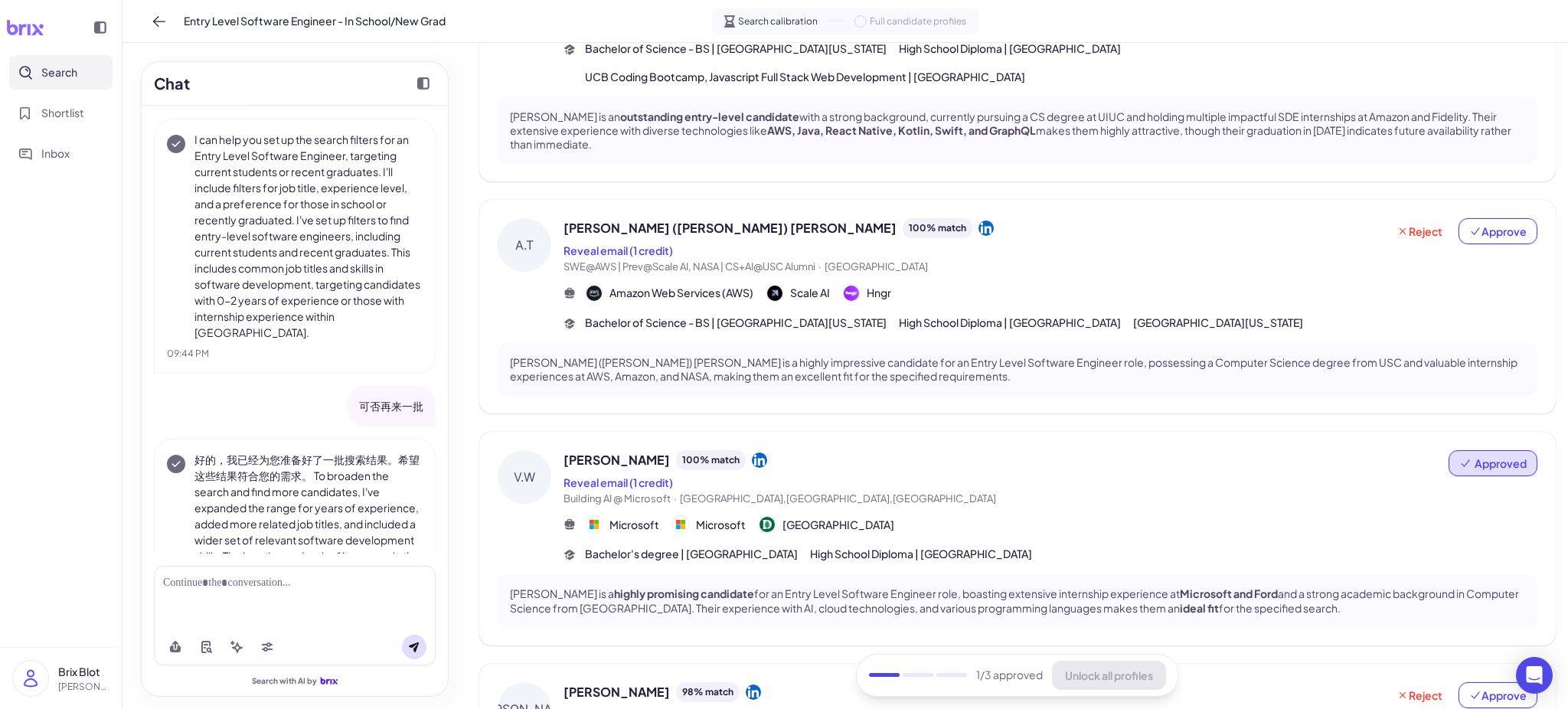
click at [1307, 465] on span "Approved" at bounding box center [1500, 463] width 52 height 16
click at [1307, 499] on button "Undo approval" at bounding box center [1466, 502] width 110 height 28
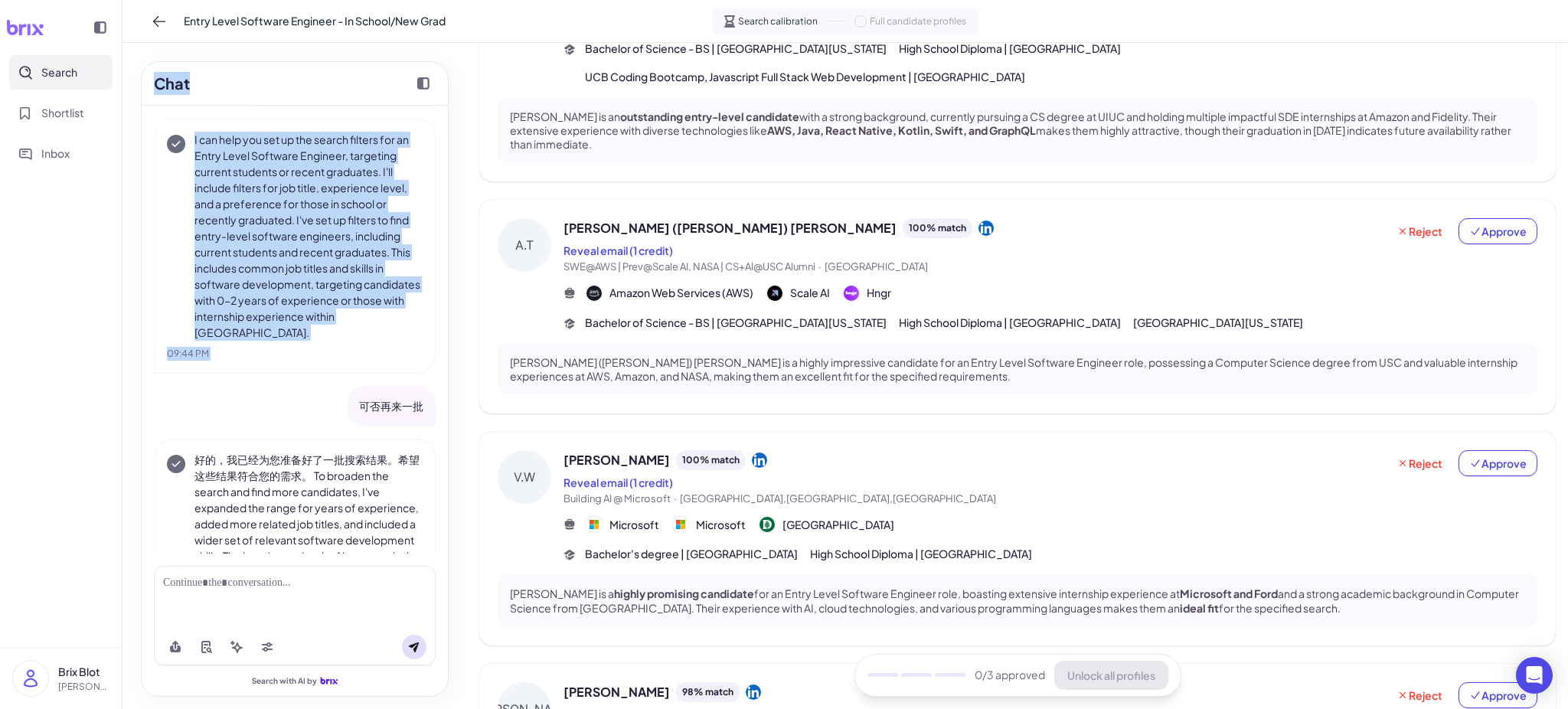
drag, startPoint x: 362, startPoint y: 405, endPoint x: 401, endPoint y: 493, distance: 96.3
click at [448, 410] on div "Chat Entry Level Software Engineer (In School Student or Incoming New Grad) I c…" at bounding box center [294, 376] width 344 height 667
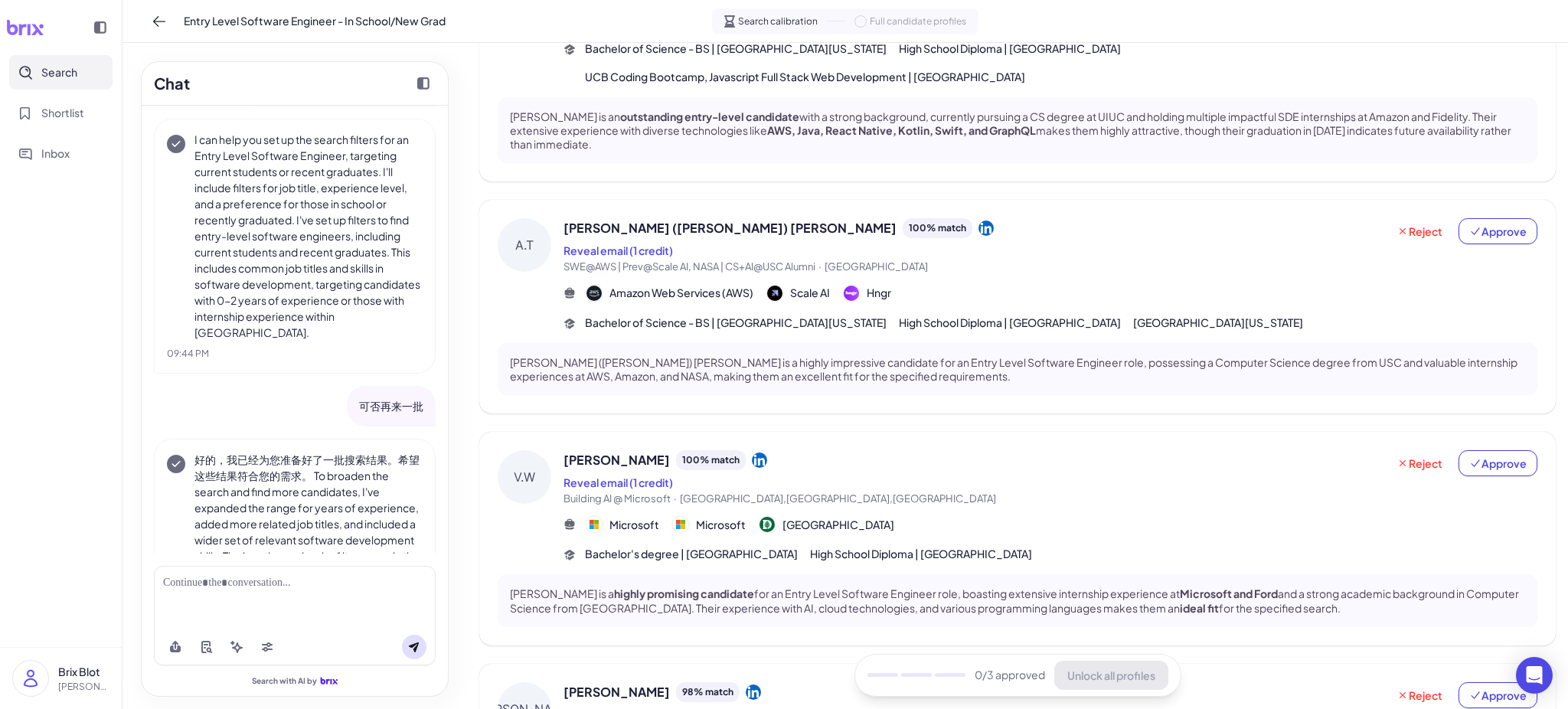
click at [386, 402] on p "可否再来一批" at bounding box center [391, 407] width 64 height 16
drag, startPoint x: 352, startPoint y: 408, endPoint x: 429, endPoint y: 410, distance: 77.0
click at [429, 410] on div "Entry Level Software Engineer (In School Student or Incoming New Grad) I can he…" at bounding box center [294, 330] width 306 height 449
drag, startPoint x: 415, startPoint y: 408, endPoint x: 345, endPoint y: 402, distance: 70.3
click at [347, 402] on div "可否再来一批" at bounding box center [391, 407] width 89 height 40
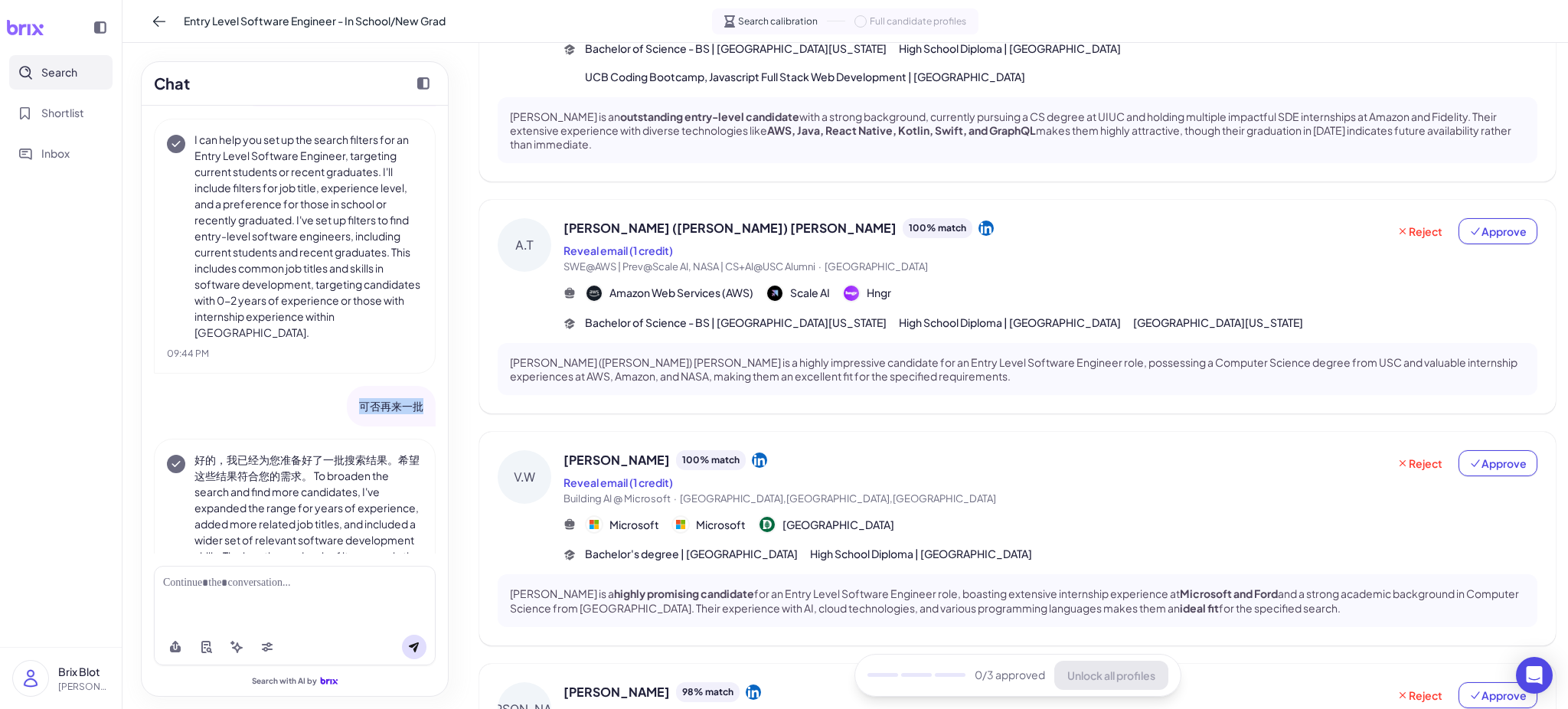
copy p "可否再来一批"
drag, startPoint x: 317, startPoint y: 586, endPoint x: 327, endPoint y: 583, distance: 10.4
click at [317, 586] on div at bounding box center [295, 584] width 263 height 16
click at [412, 591] on button at bounding box center [414, 647] width 25 height 25
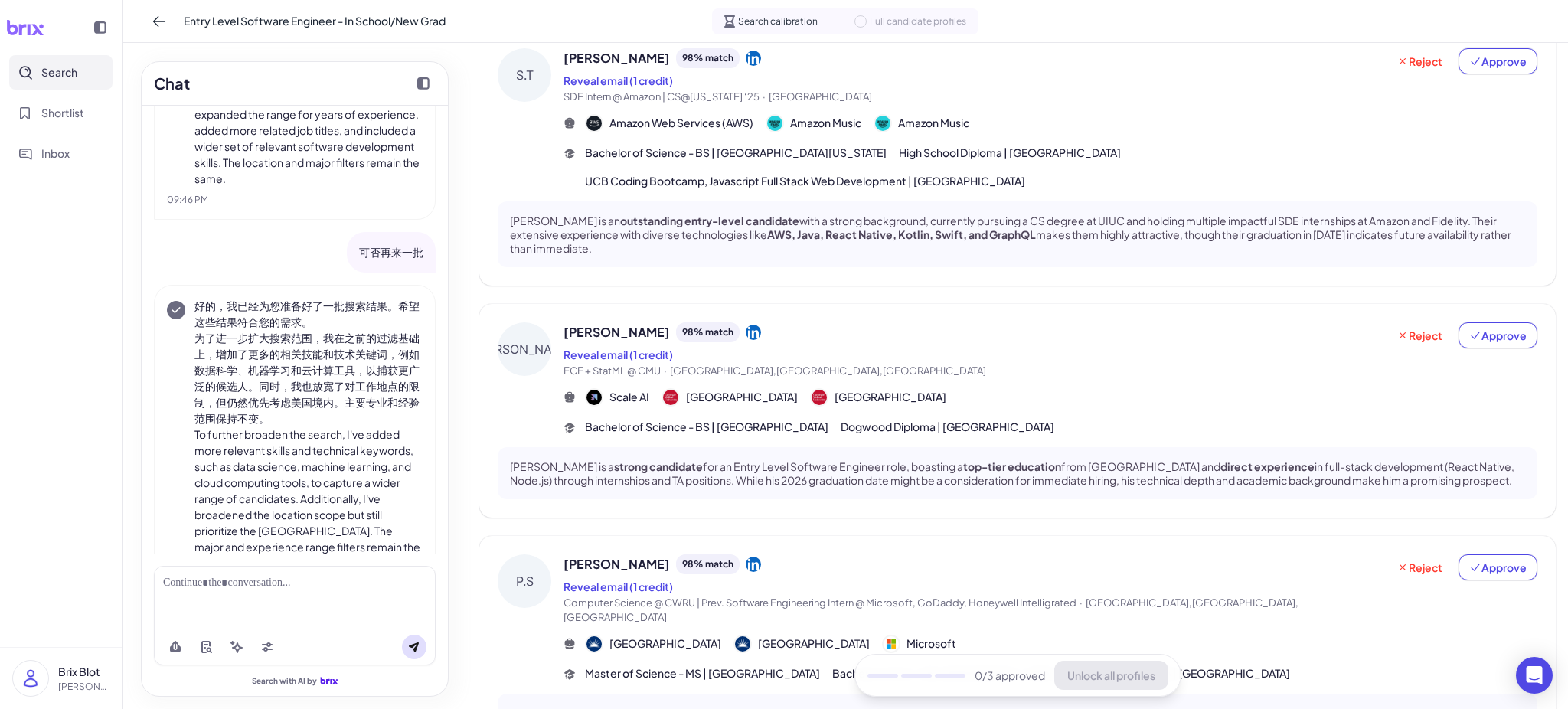
scroll to position [0, 0]
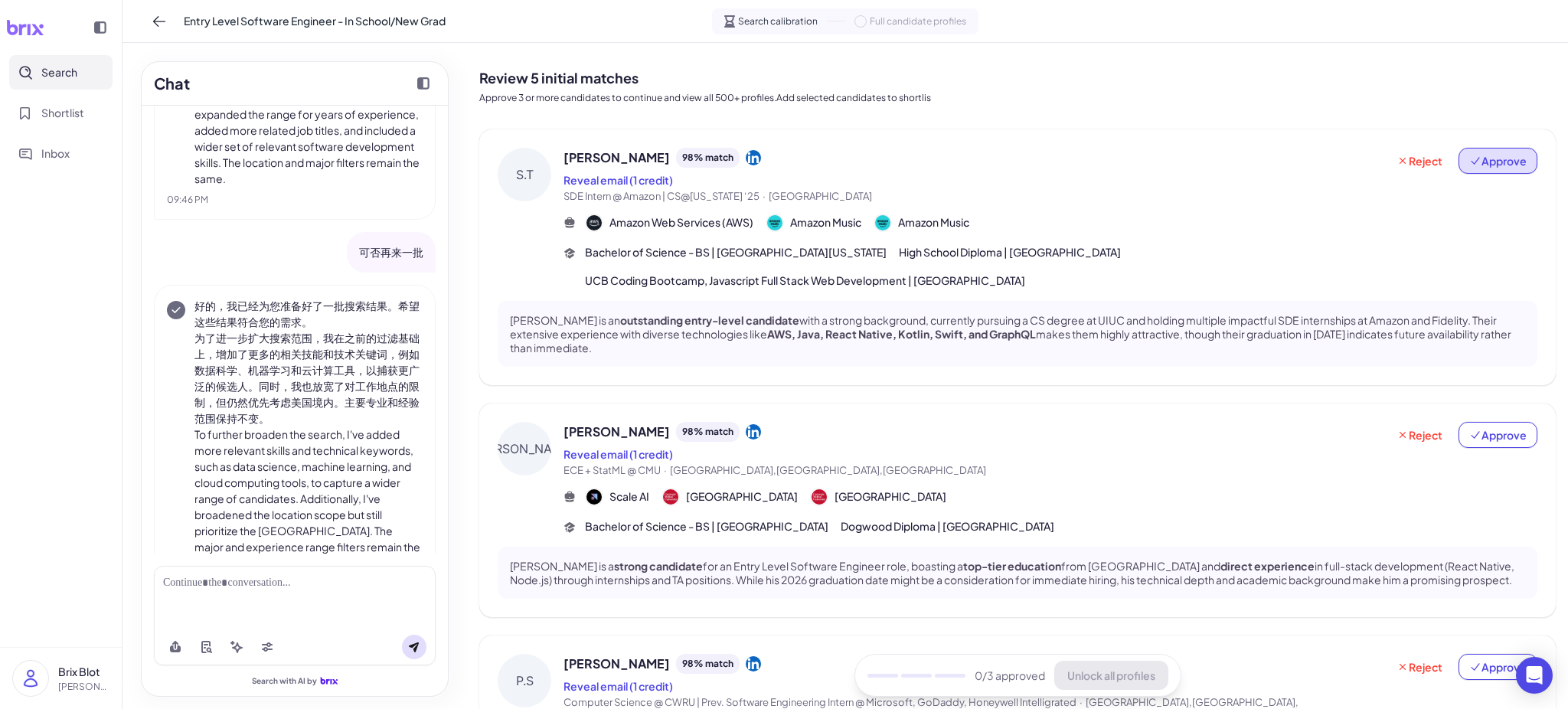
click at [1307, 167] on span "Approve" at bounding box center [1498, 161] width 58 height 16
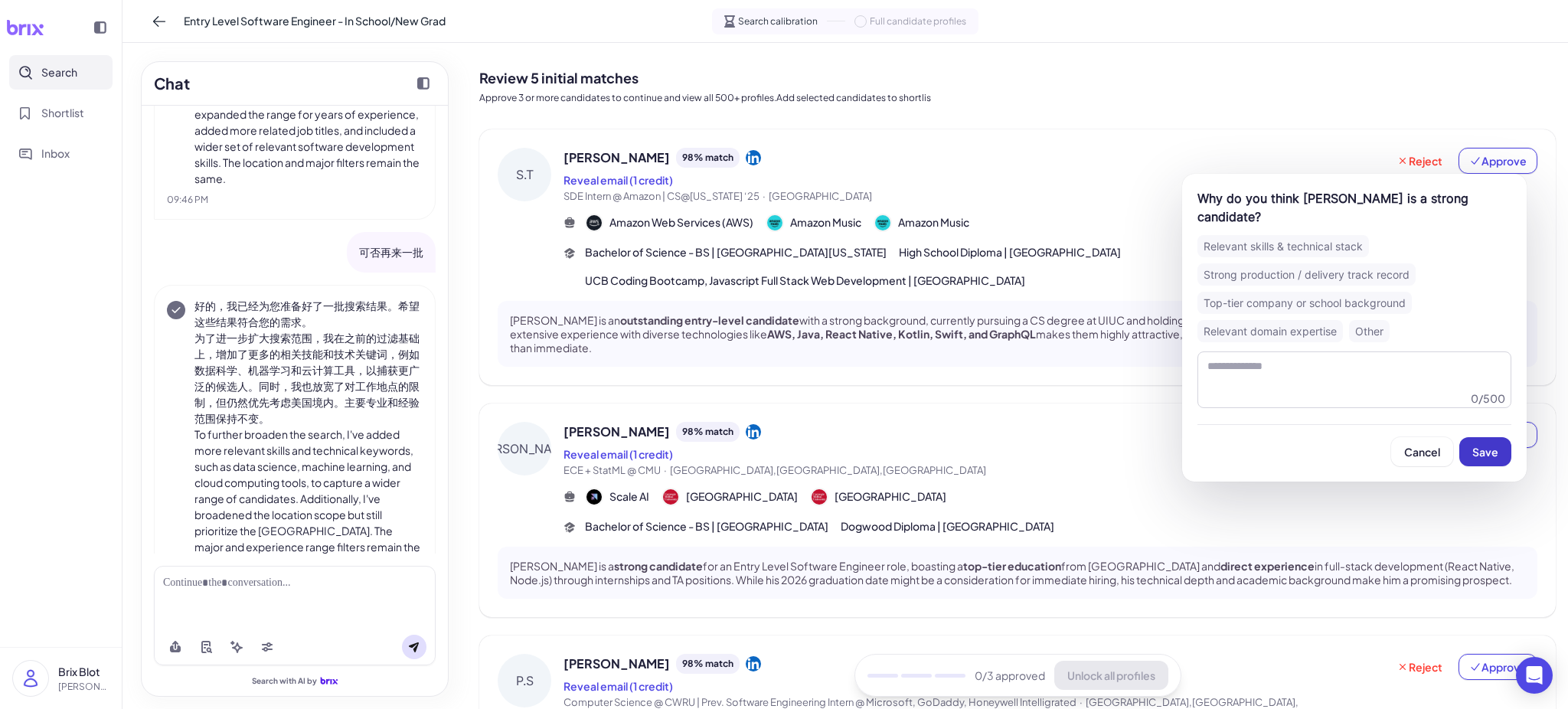
click at [1307, 450] on span "Save" at bounding box center [1486, 451] width 26 height 14
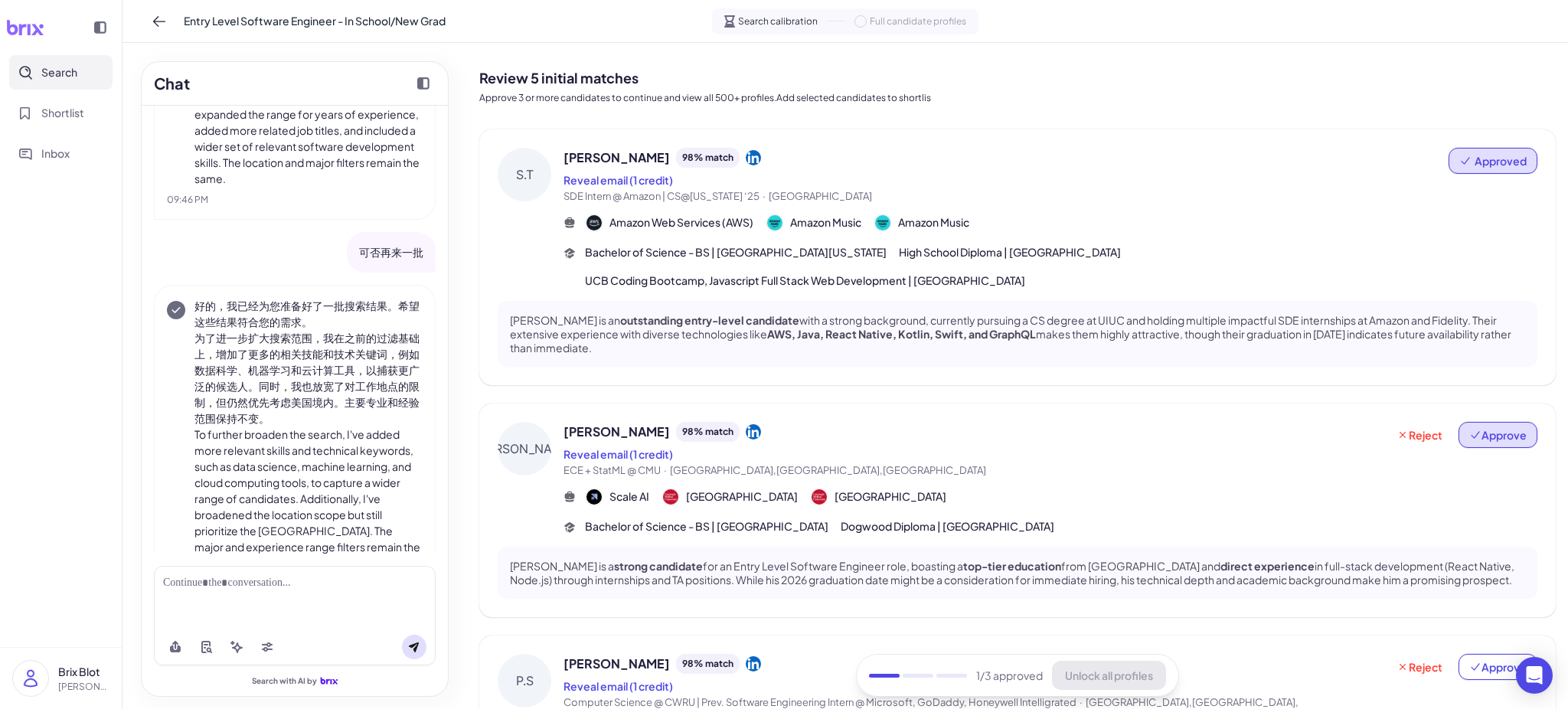
click at [1307, 438] on span "Approve" at bounding box center [1498, 435] width 58 height 16
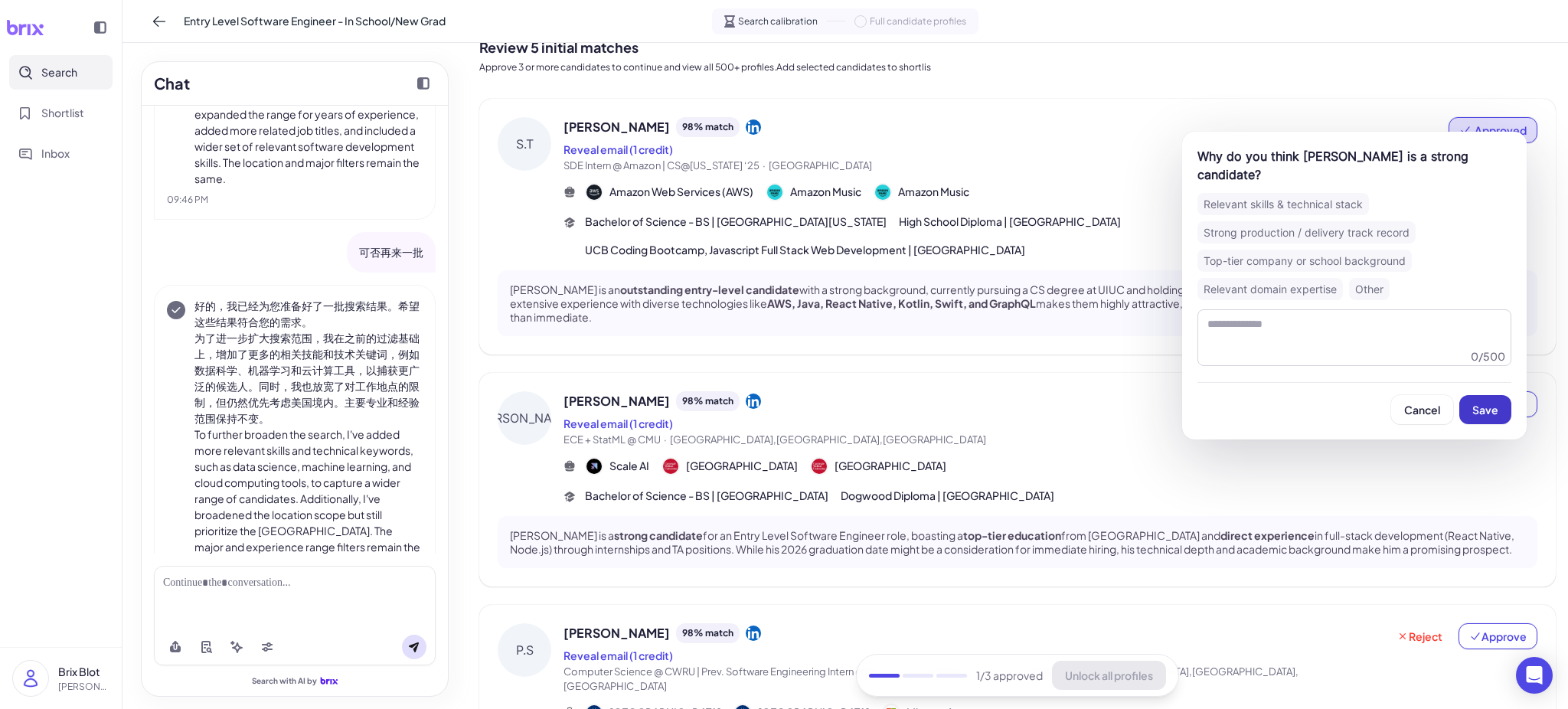
click at [1307, 396] on button "Save" at bounding box center [1485, 410] width 52 height 29
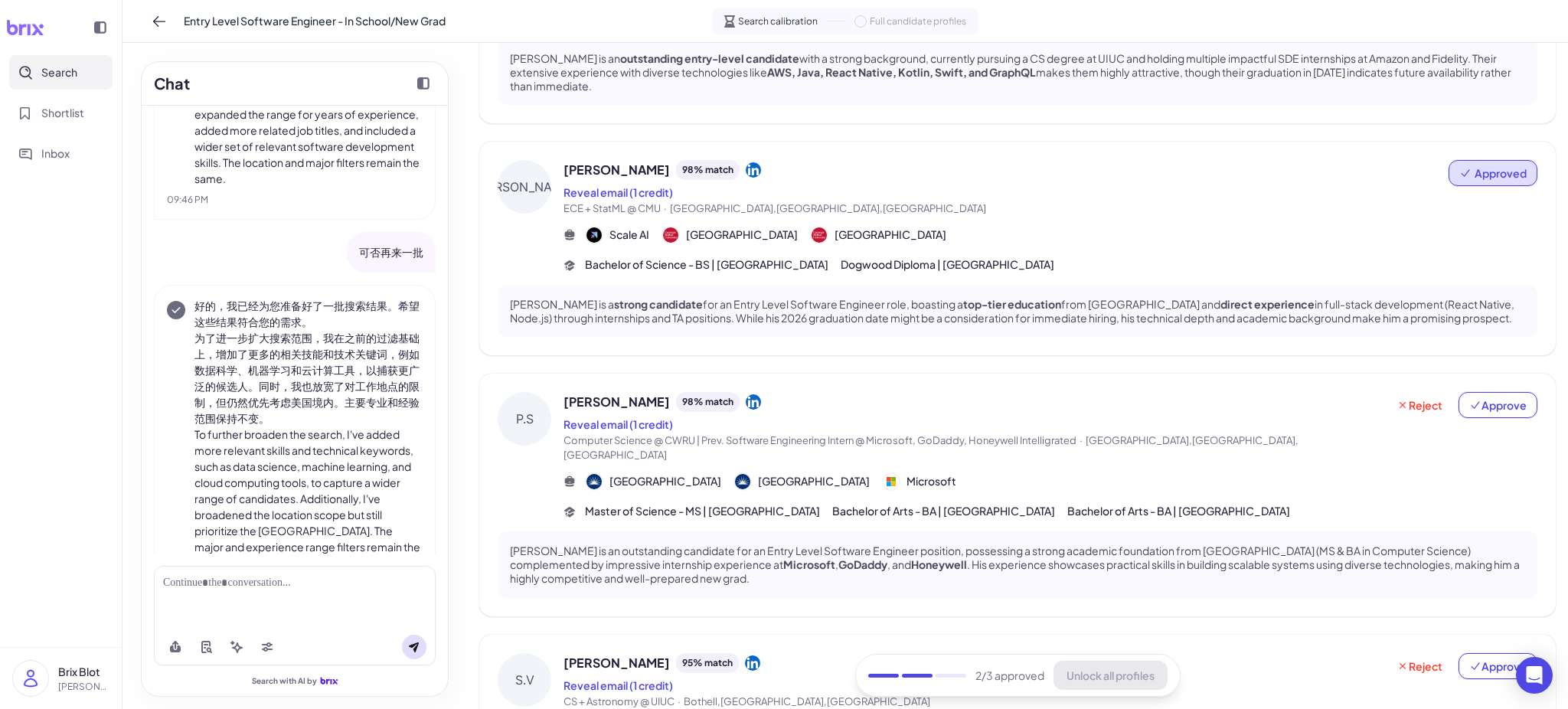
scroll to position [263, 0]
click at [1307, 401] on span "Approve" at bounding box center [1498, 404] width 58 height 16
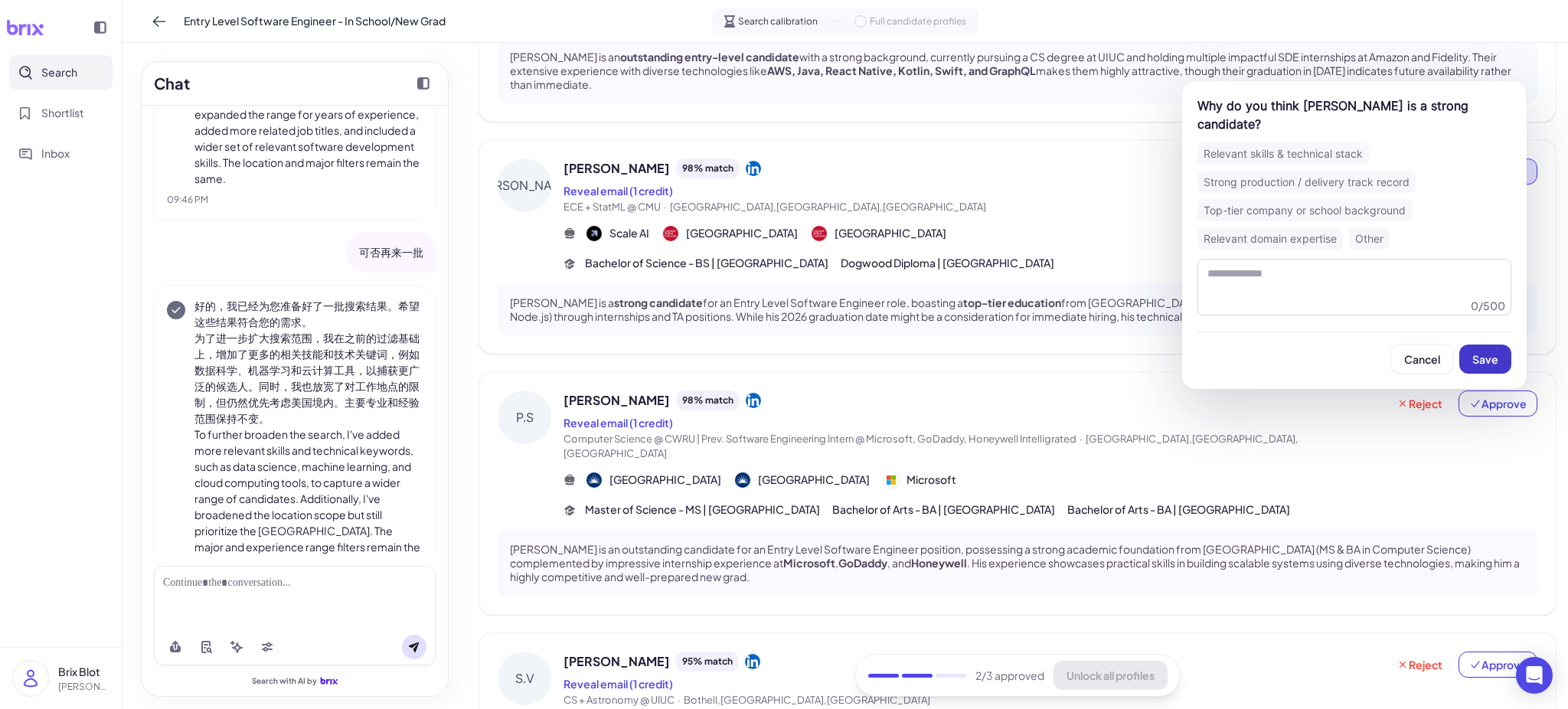
click at [1307, 362] on span "Save" at bounding box center [1486, 359] width 26 height 14
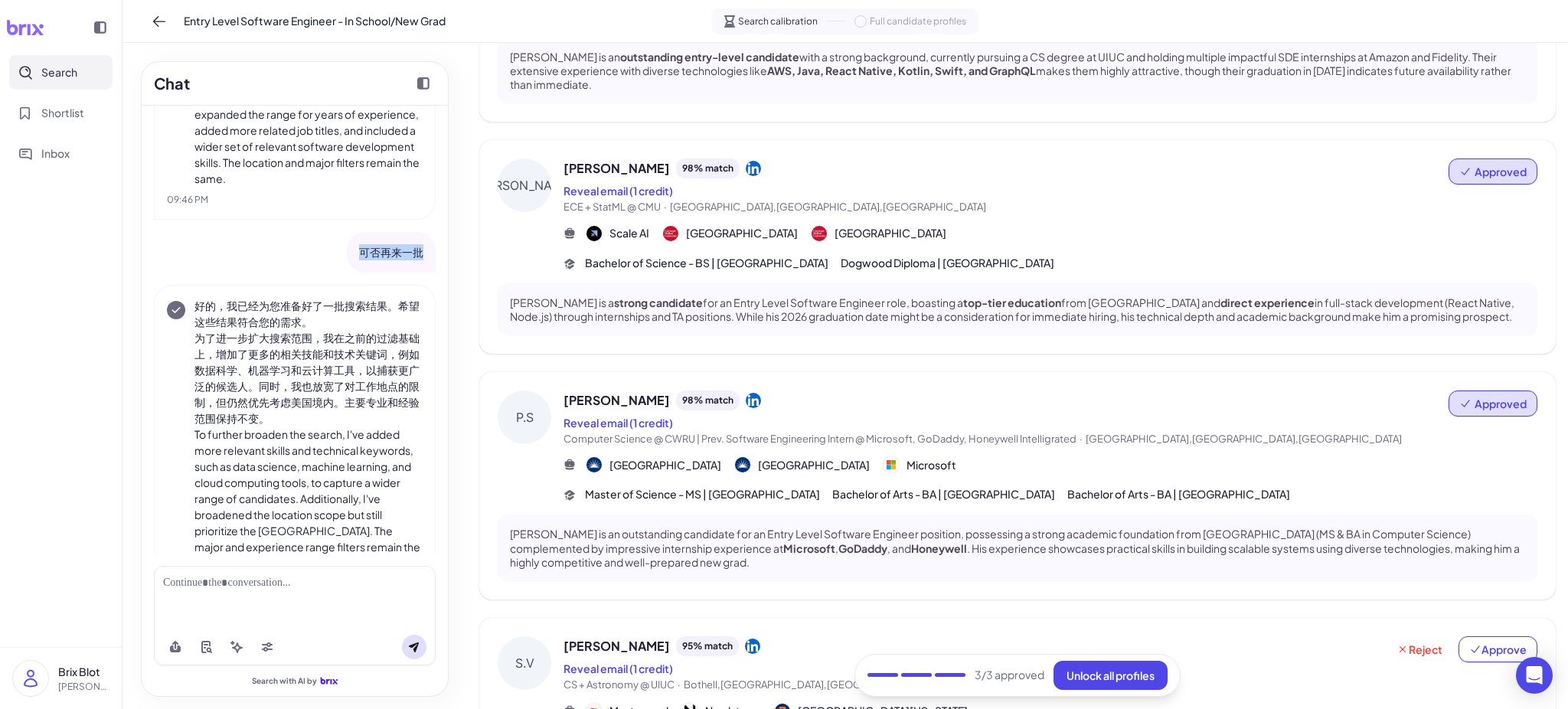
drag, startPoint x: 335, startPoint y: 249, endPoint x: 424, endPoint y: 252, distance: 89.1
click at [424, 252] on div "可否再来一批" at bounding box center [391, 252] width 89 height 40
copy p "可否再来一批"
click at [342, 588] on div at bounding box center [295, 584] width 263 height 16
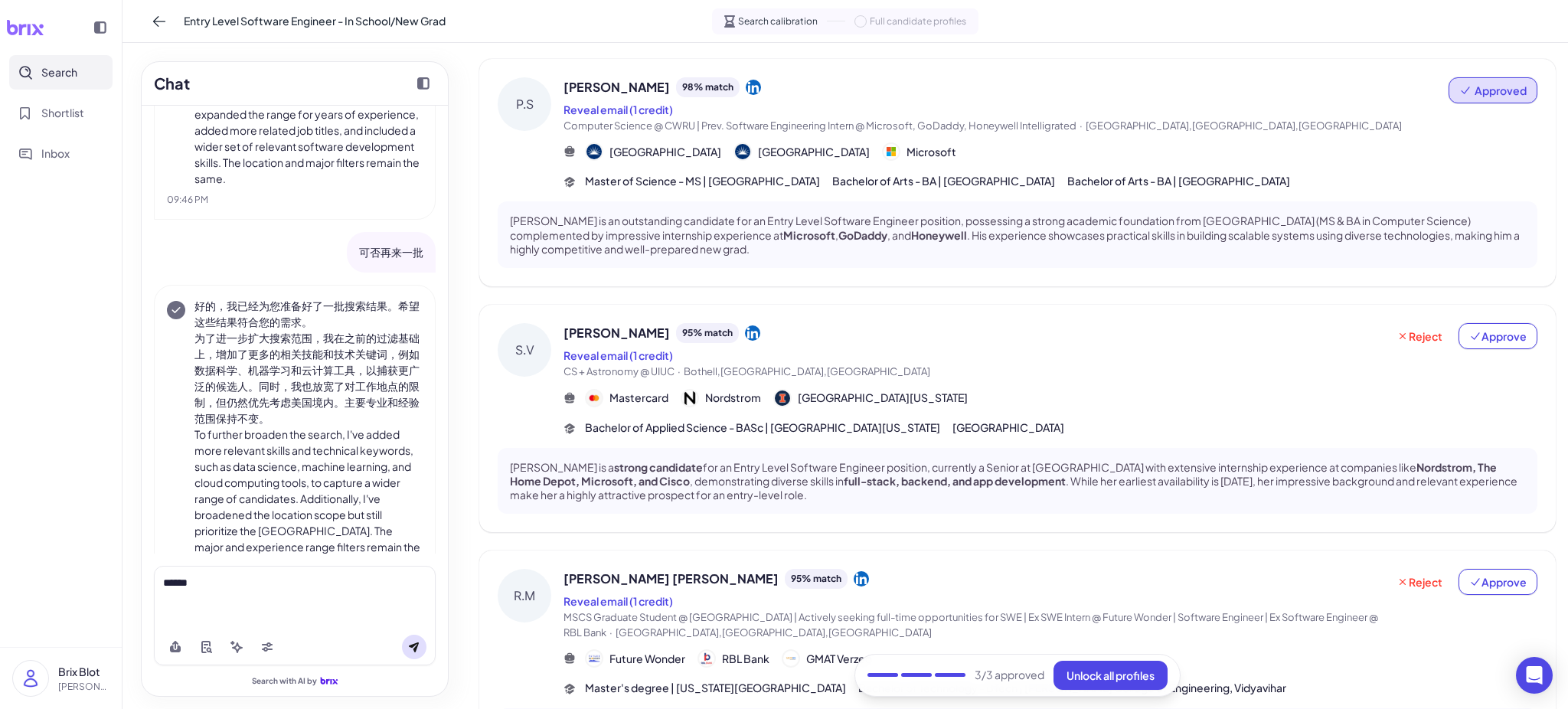
scroll to position [733, 0]
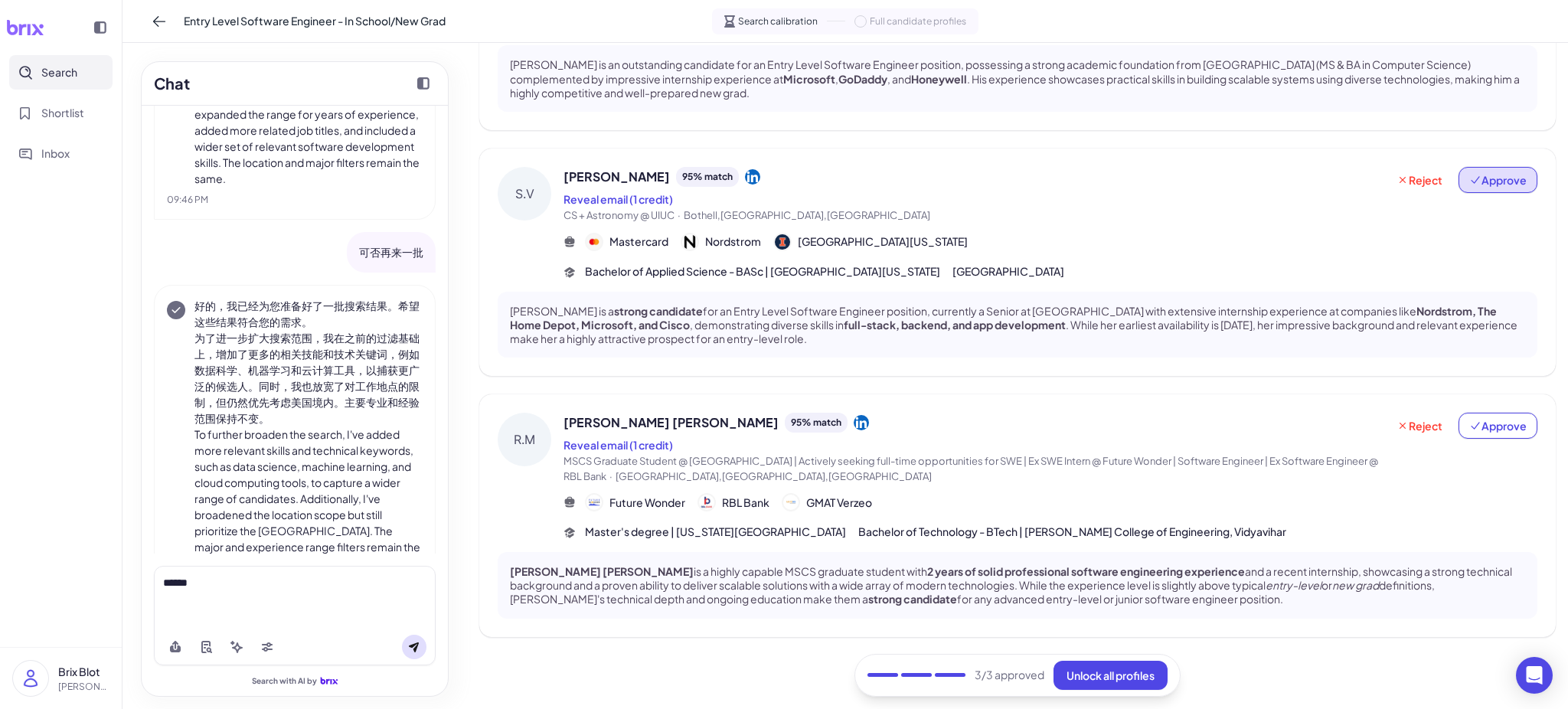
click at [1307, 185] on span "Approve" at bounding box center [1498, 180] width 58 height 16
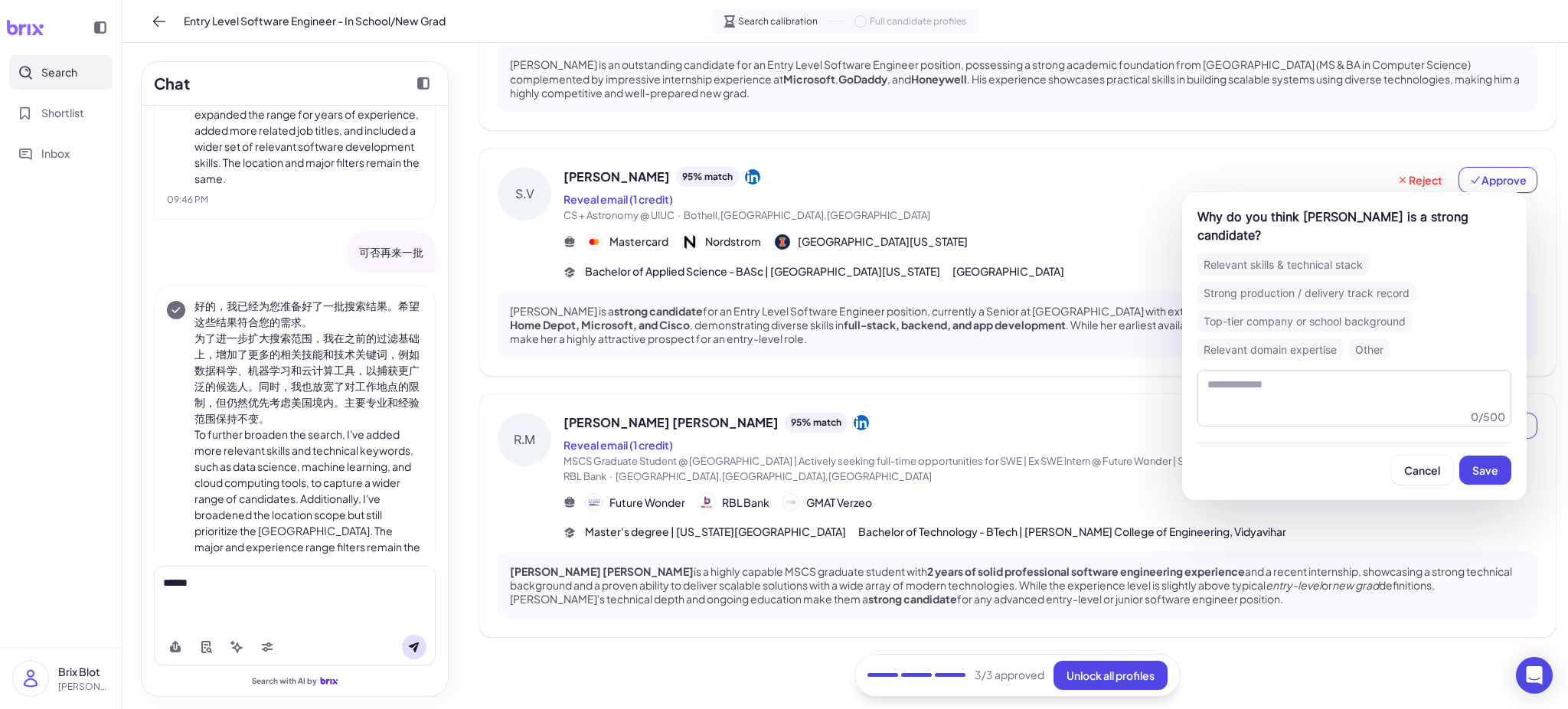
click at [1307, 471] on div "Why do you think [PERSON_NAME] is a strong candidate? Relevant skills & technic…" at bounding box center [1354, 345] width 344 height 308
click at [1307, 463] on span "Save" at bounding box center [1486, 470] width 26 height 14
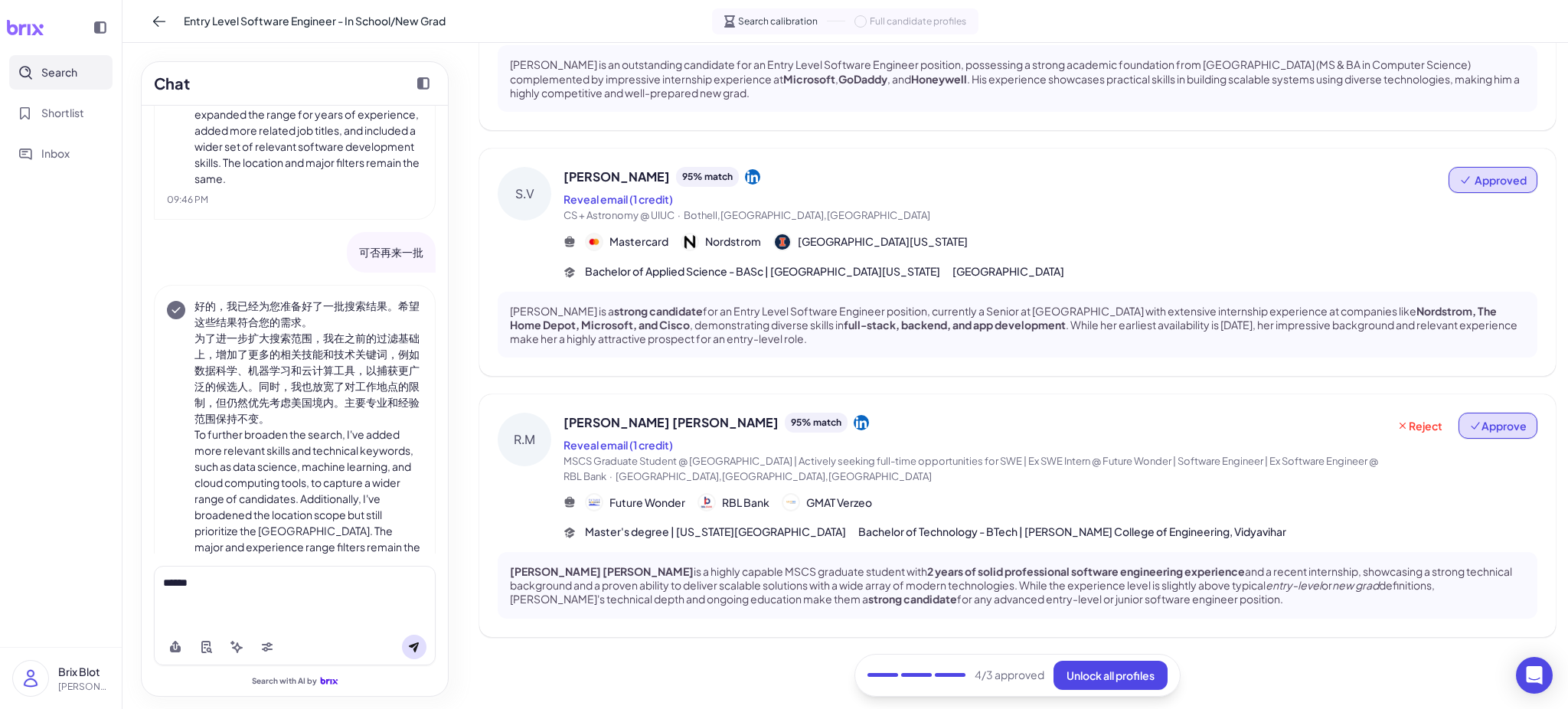
click at [1307, 420] on span "Approve" at bounding box center [1498, 426] width 58 height 16
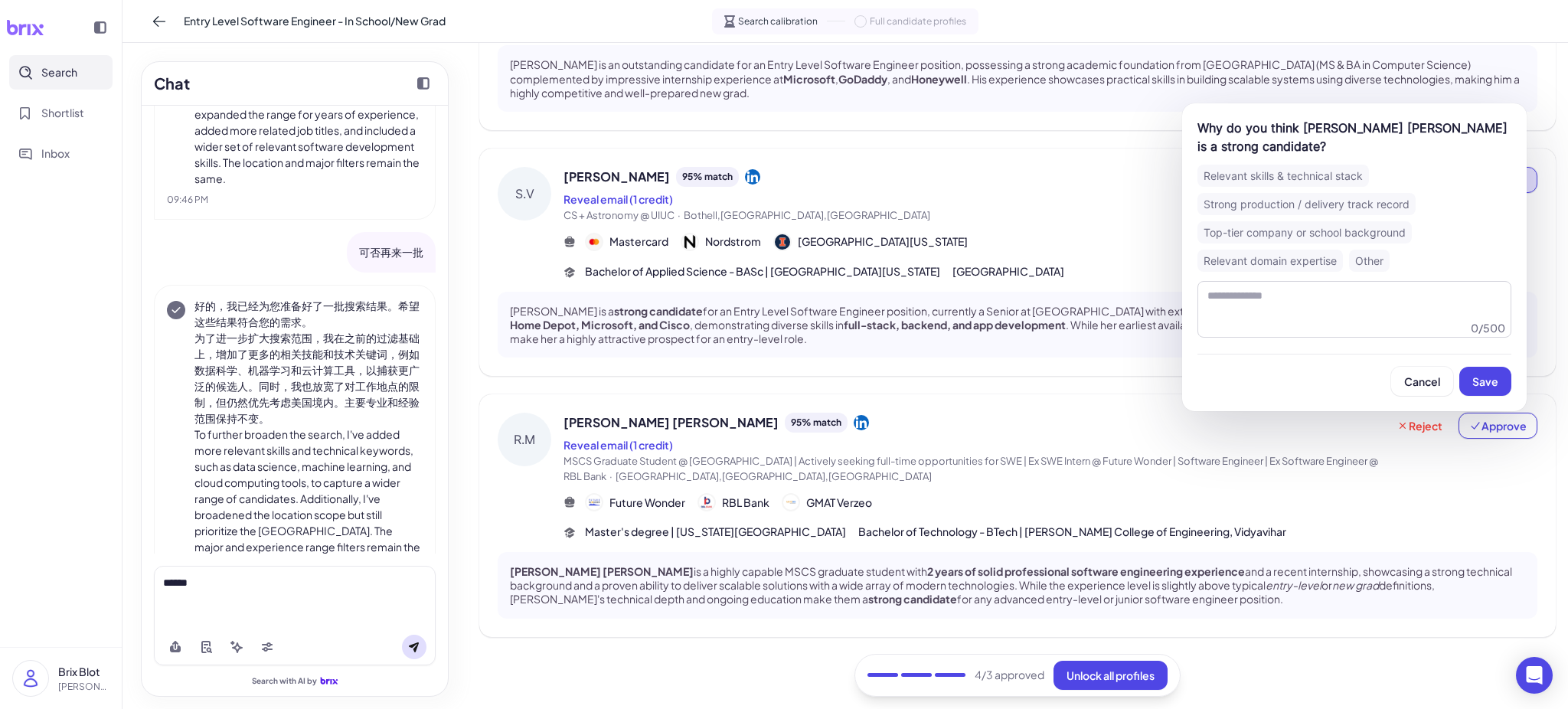
drag, startPoint x: 1493, startPoint y: 378, endPoint x: 1470, endPoint y: 401, distance: 32.5
click at [1307, 377] on span "Save" at bounding box center [1486, 381] width 26 height 14
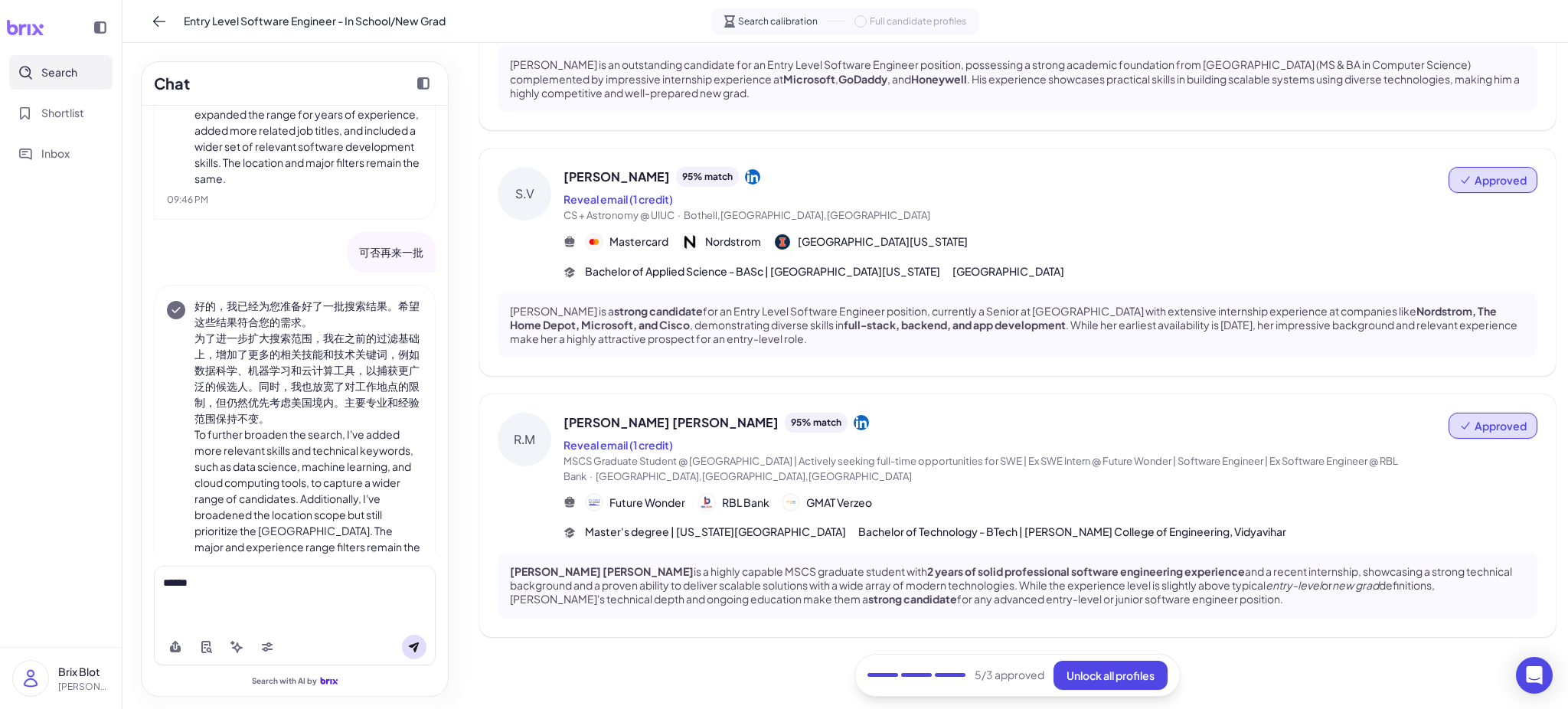
click at [313, 577] on div "******" at bounding box center [295, 584] width 263 height 16
click at [414, 591] on icon at bounding box center [414, 648] width 10 height 10
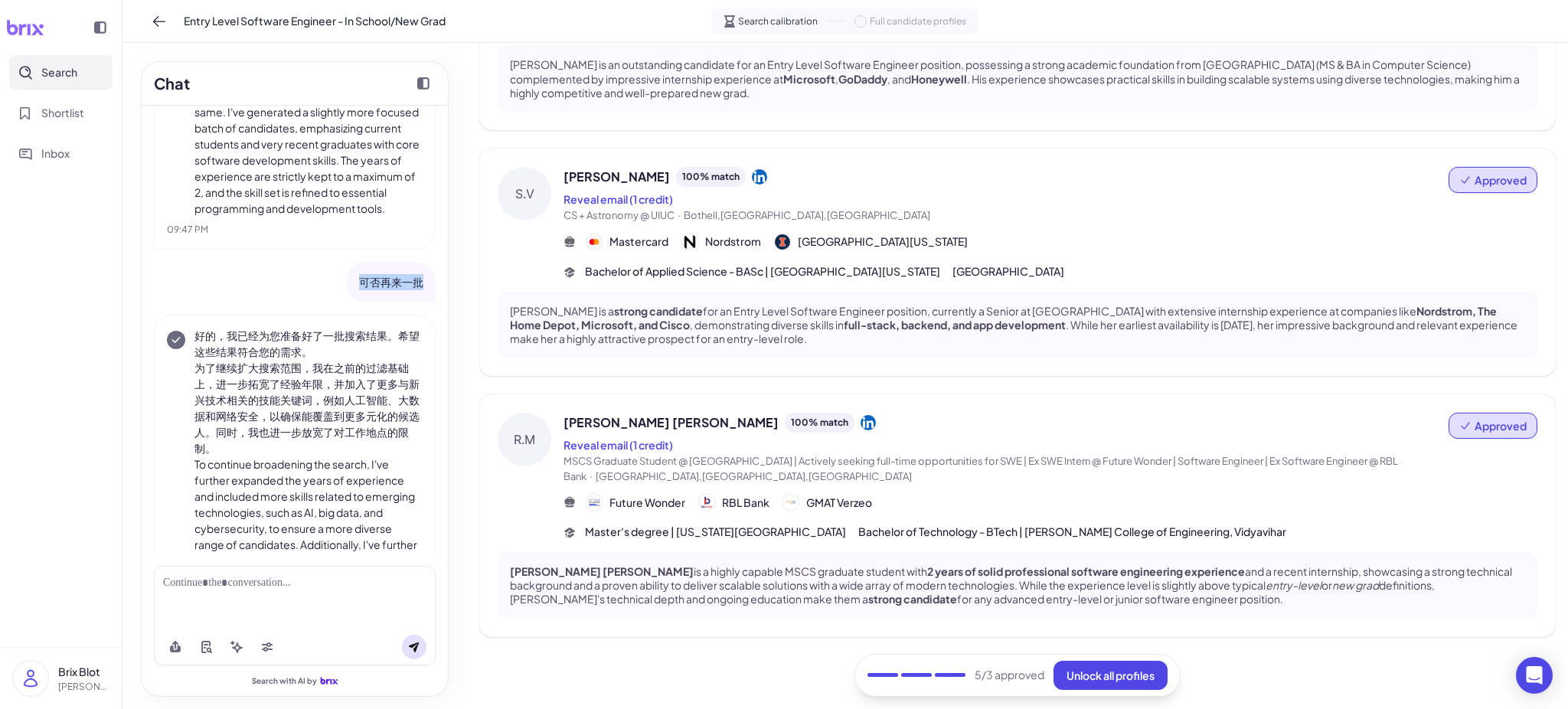
drag, startPoint x: 353, startPoint y: 294, endPoint x: 413, endPoint y: 291, distance: 60.1
click at [413, 291] on div "可否再来一批" at bounding box center [391, 282] width 89 height 40
click at [264, 439] on p "为了继续扩大搜索范围，我在之前的过滤基础上，进一步拓宽了经验年限，并加入了更多与新兴技术相关的技能关键词，例如人工智能、大数据和网络安全，以确保能覆盖到更多元…" at bounding box center [309, 408] width 228 height 97
click at [652, 591] on div "Review 5 initial matches Approve 3 or more candidates to continue and view all …" at bounding box center [1017, 10] width 1077 height 1377
click at [668, 591] on div "Review 5 initial matches Approve 3 or more candidates to continue and view all …" at bounding box center [1017, 10] width 1077 height 1377
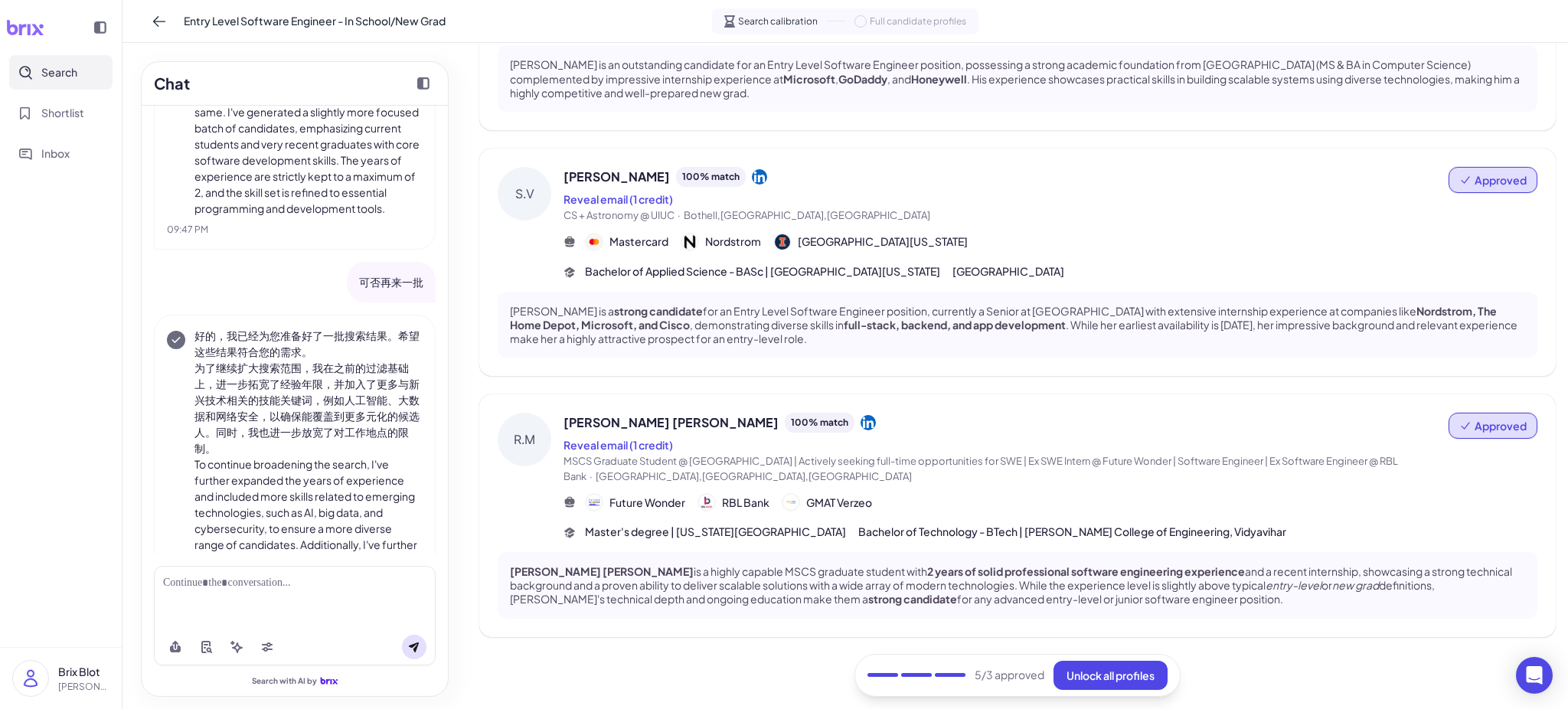
drag, startPoint x: 349, startPoint y: 298, endPoint x: 430, endPoint y: 286, distance: 81.9
click at [430, 286] on div "Entry Level Software Engineer (In School Student or Incoming New Grad) I can he…" at bounding box center [294, 330] width 306 height 449
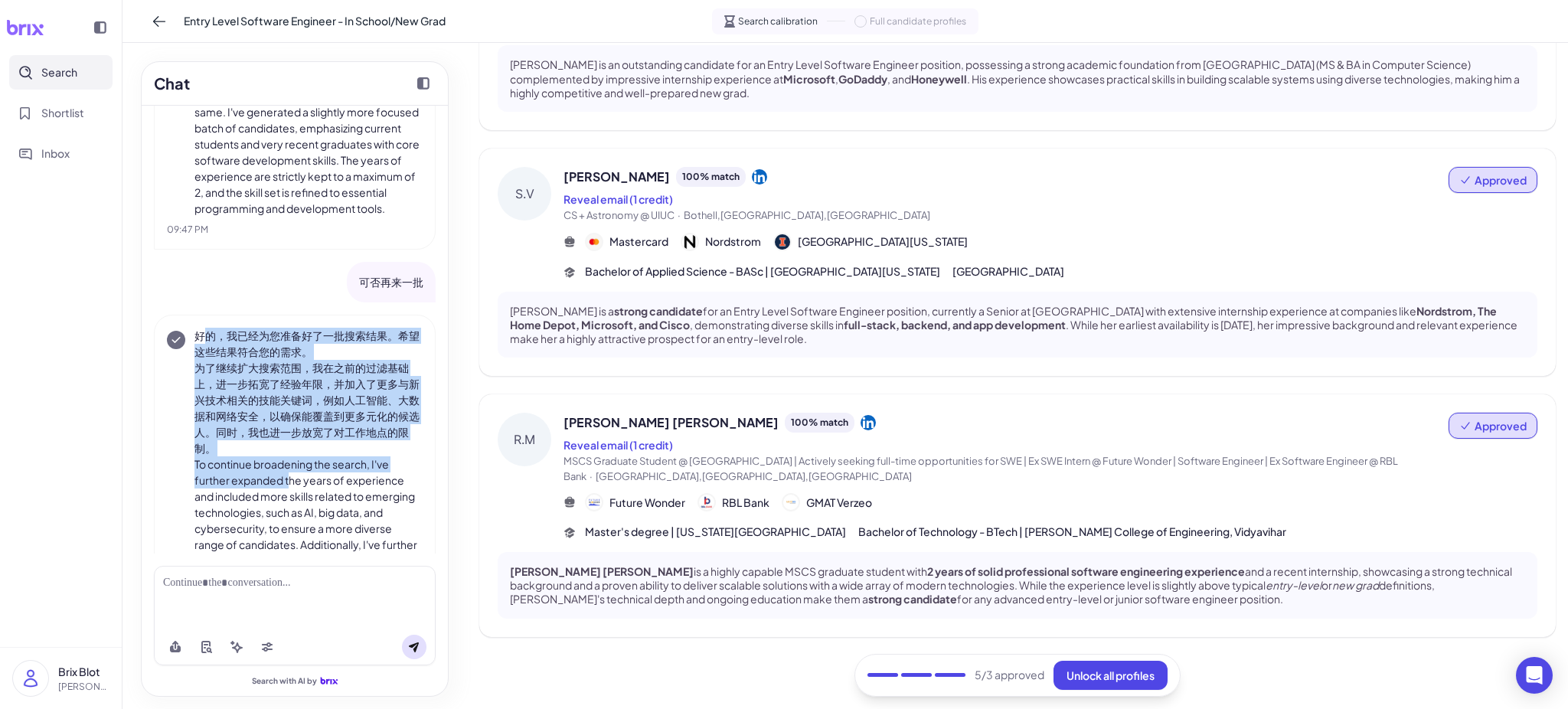
drag, startPoint x: 202, startPoint y: 354, endPoint x: 289, endPoint y: 490, distance: 161.4
click at [289, 490] on div "好的，我已经为您准备好了一批搜索结果。希望这些结果符合您的需求。 为了继续扩大搜索范围，我在之前的过滤基础上，进一步拓宽了经验年限，并加入了更多与新兴技术相关…" at bounding box center [309, 504] width 228 height 354
click at [304, 453] on p "为了继续扩大搜索范围，我在之前的过滤基础上，进一步拓宽了经验年限，并加入了更多与新兴技术相关的技能关键词，例如人工智能、大数据和网络安全，以确保能覆盖到更多元…" at bounding box center [309, 408] width 228 height 97
click at [310, 452] on p "为了继续扩大搜索范围，我在之前的过滤基础上，进一步拓宽了经验年限，并加入了更多与新兴技术相关的技能关键词，例如人工智能、大数据和网络安全，以确保能覆盖到更多元…" at bounding box center [309, 408] width 228 height 97
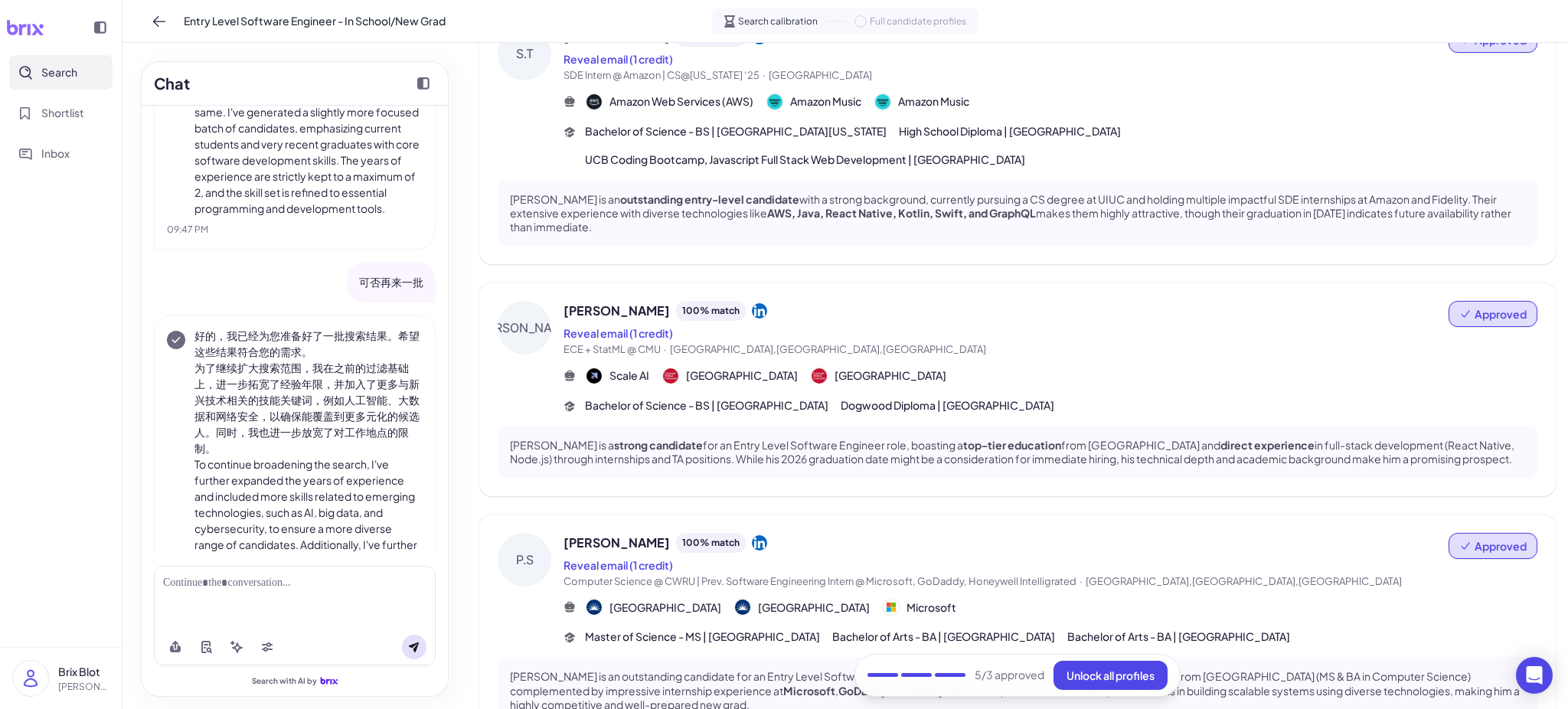
scroll to position [0, 0]
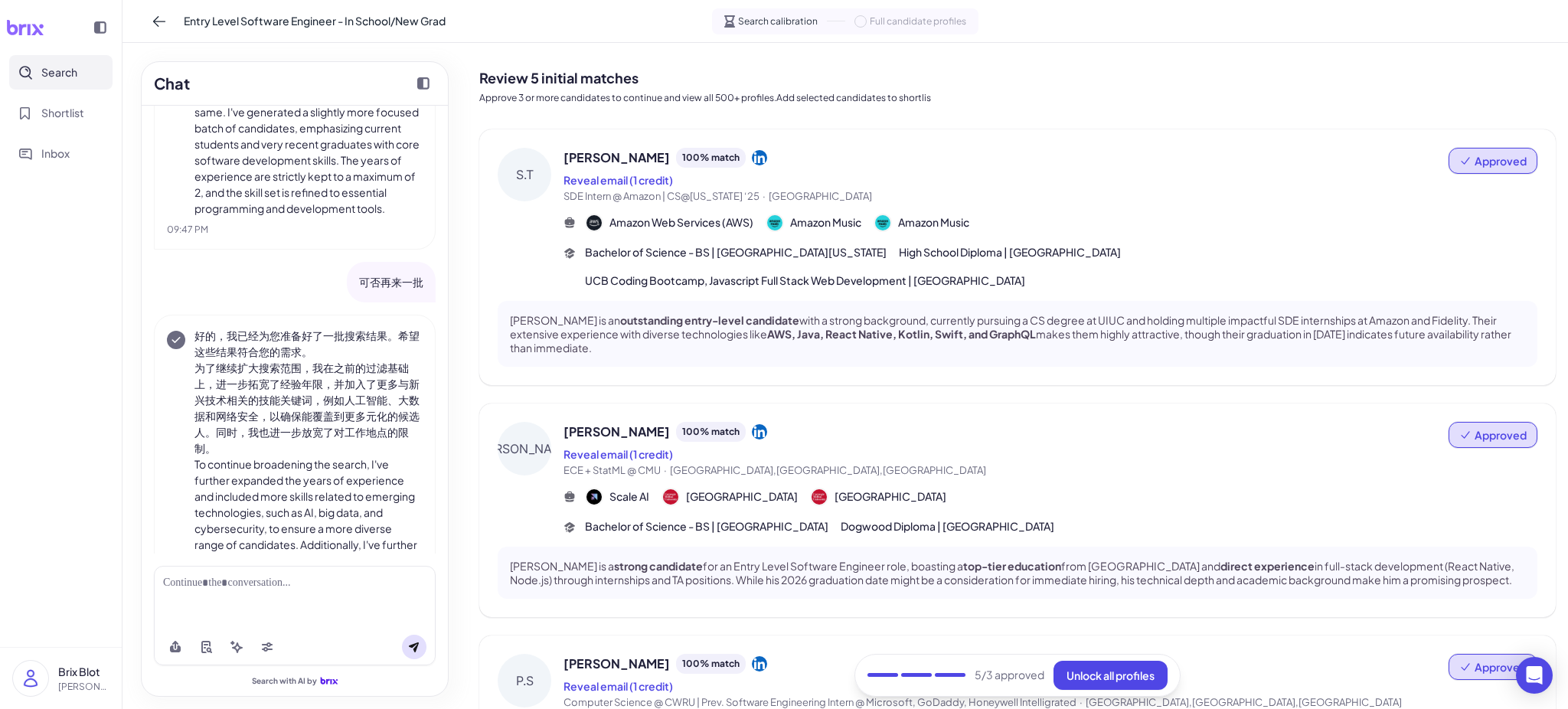
click at [1047, 201] on span "SDE Intern @ Amazon | CS@[US_STATE] ‘25 · [GEOGRAPHIC_DATA]" at bounding box center [1005, 196] width 885 height 16
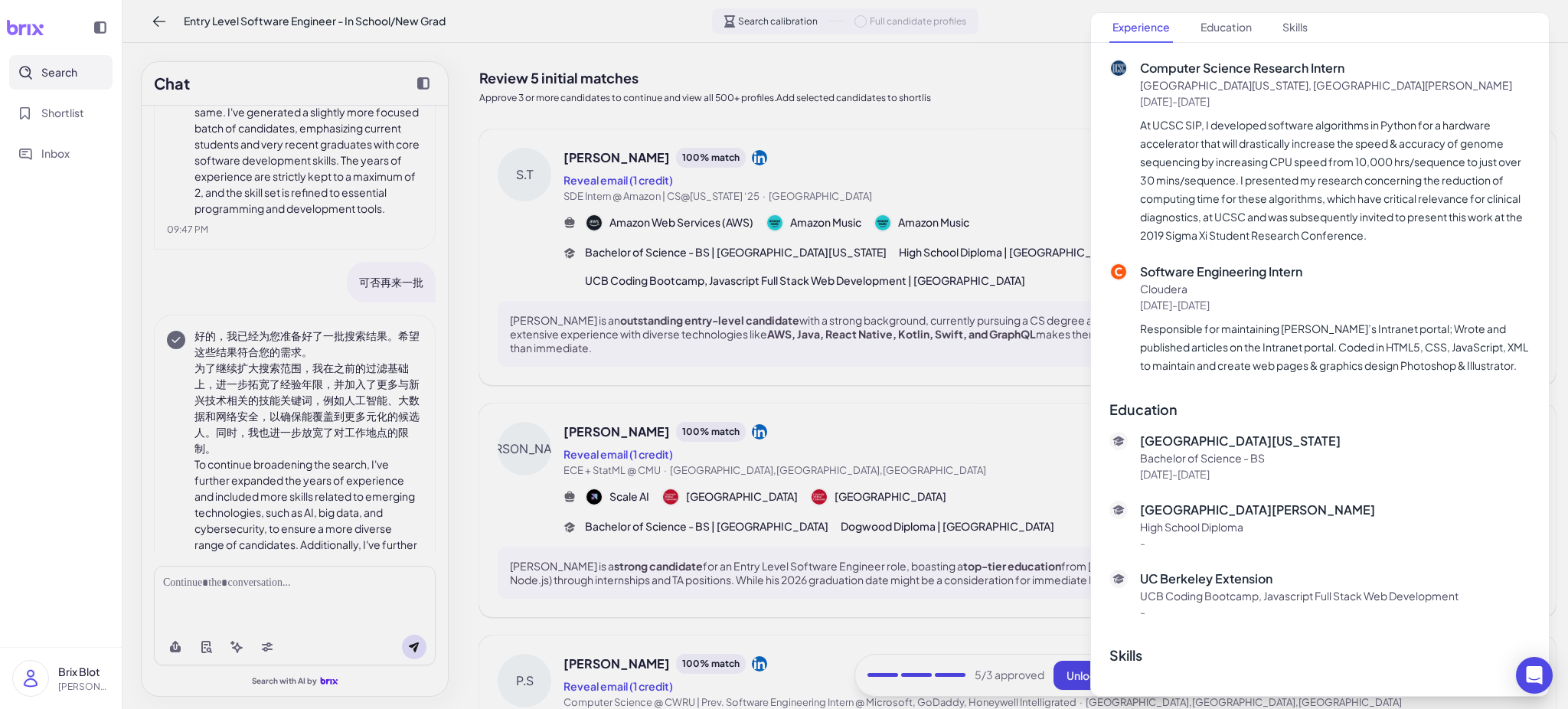
scroll to position [1075, 0]
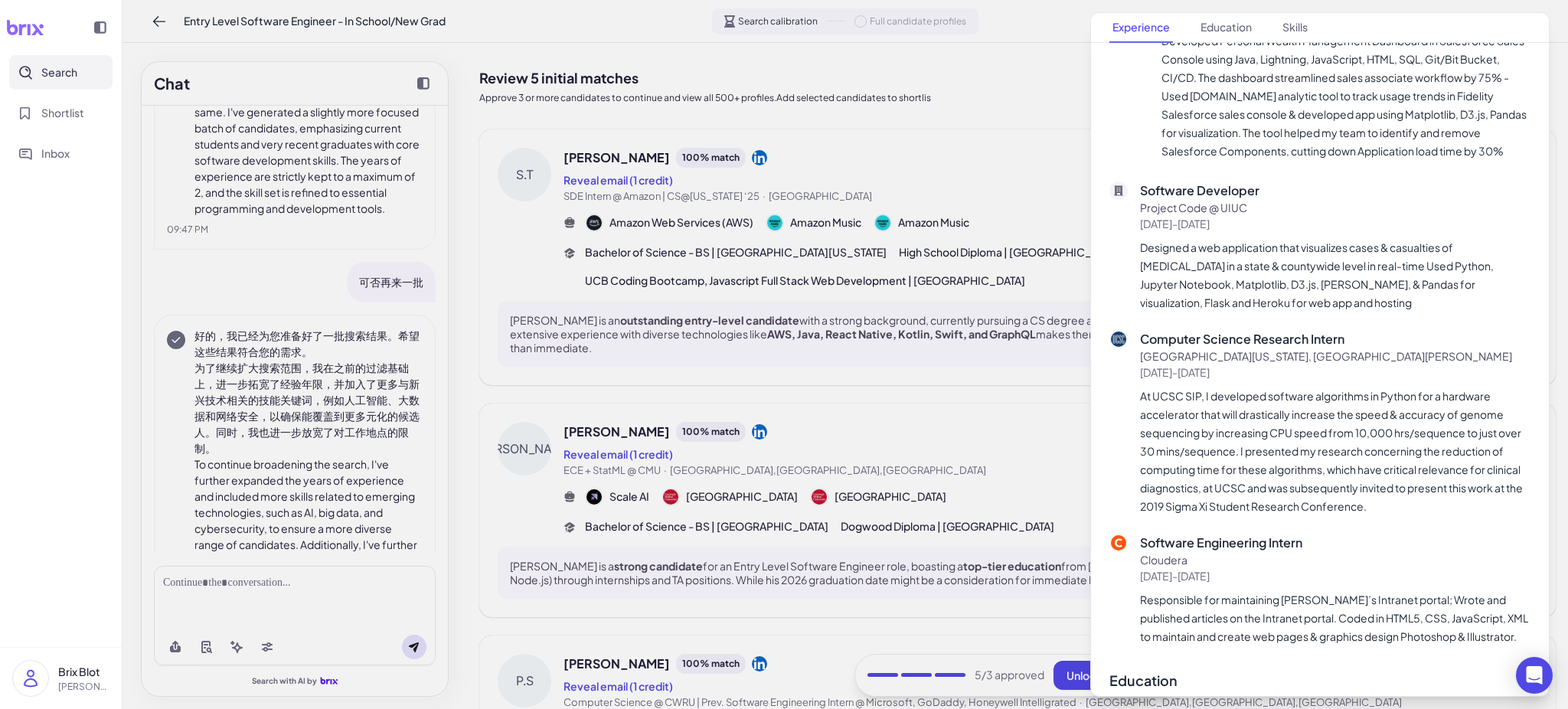
click at [890, 418] on div at bounding box center [784, 354] width 1568 height 709
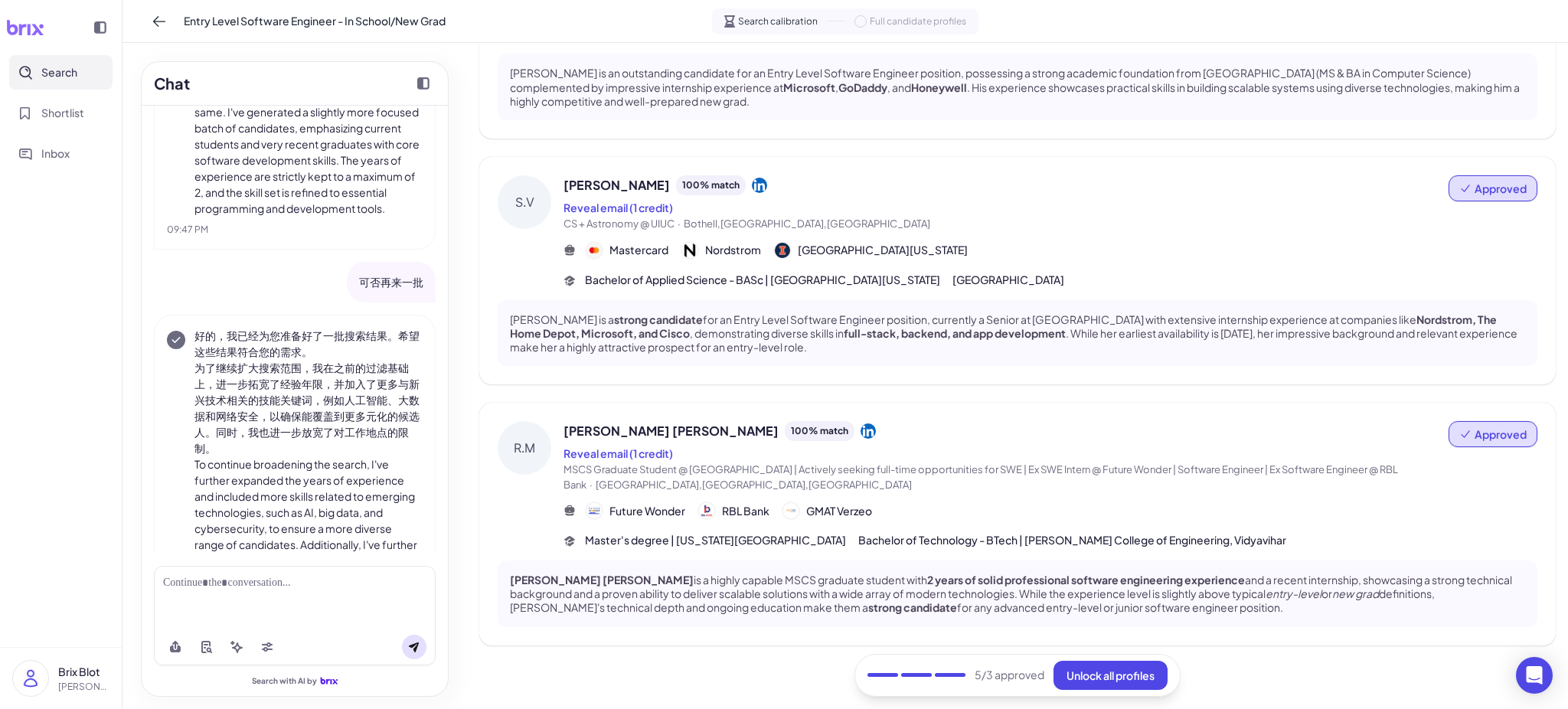
scroll to position [733, 0]
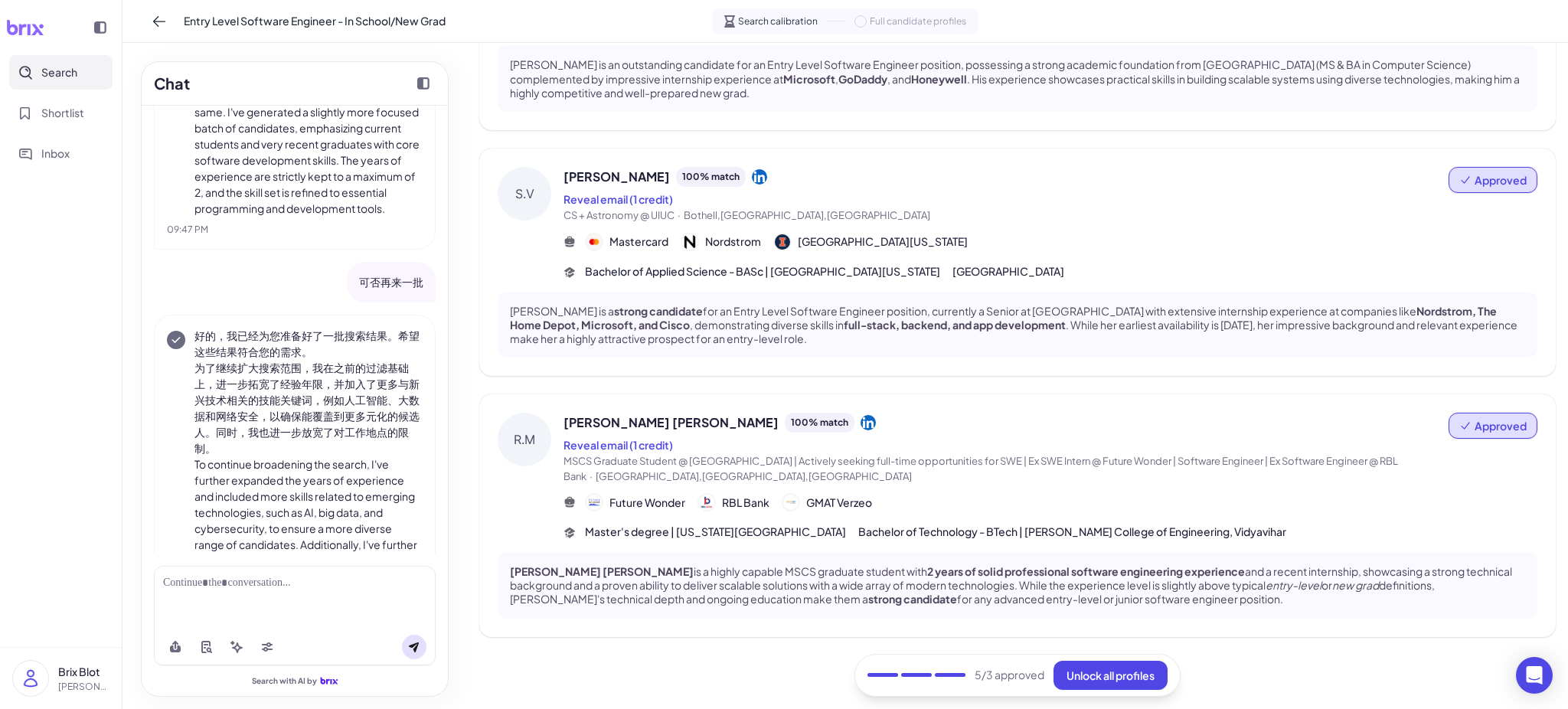
click at [892, 422] on div "[PERSON_NAME] [PERSON_NAME] 100 % match" at bounding box center [1005, 423] width 885 height 20
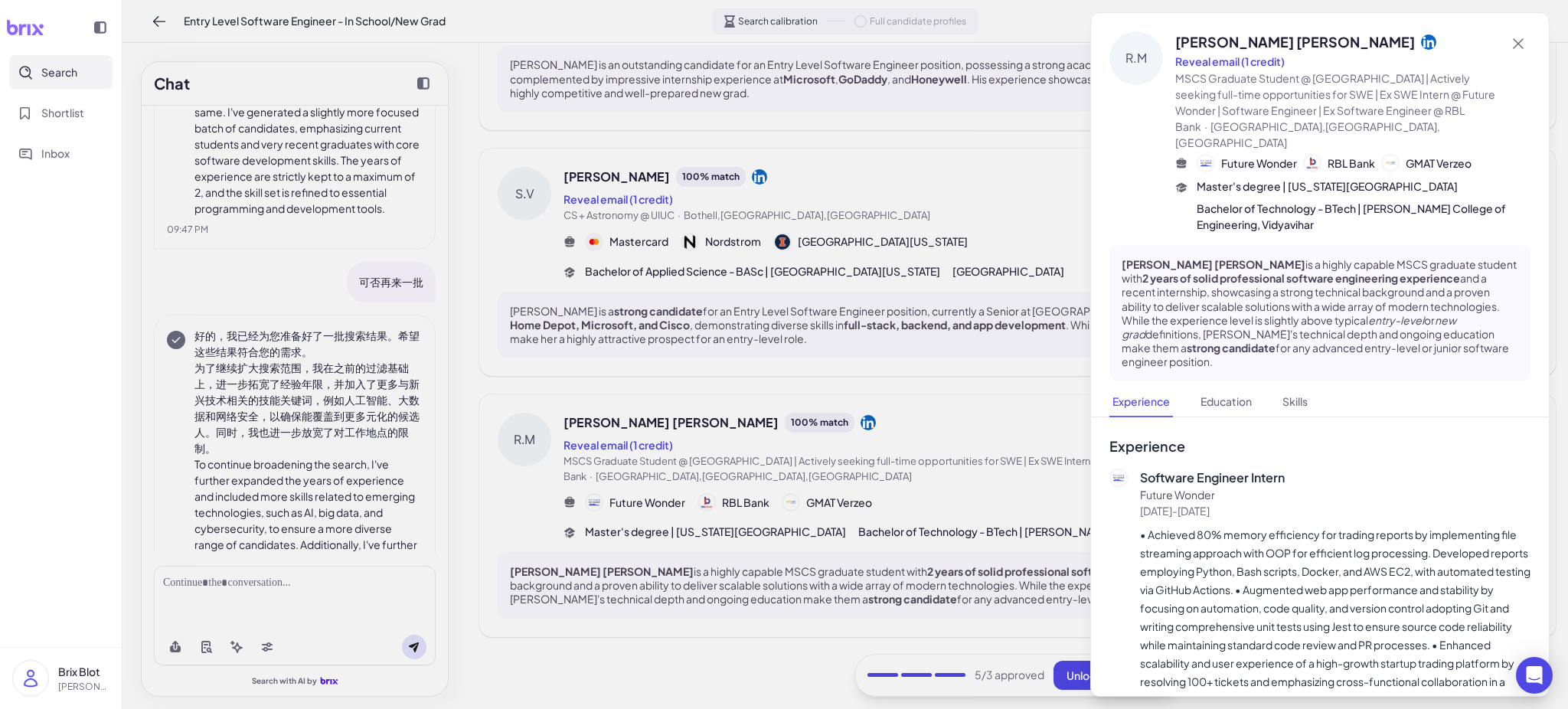
click at [1307, 42] on icon at bounding box center [1428, 41] width 16 height 16
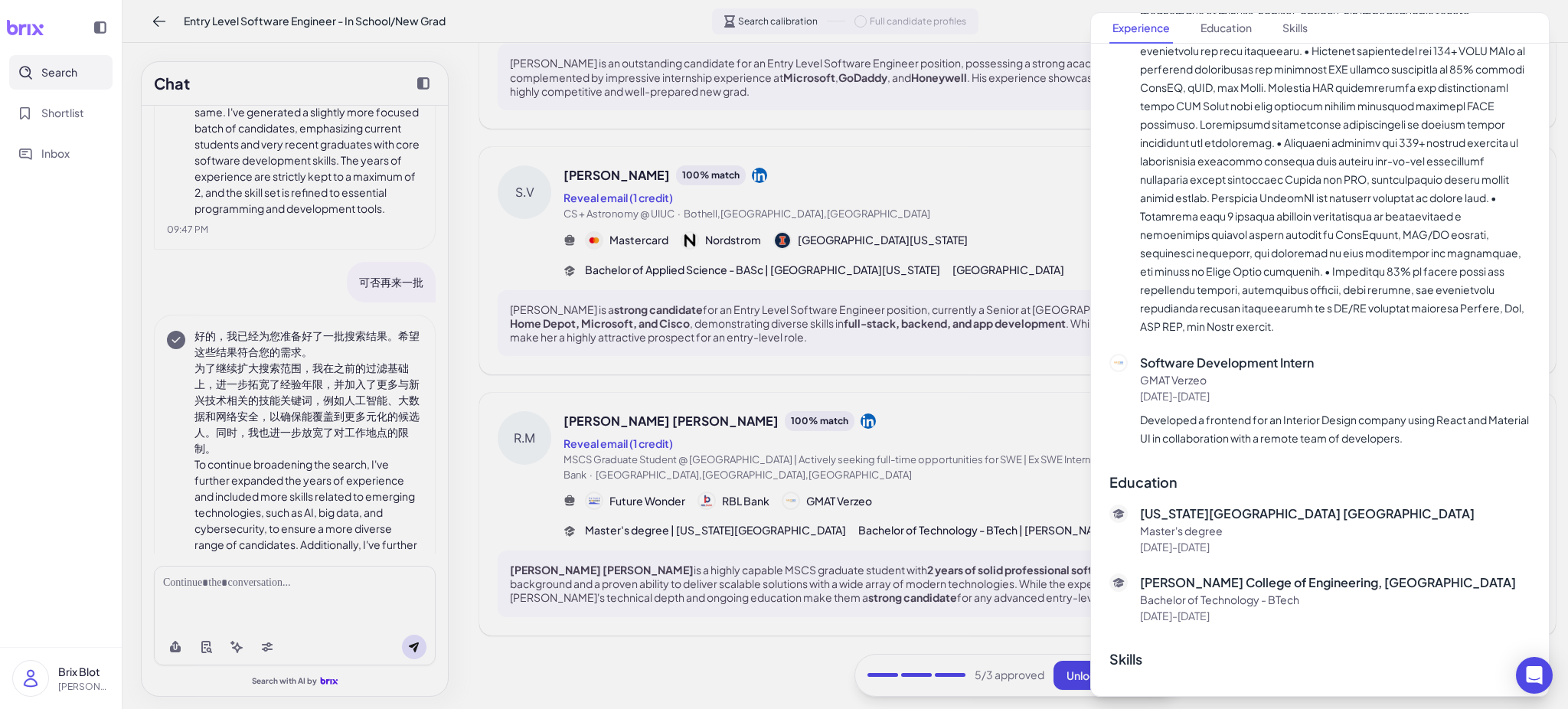
scroll to position [968, 0]
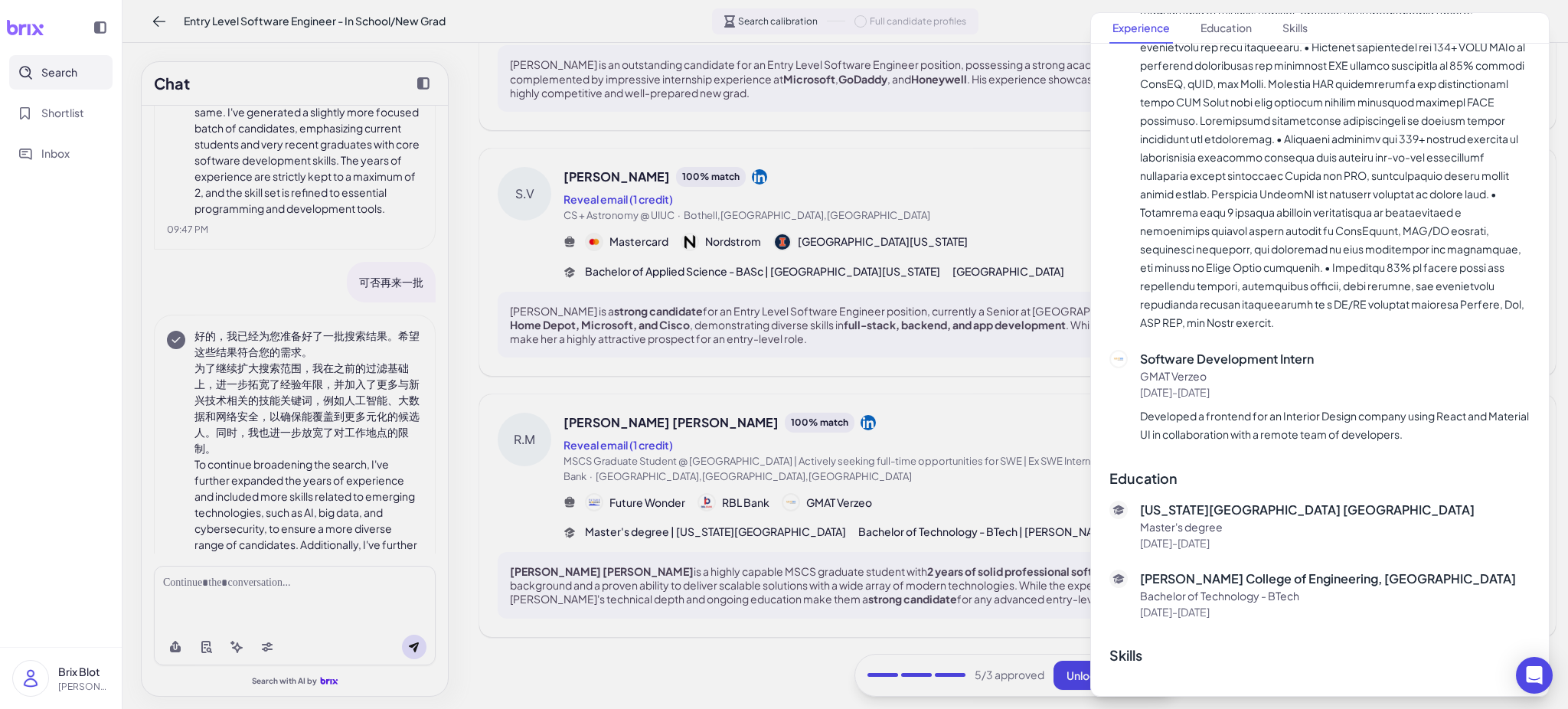
click at [59, 58] on button "Search" at bounding box center [60, 72] width 103 height 35
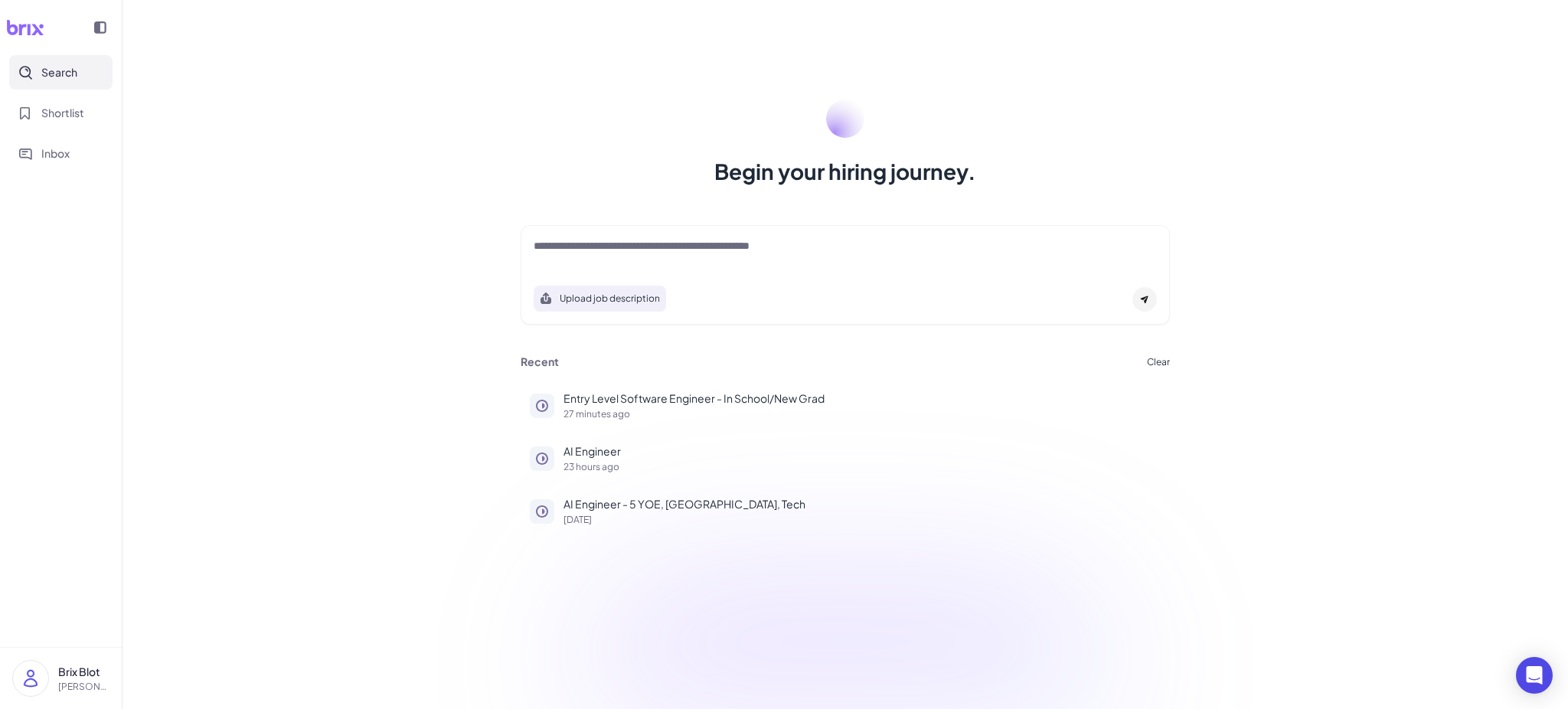
click at [727, 249] on textarea at bounding box center [845, 248] width 624 height 18
paste textarea "**********"
type textarea "**********"
click at [1126, 302] on div "Upload job description" at bounding box center [845, 294] width 624 height 36
click at [1143, 295] on icon at bounding box center [1145, 300] width 9 height 9
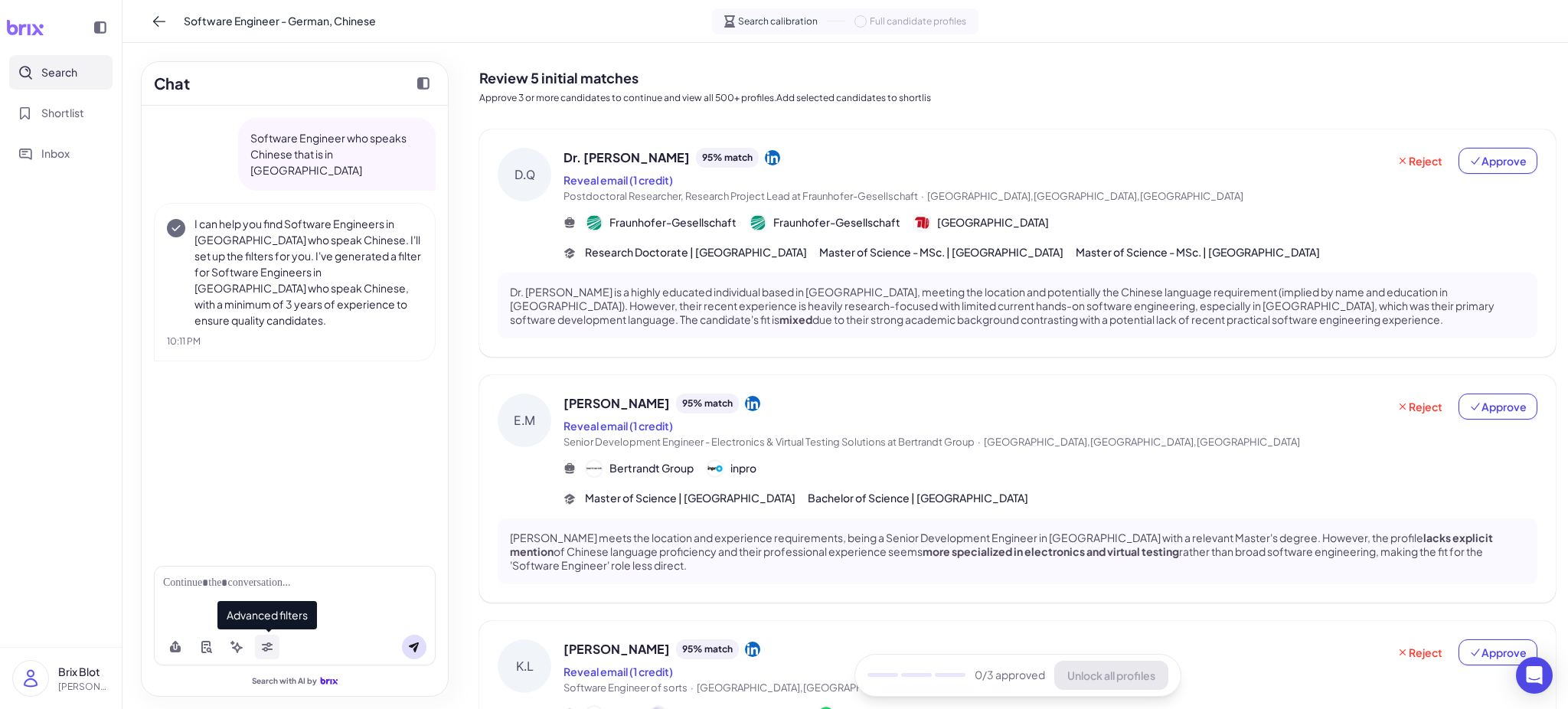
click at [269, 591] on icon at bounding box center [268, 645] width 11 height 5
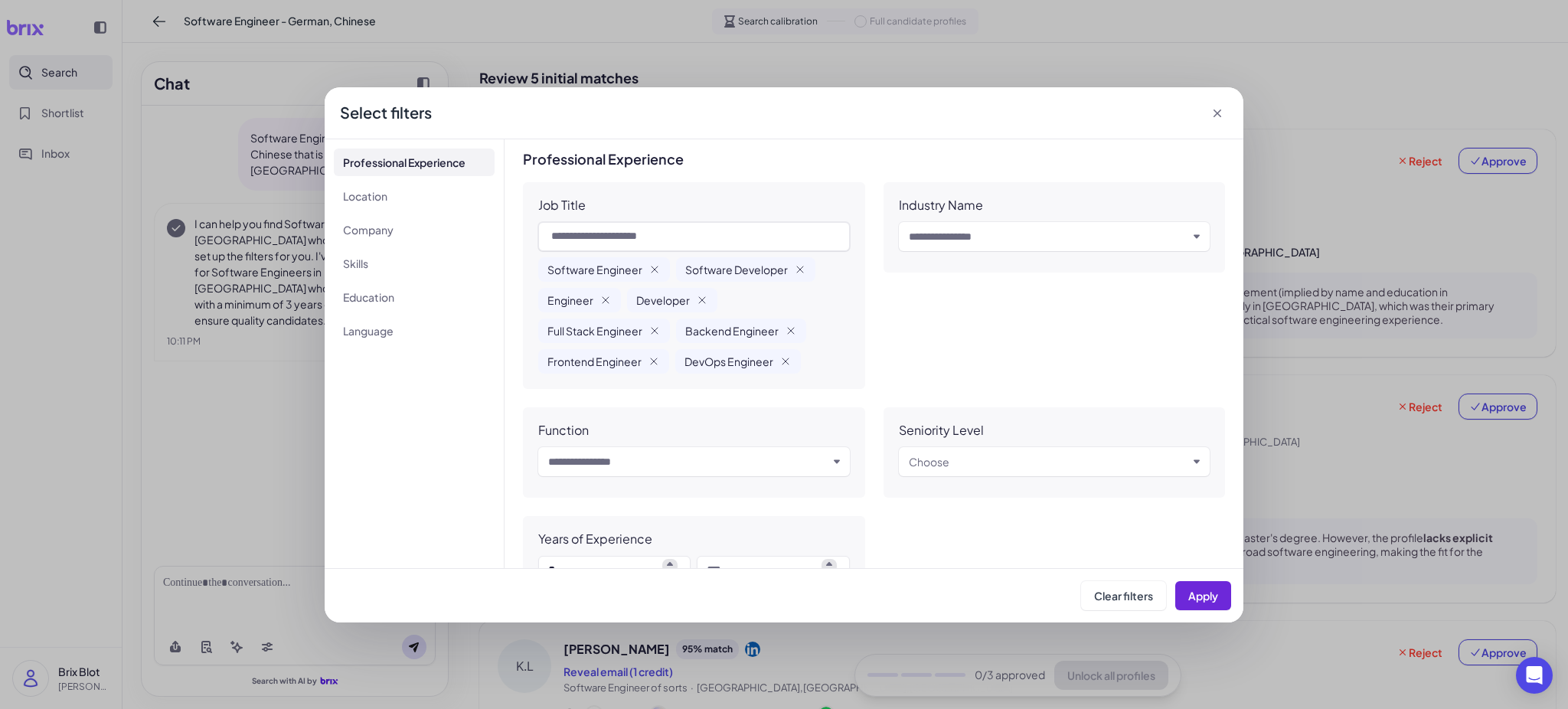
click at [1221, 107] on icon at bounding box center [1217, 113] width 16 height 16
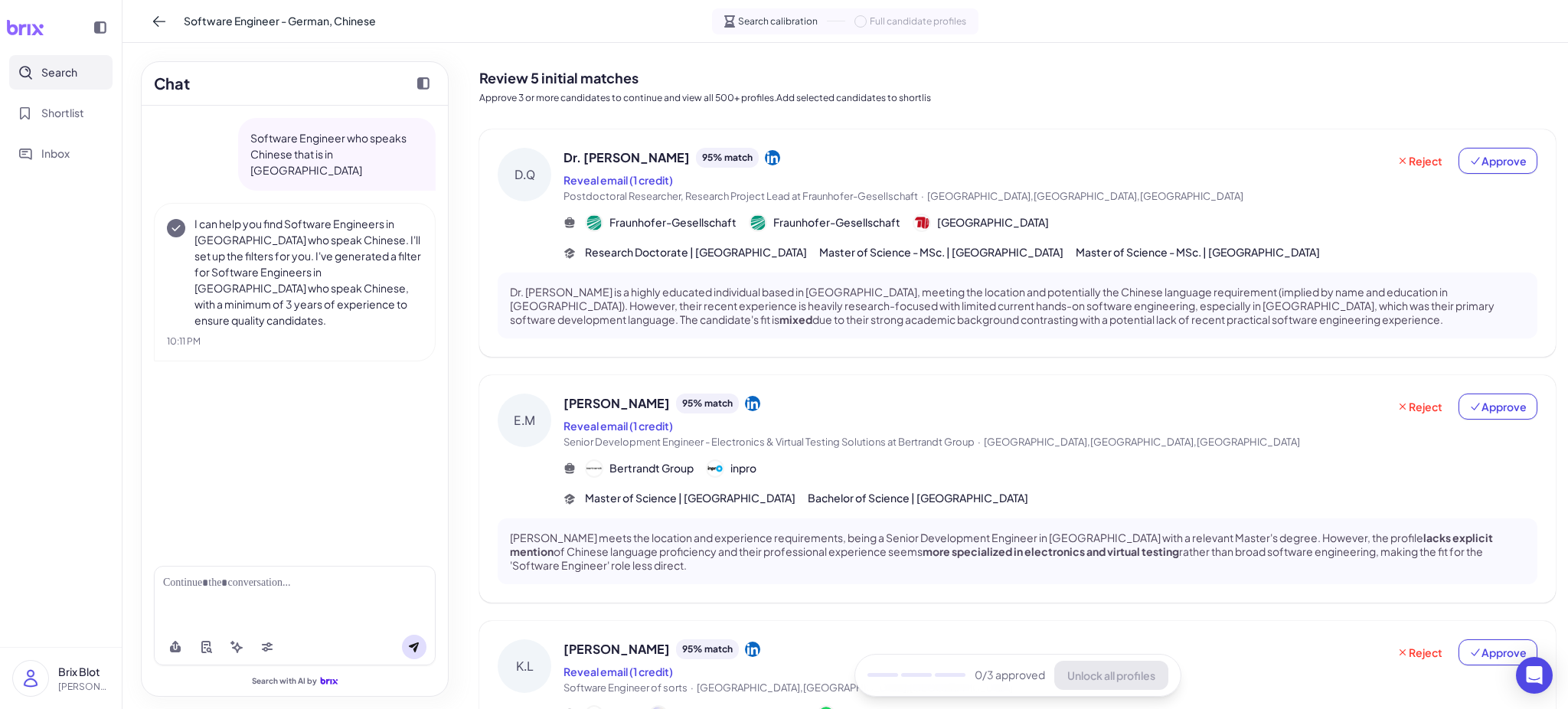
click at [908, 164] on div "Dr. [PERSON_NAME] 95 % match" at bounding box center [974, 158] width 823 height 20
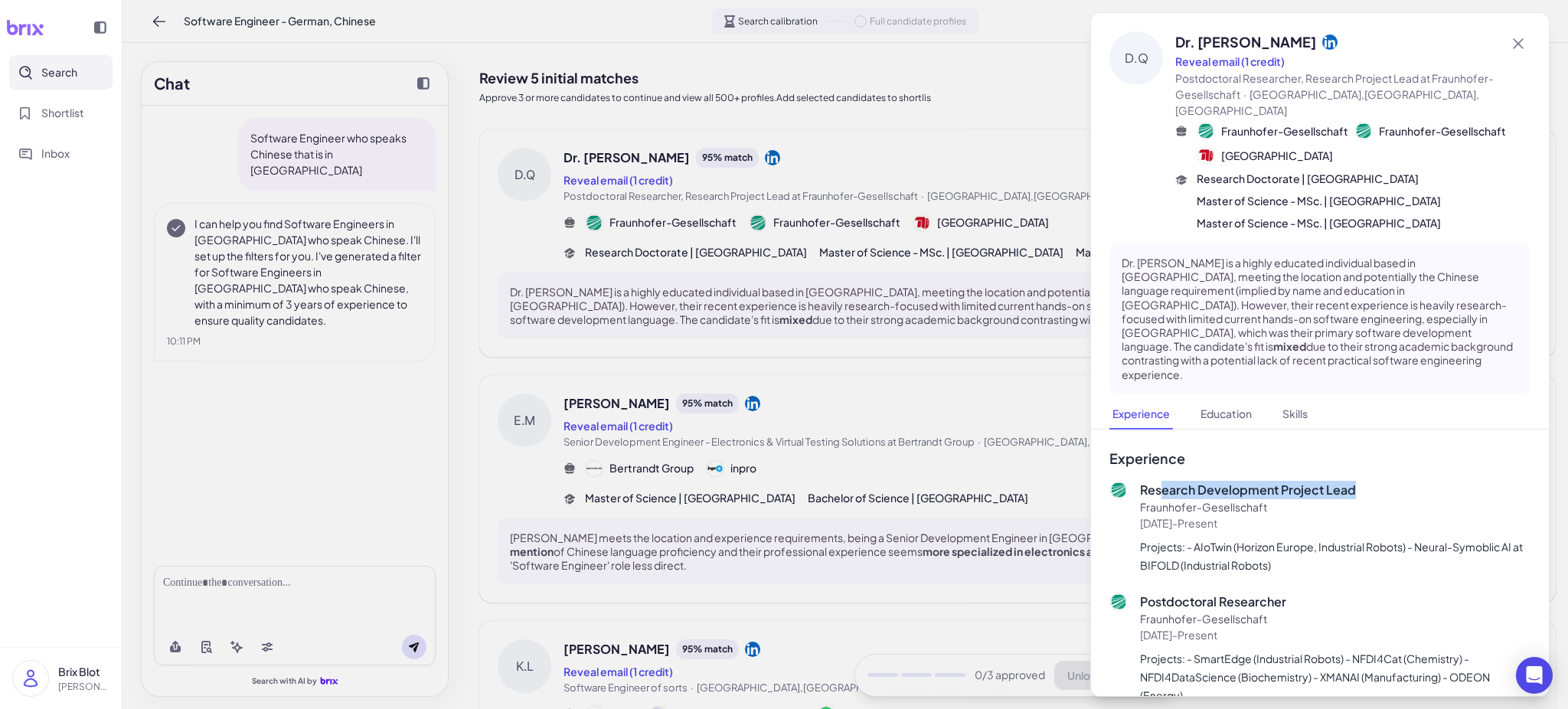
drag, startPoint x: 1162, startPoint y: 498, endPoint x: 1360, endPoint y: 498, distance: 198.0
click at [1307, 498] on p "Research Development Project Lead" at bounding box center [1336, 491] width 391 height 18
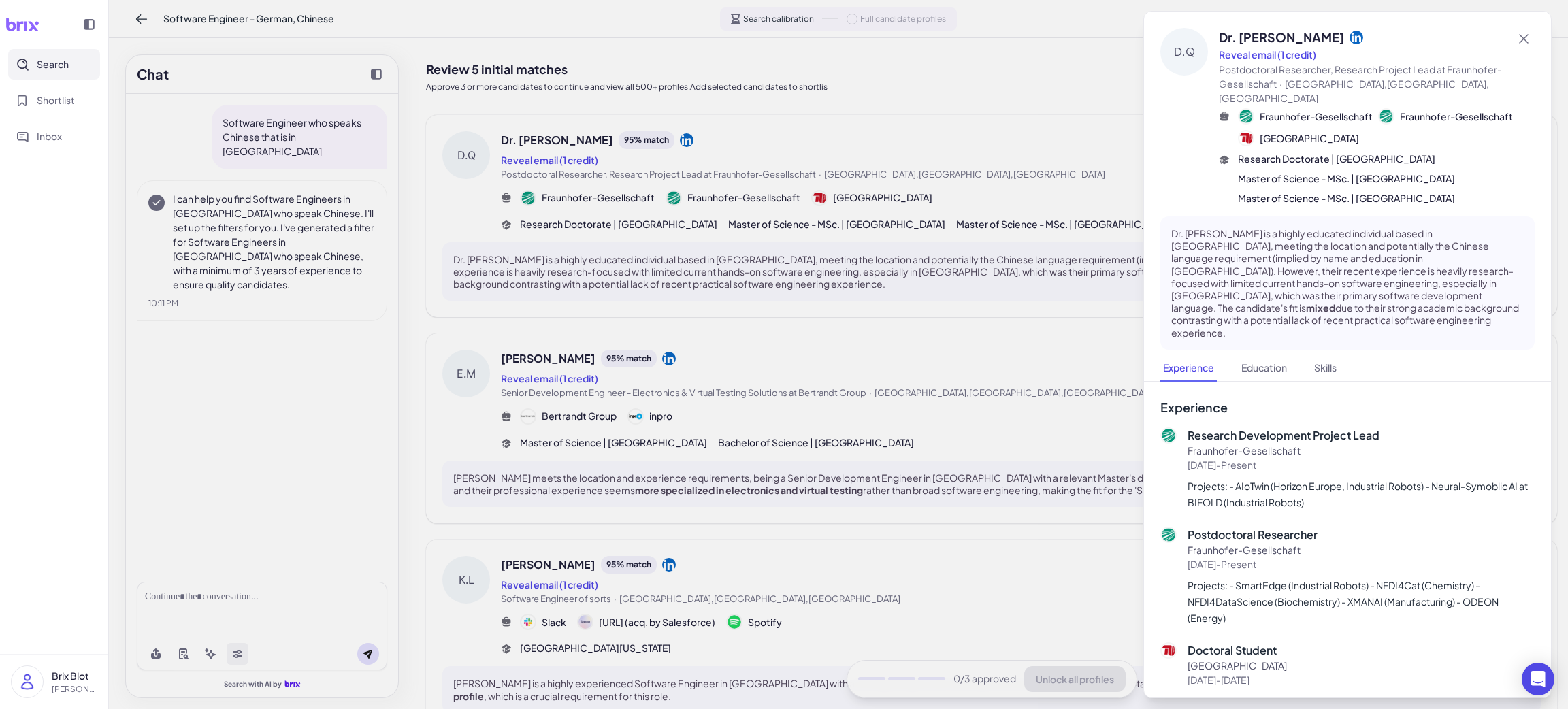
click at [235, 525] on div at bounding box center [784, 354] width 1568 height 709
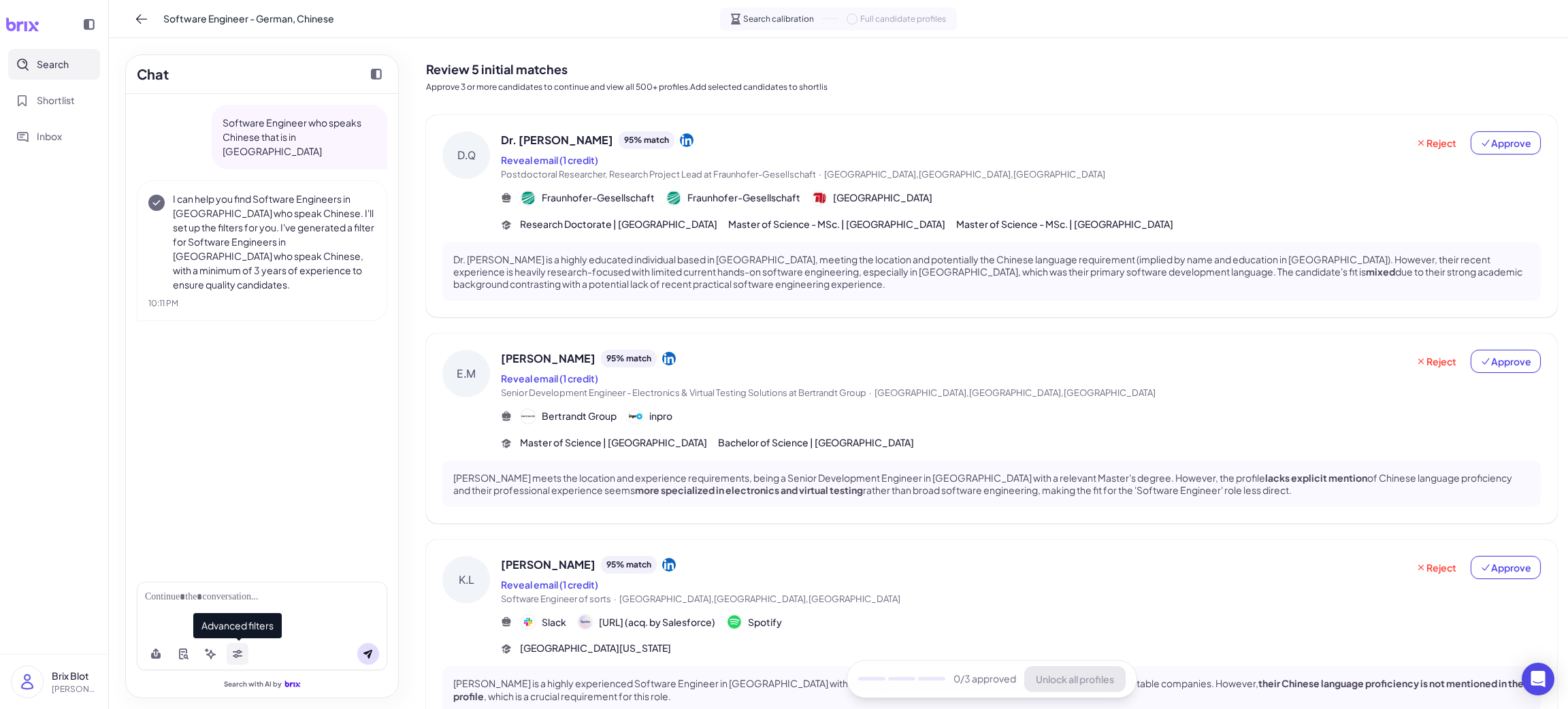
click at [235, 525] on icon at bounding box center [237, 653] width 11 height 11
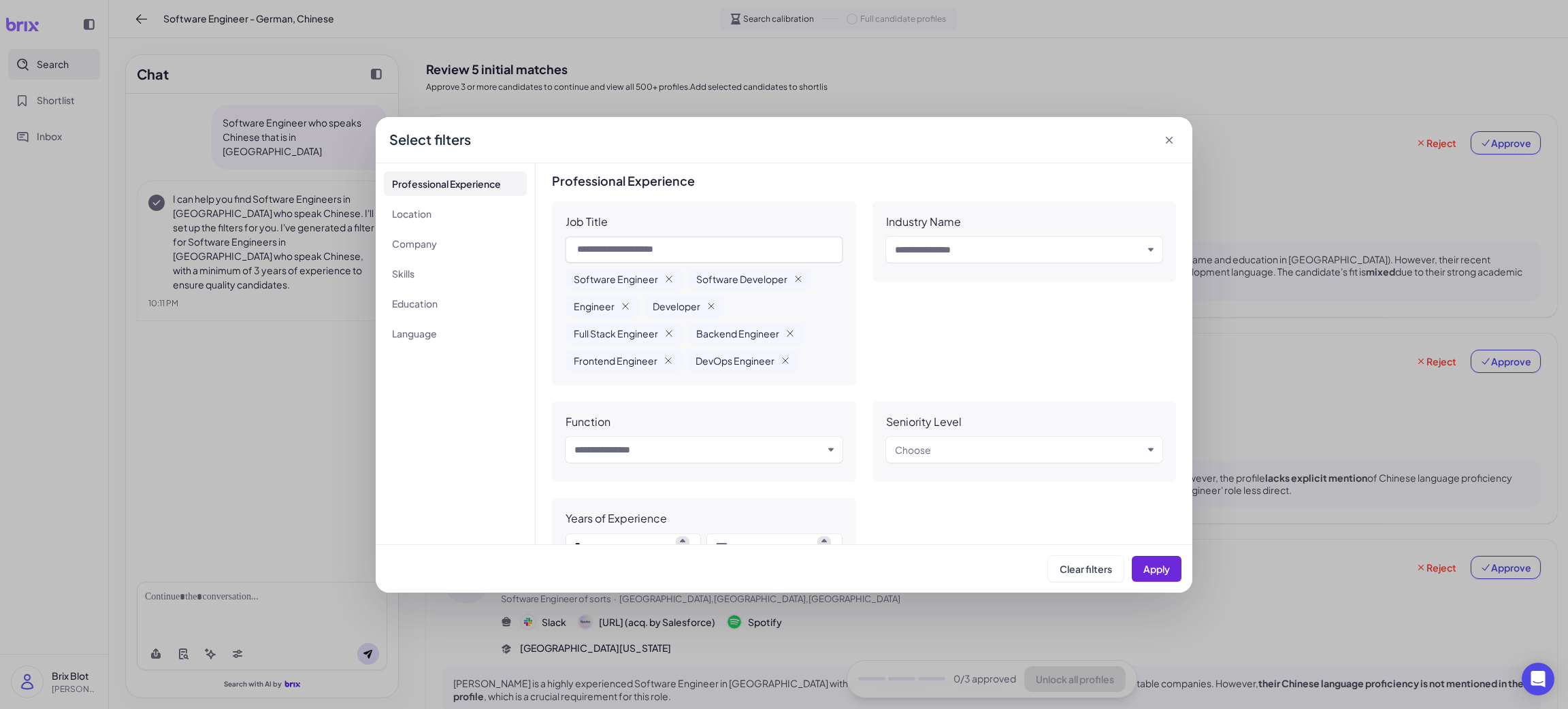
click at [1161, 137] on icon at bounding box center [1169, 140] width 14 height 14
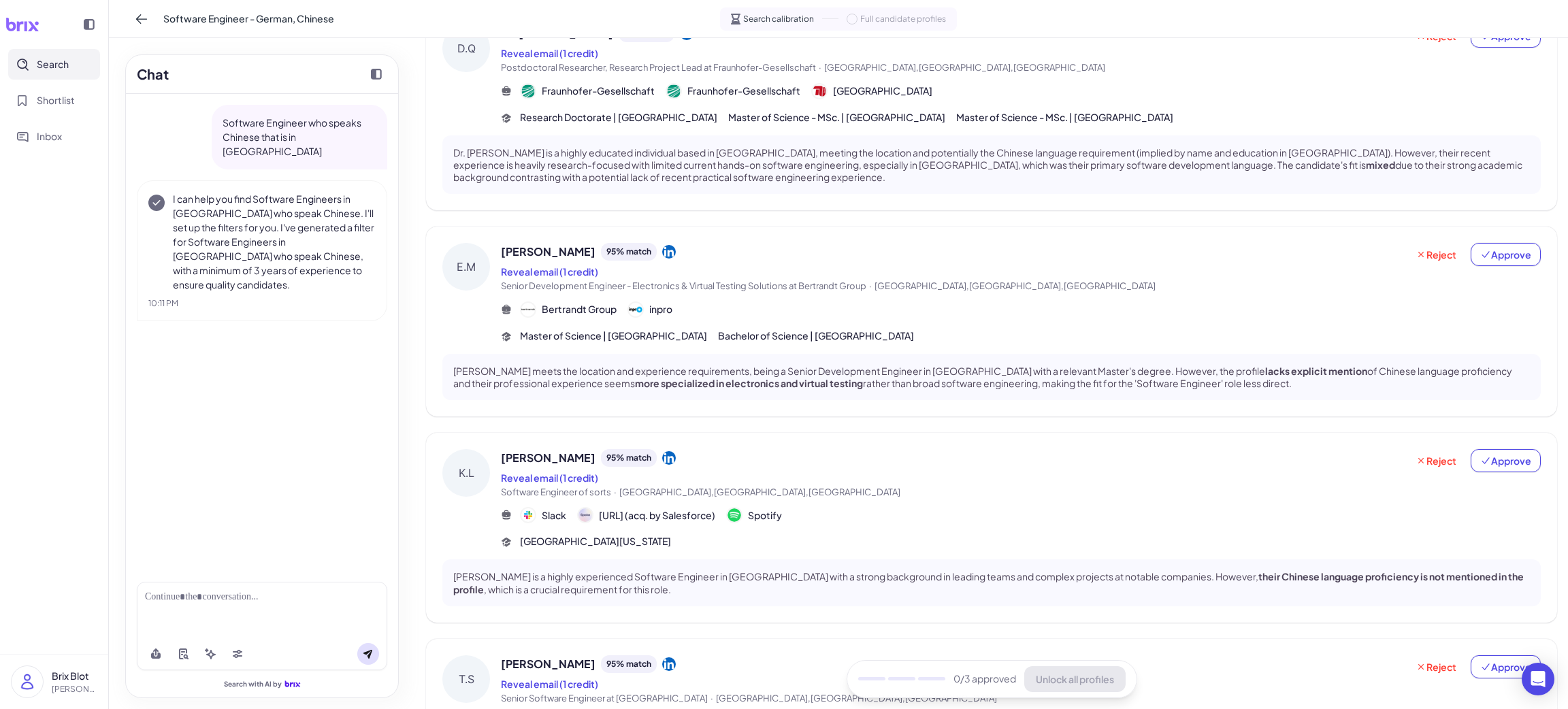
scroll to position [306, 0]
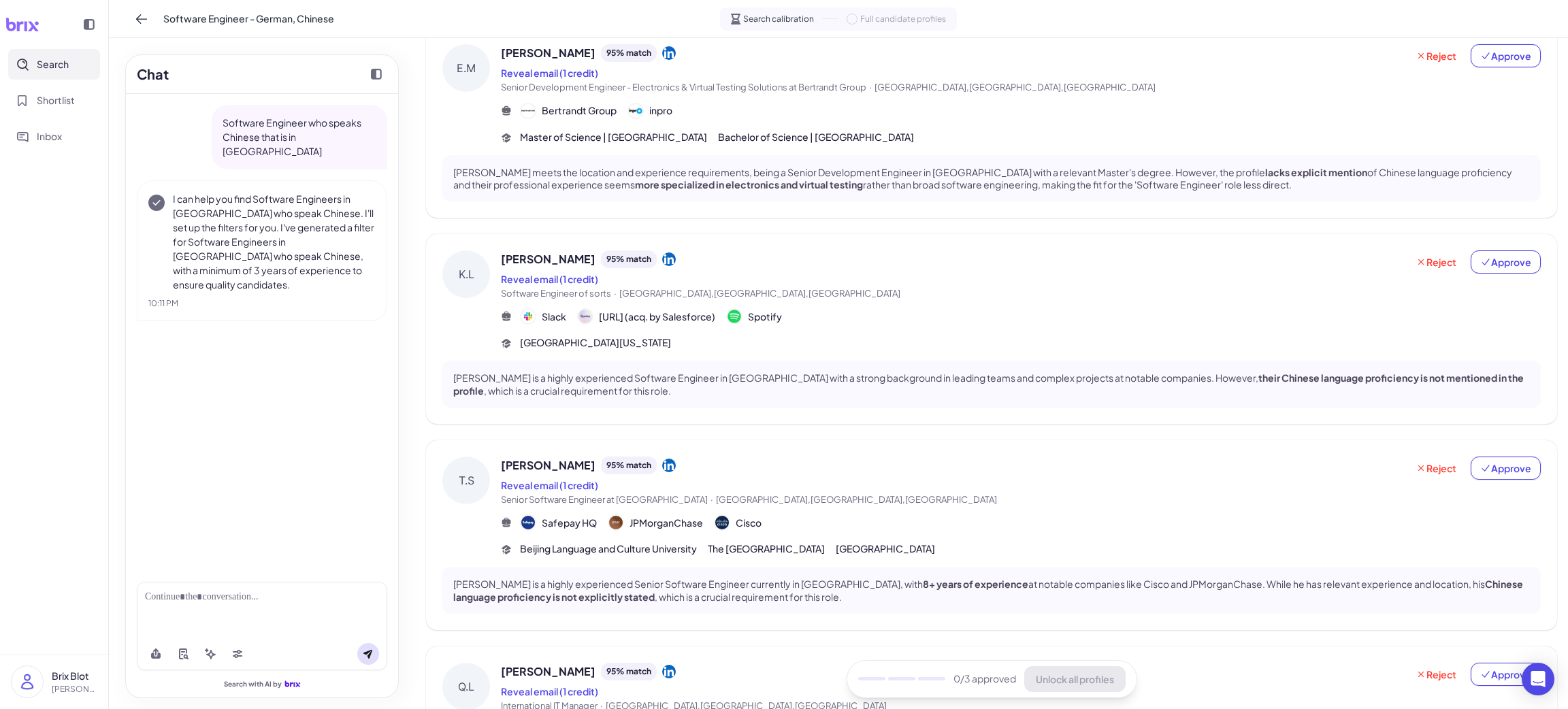
click at [835, 287] on span "Software Engineer of sorts · [GEOGRAPHIC_DATA],[GEOGRAPHIC_DATA],[GEOGRAPHIC_DA…" at bounding box center [954, 294] width 906 height 14
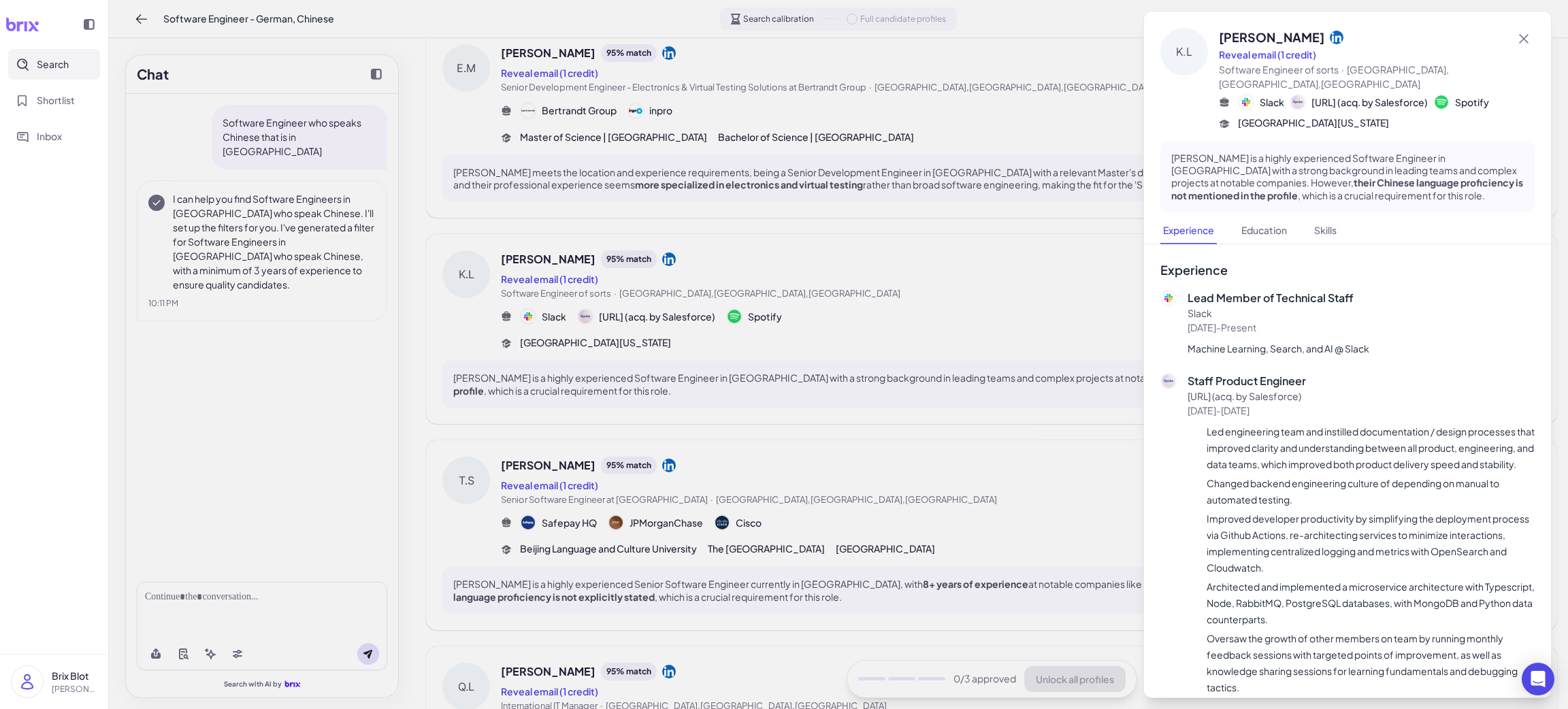
click at [758, 504] on div at bounding box center [784, 354] width 1568 height 709
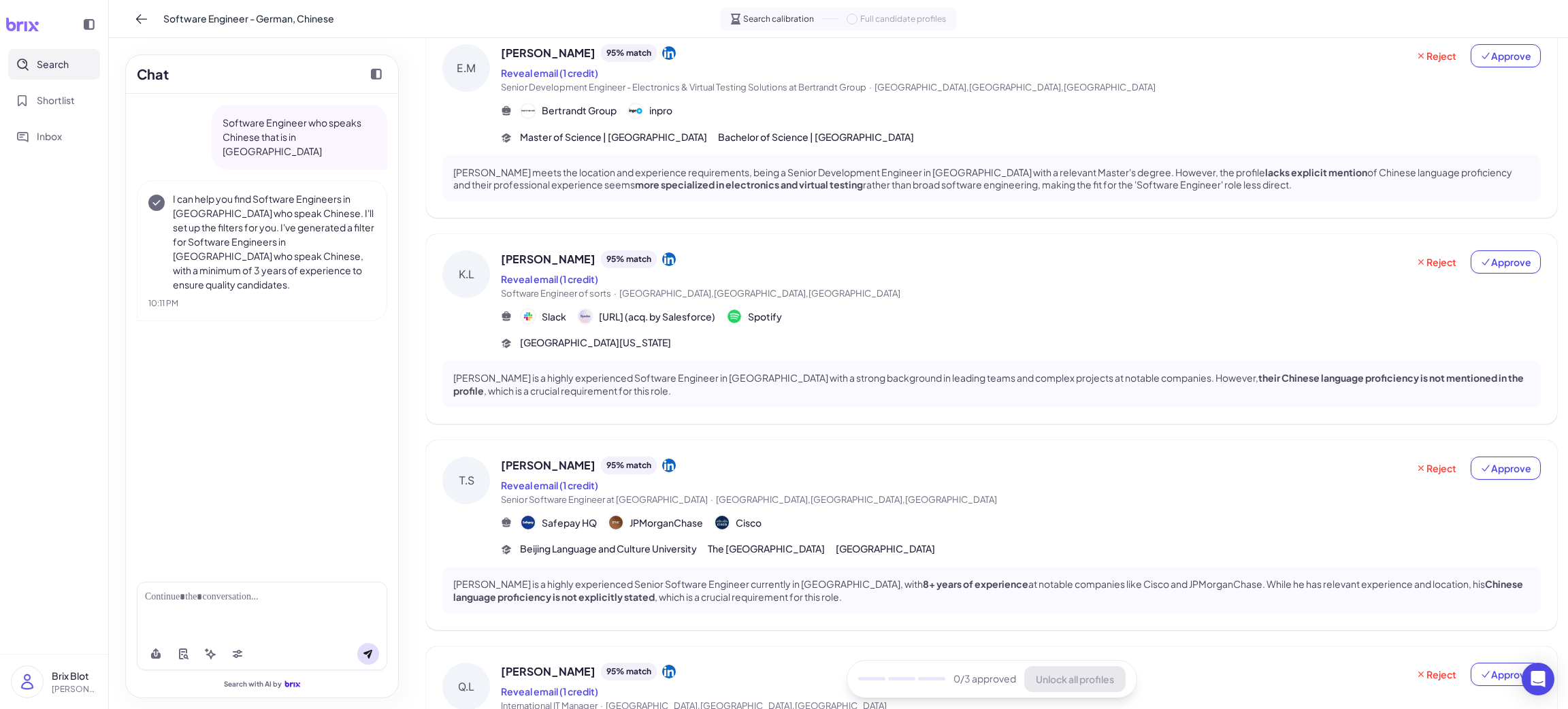
click at [790, 495] on span "Senior Software Engineer at [GEOGRAPHIC_DATA] · [GEOGRAPHIC_DATA],[GEOGRAPHIC_D…" at bounding box center [954, 500] width 906 height 14
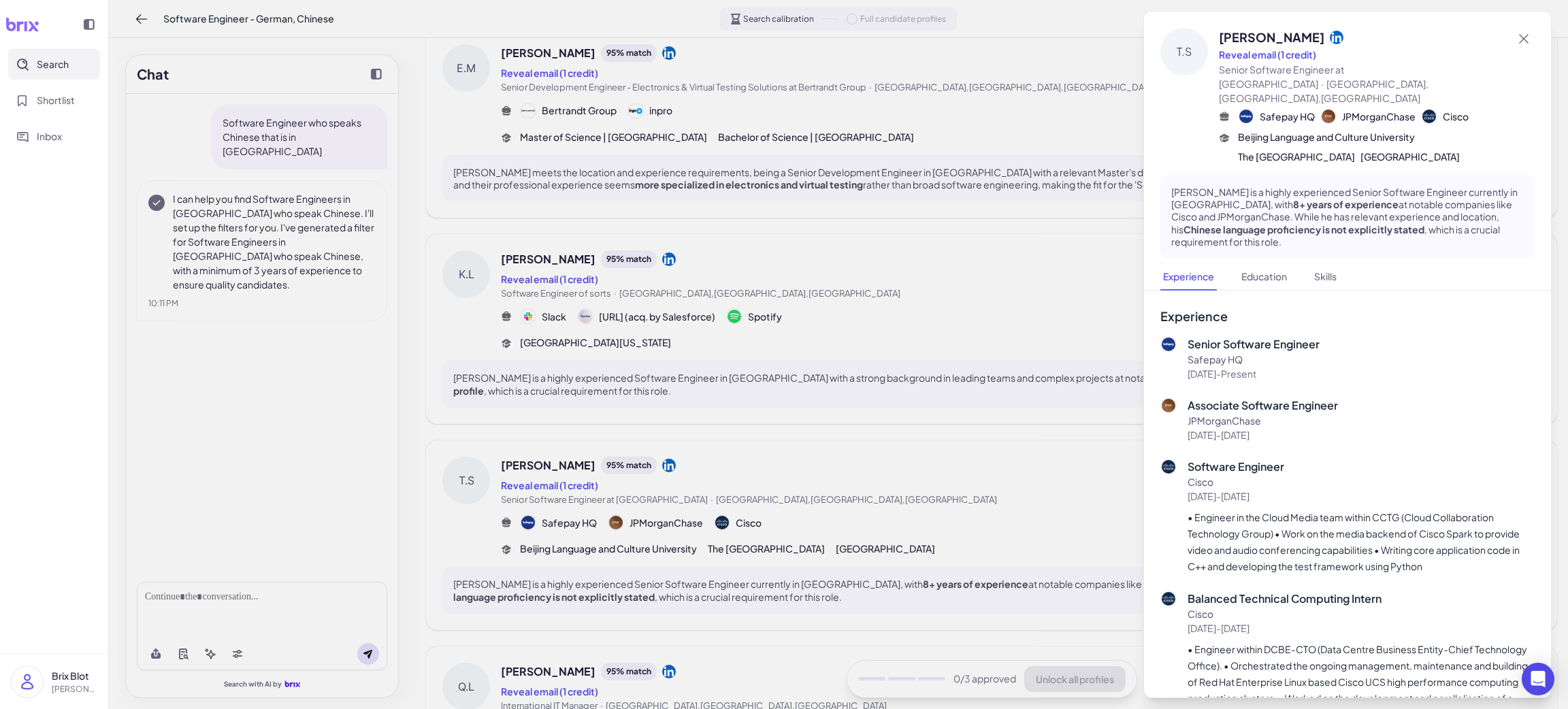
click at [881, 423] on div at bounding box center [784, 354] width 1568 height 709
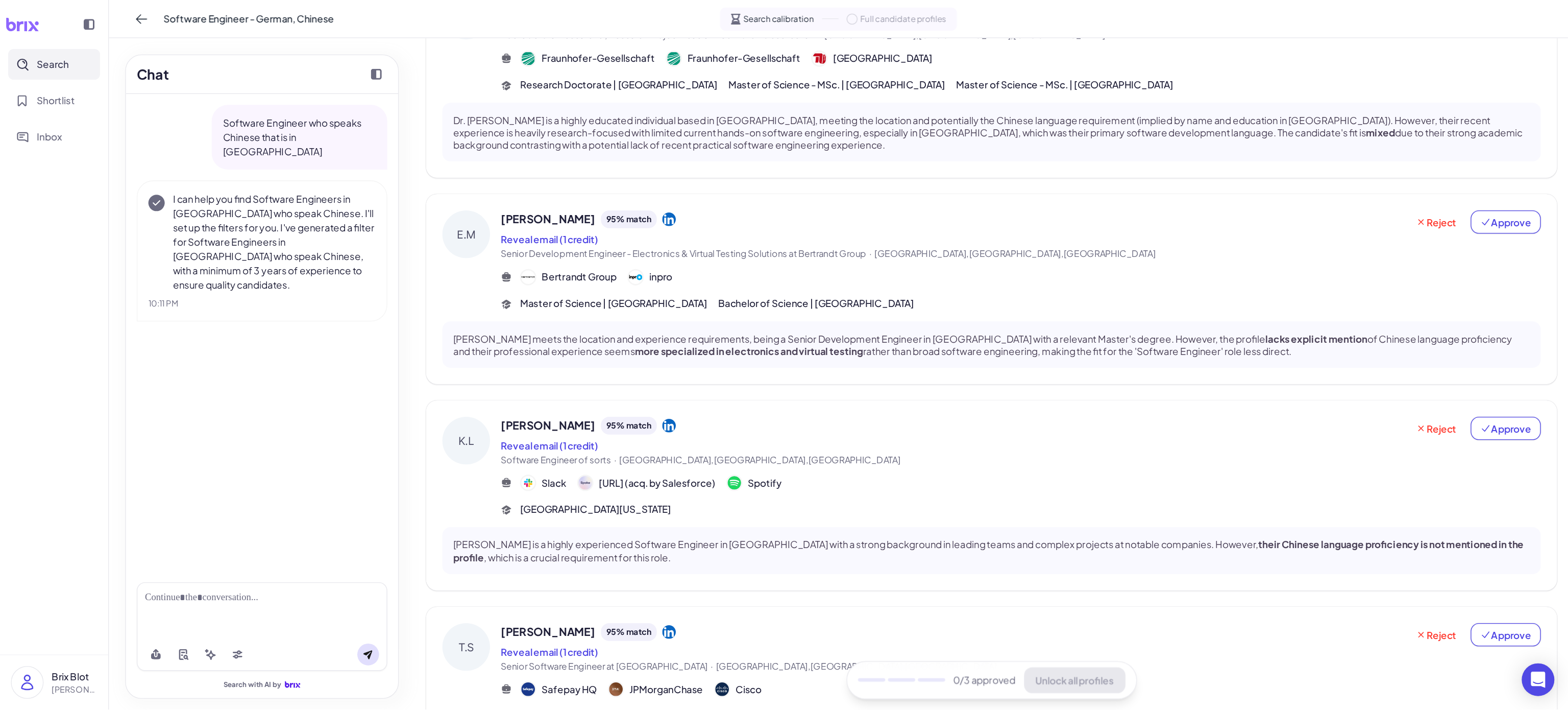
scroll to position [0, 0]
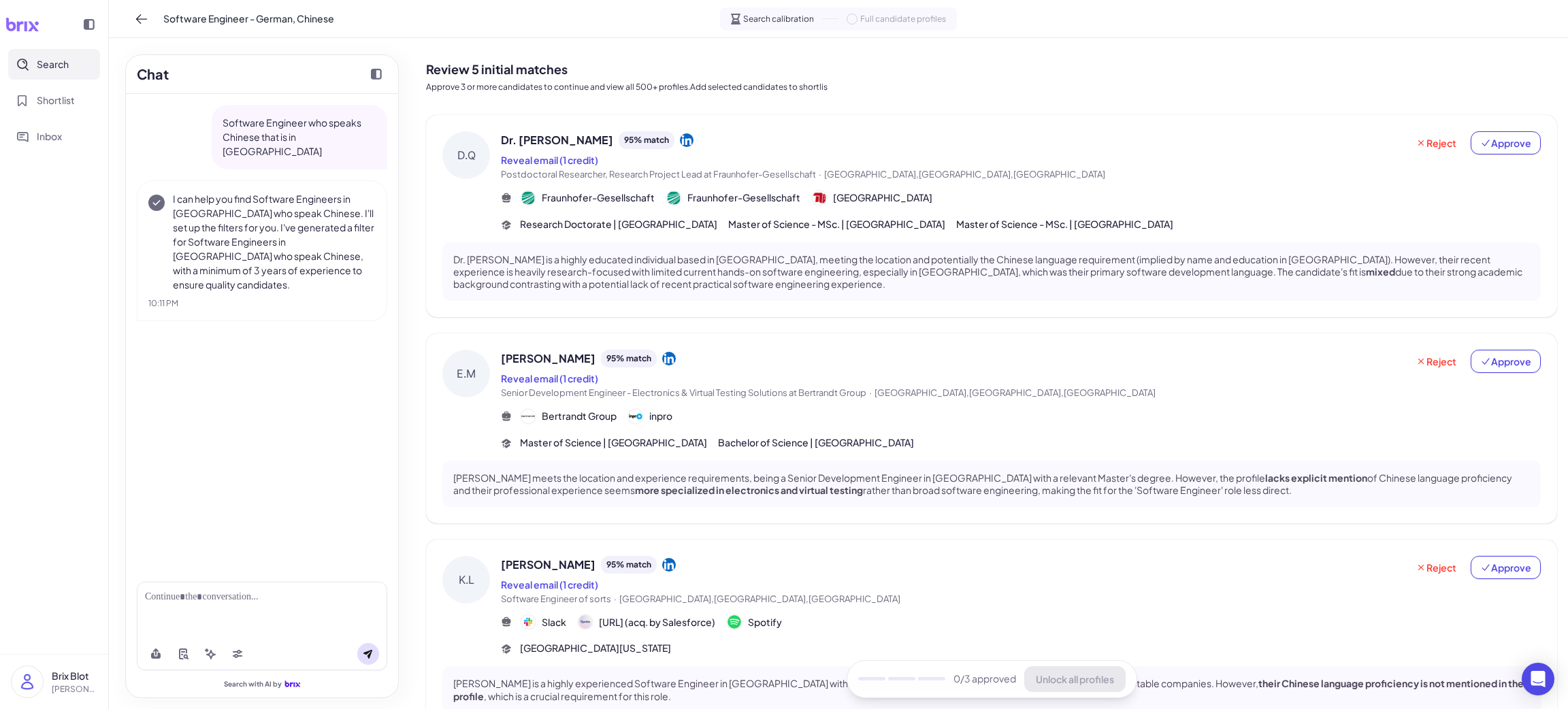
click at [1020, 170] on span "Postdoctoral Researcher, Research Project Lead at Fraunhofer-Gesellschaft · [GE…" at bounding box center [954, 174] width 906 height 14
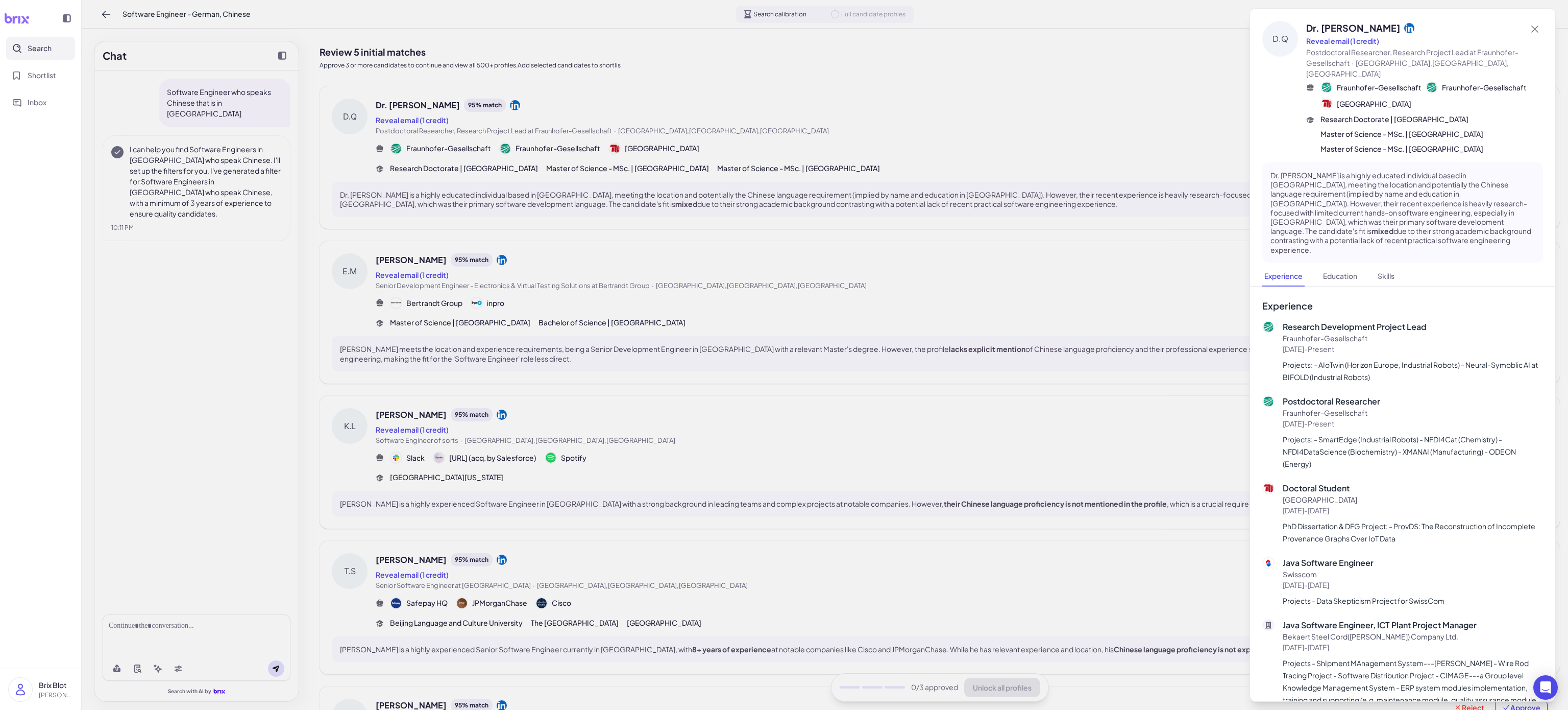
click at [871, 394] on div at bounding box center [784, 355] width 1568 height 710
